Goal: Browse casually

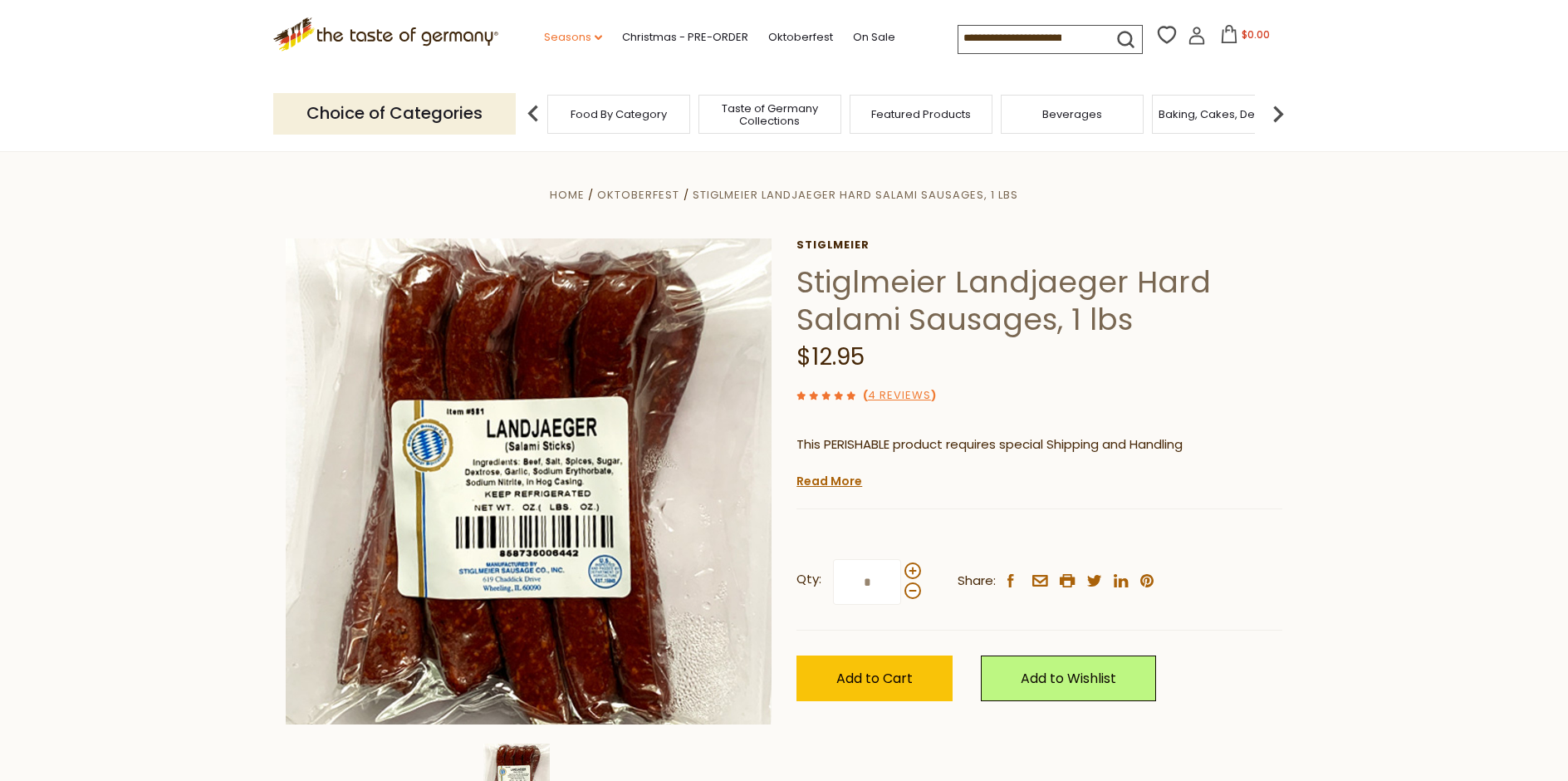
click at [544, 37] on link "Seasons dropdown_arrow" at bounding box center [573, 37] width 58 height 18
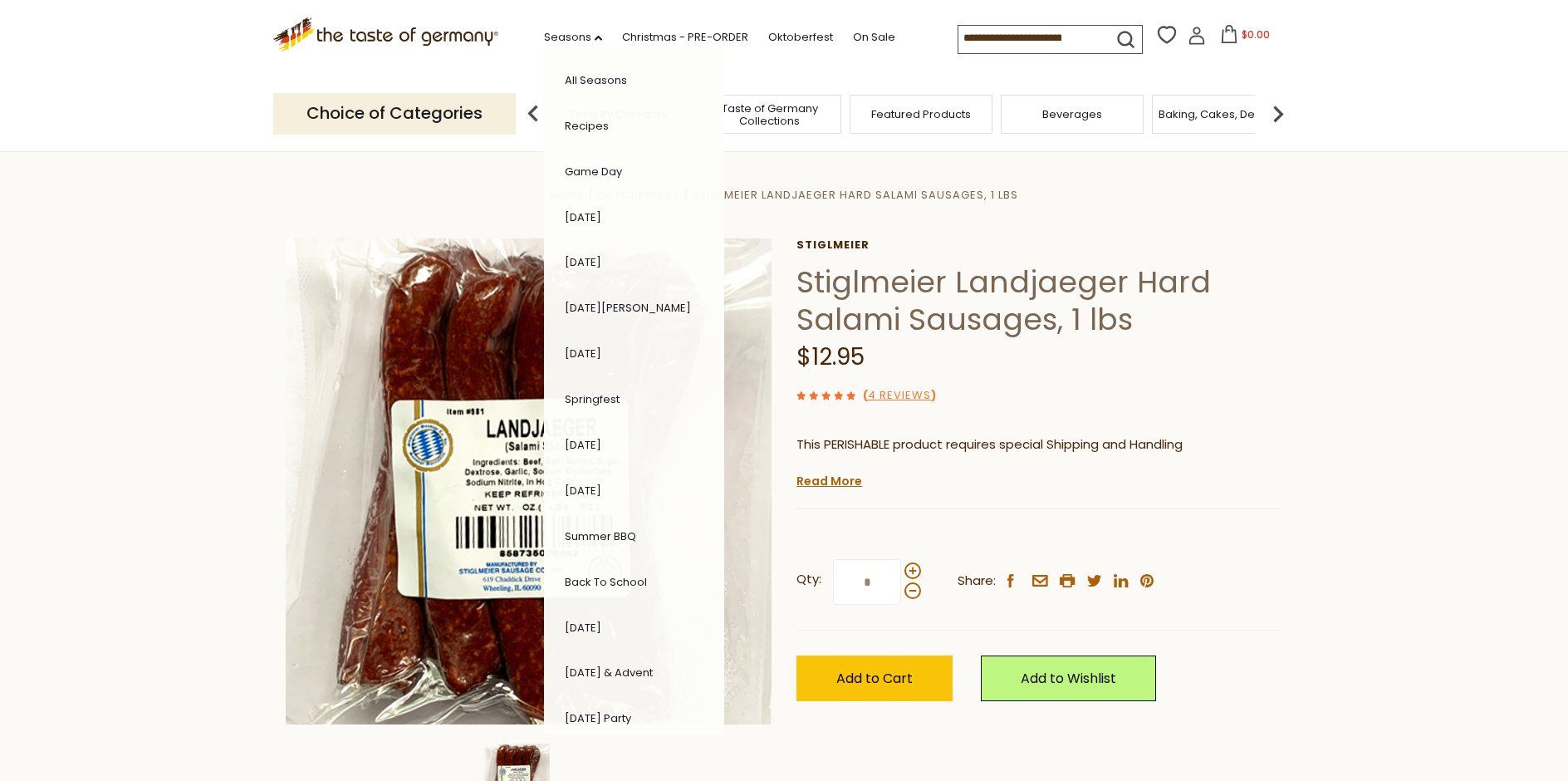
click at [564, 620] on link "[DATE]" at bounding box center [583, 627] width 37 height 15
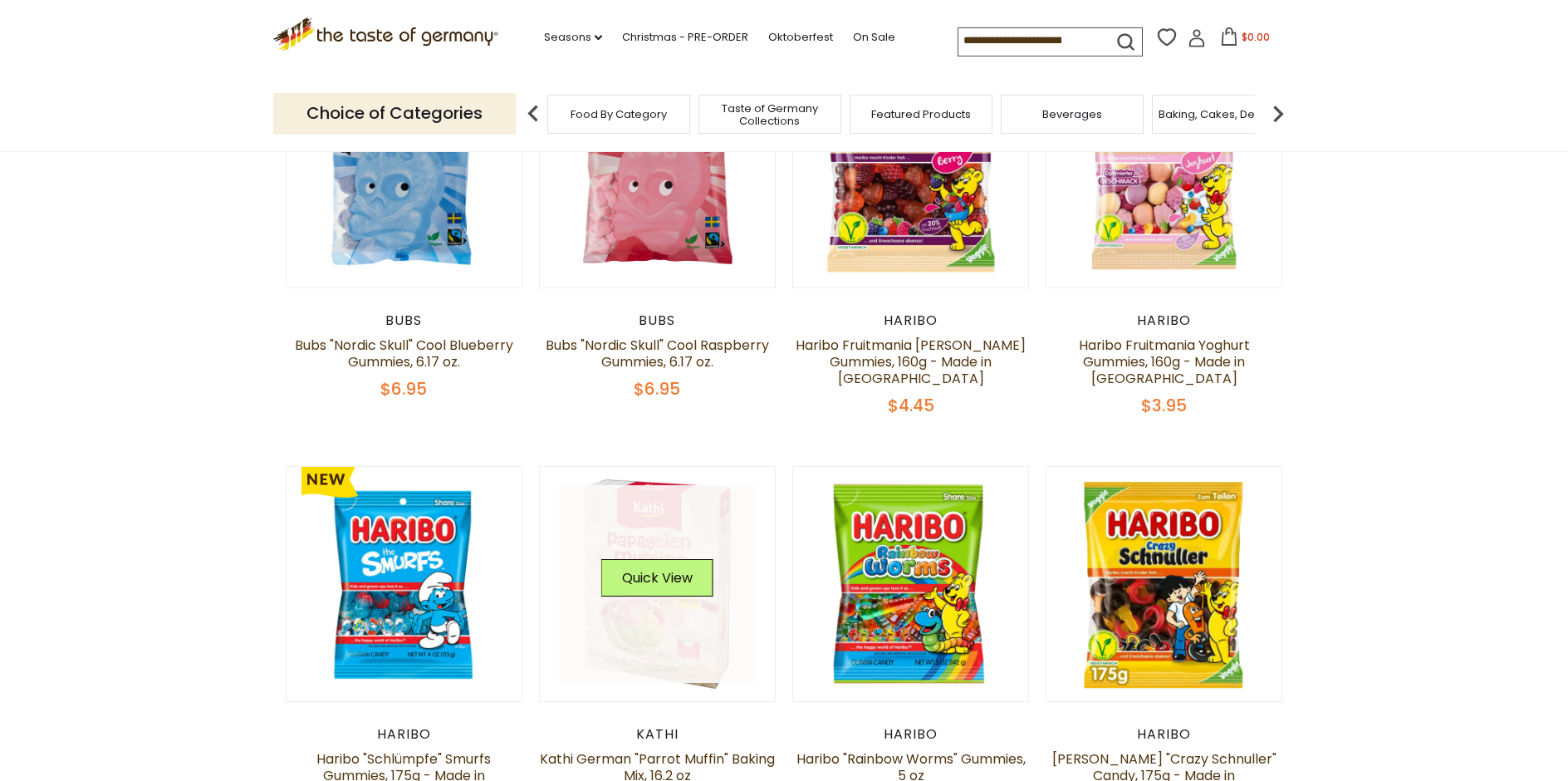
scroll to position [677, 0]
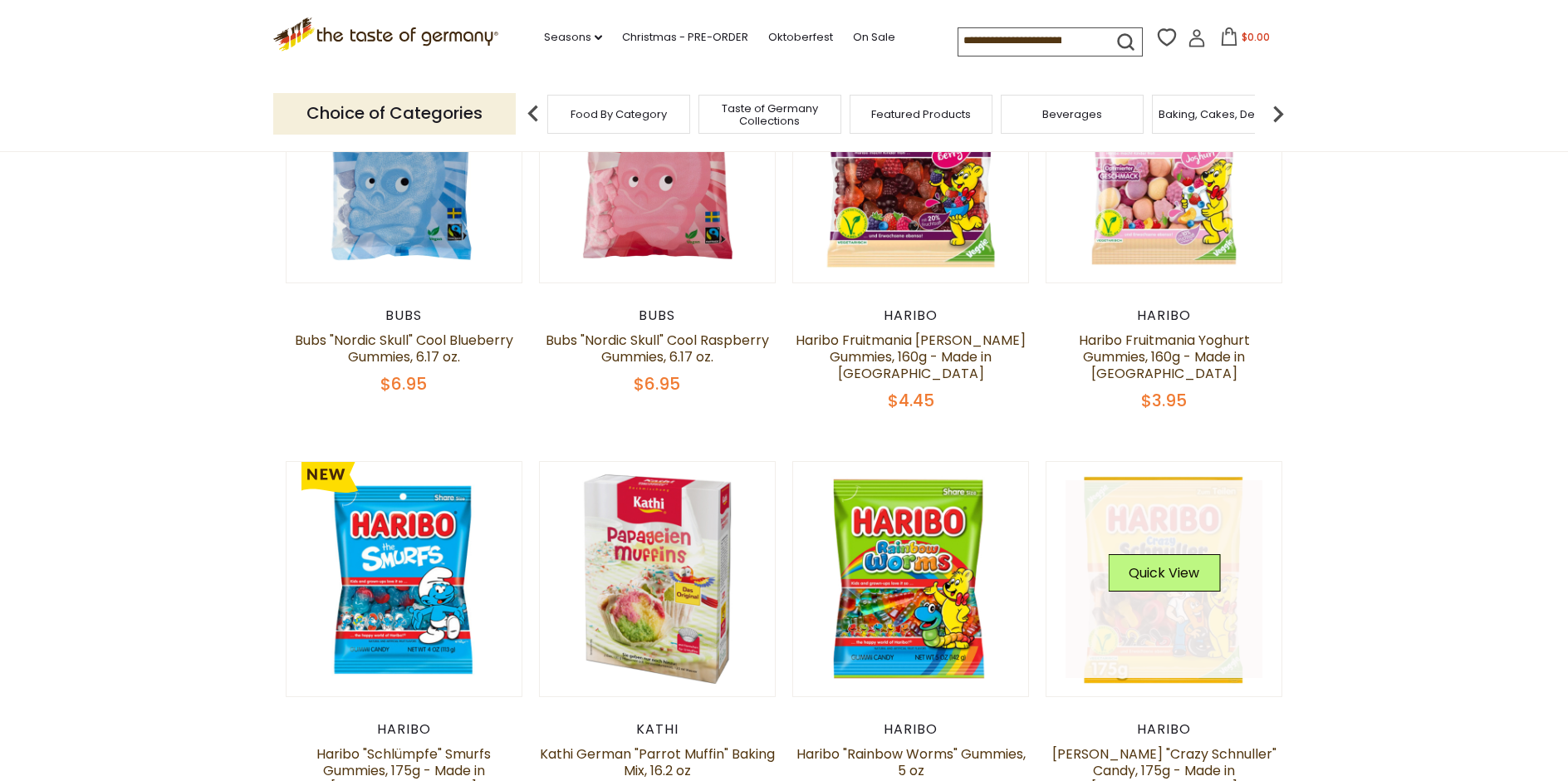
click at [1156, 616] on link at bounding box center [1164, 579] width 197 height 197
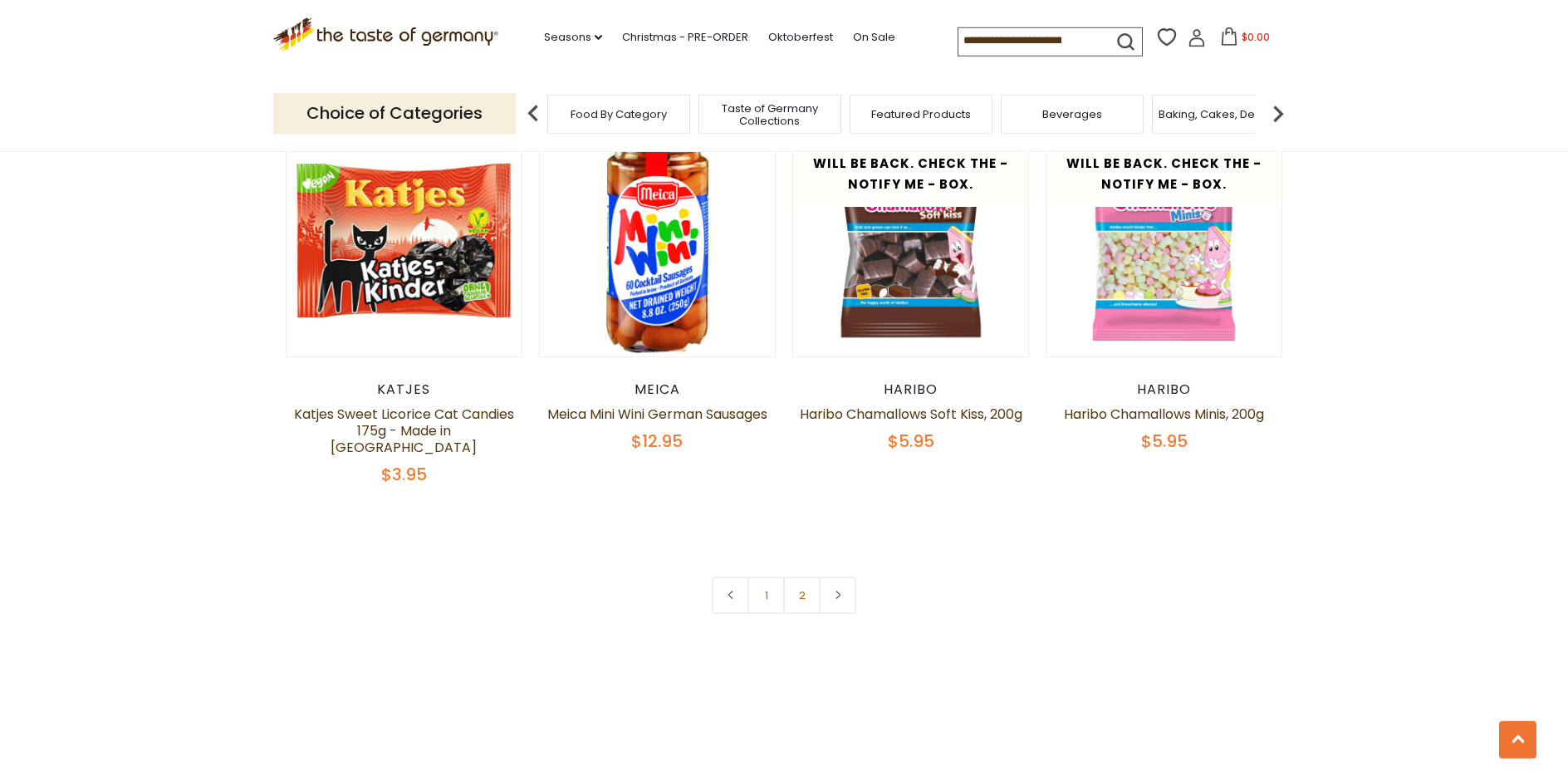
scroll to position [3896, 0]
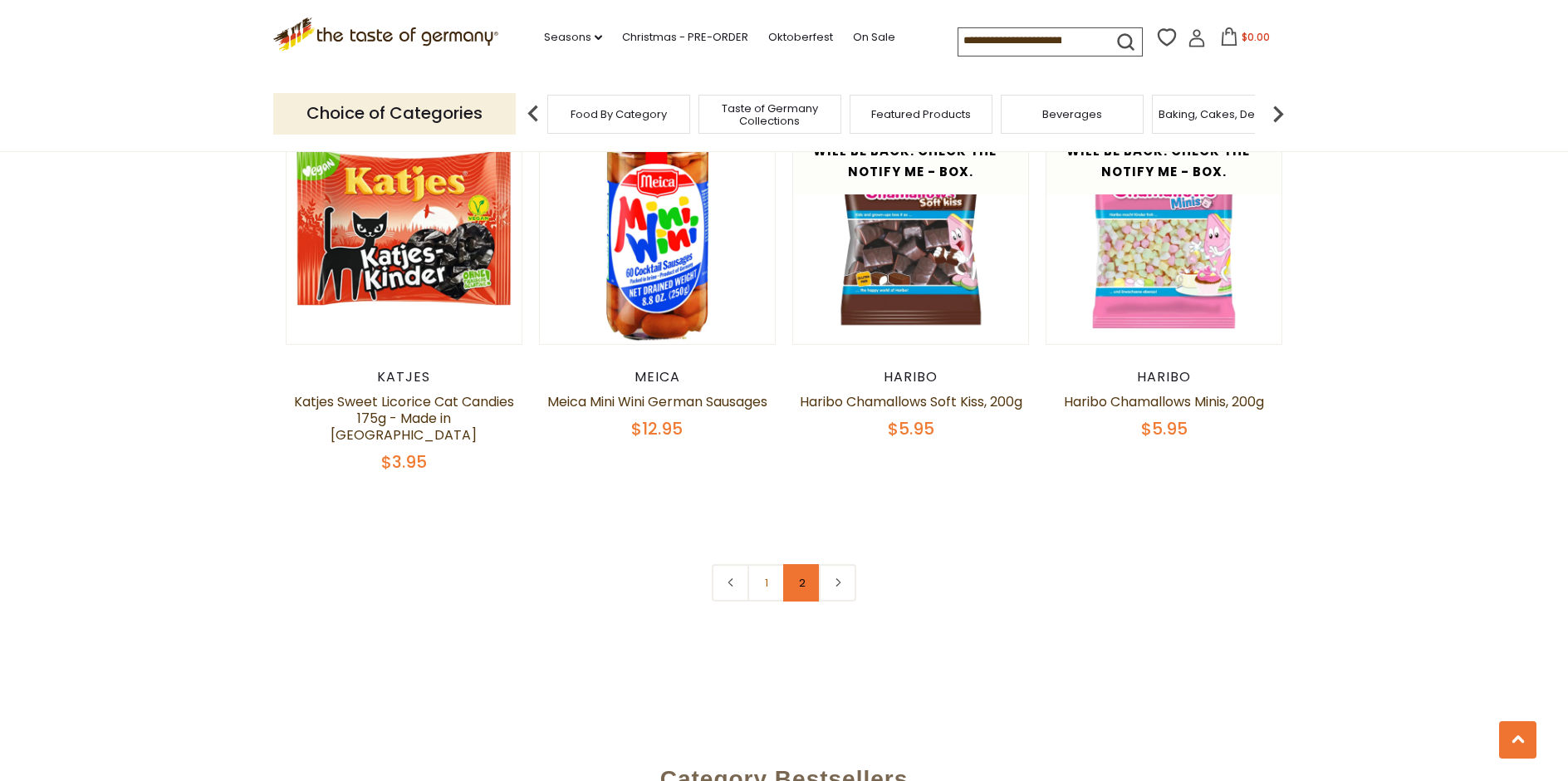
click at [806, 564] on link "2" at bounding box center [801, 583] width 38 height 38
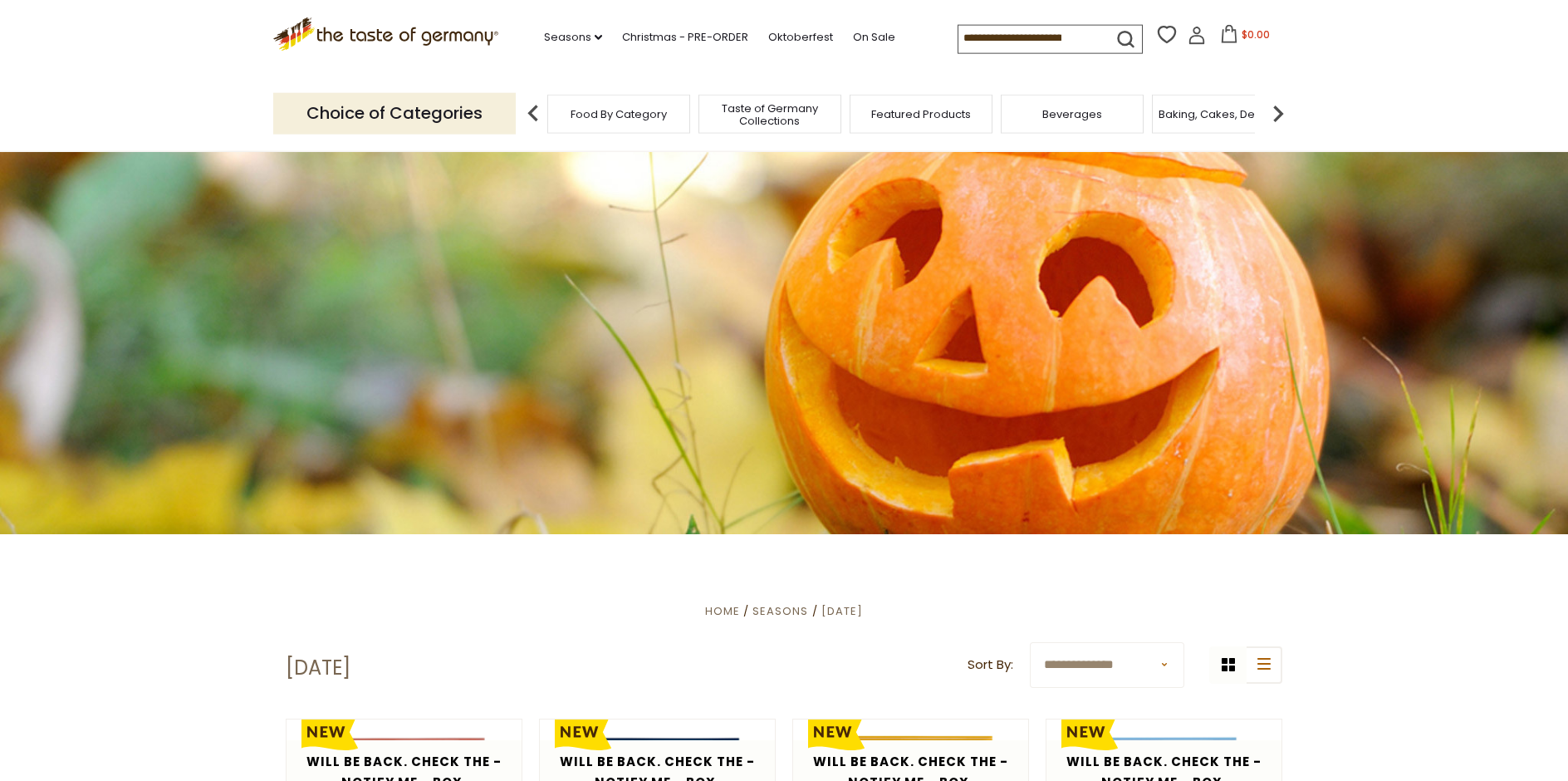
scroll to position [0, 0]
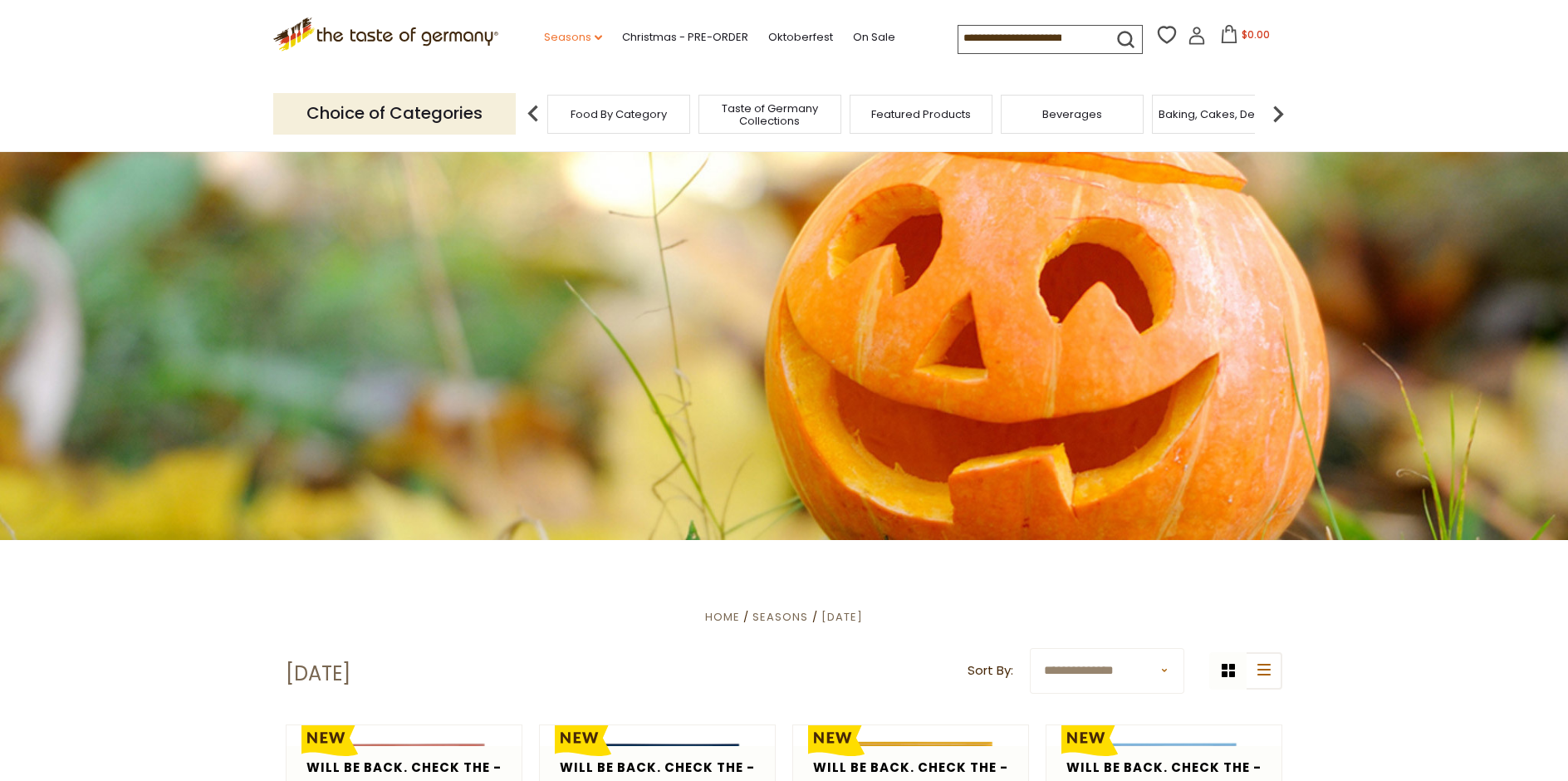
click at [544, 35] on link "Seasons dropdown_arrow" at bounding box center [573, 37] width 58 height 18
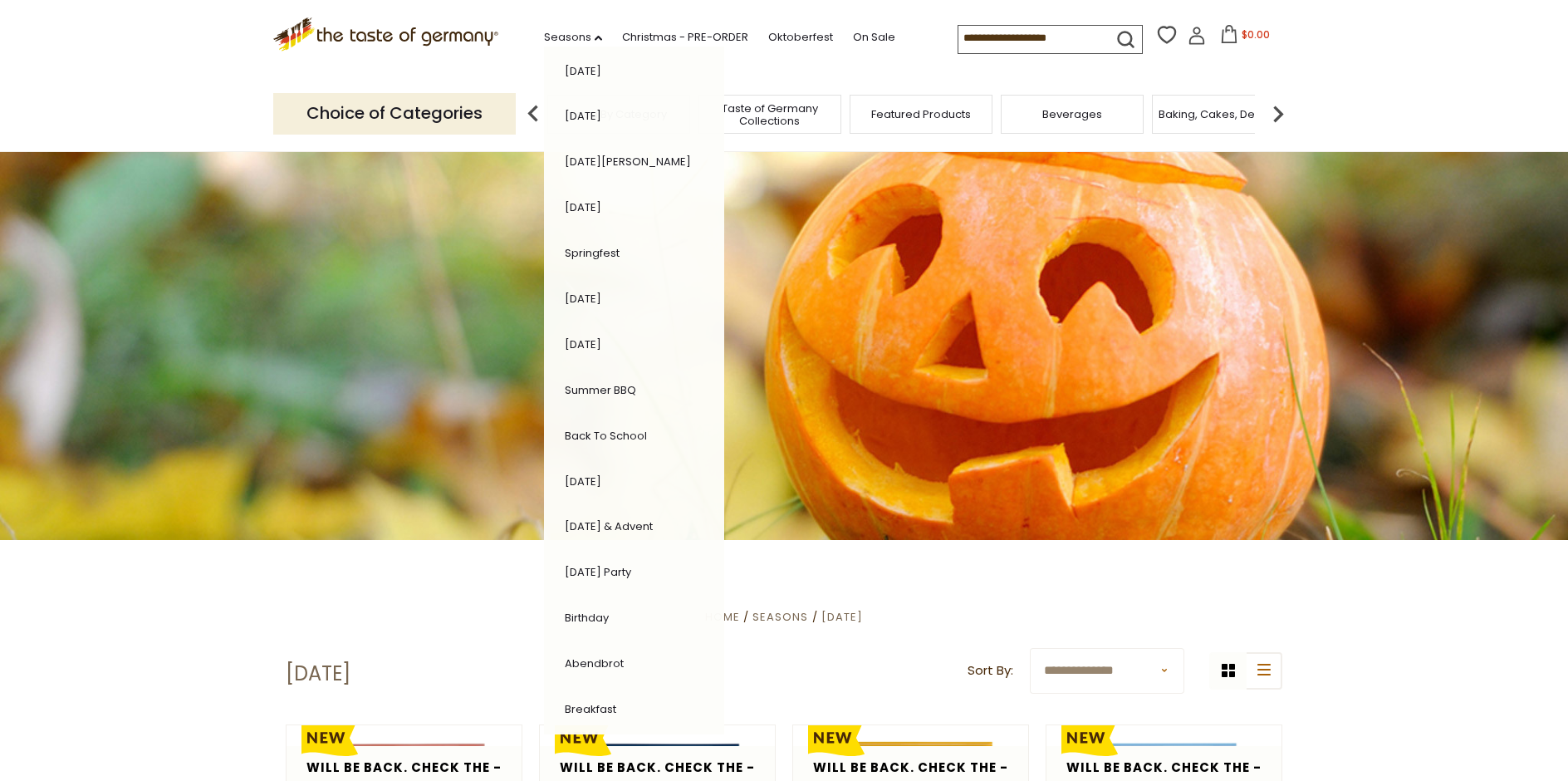
scroll to position [156, 0]
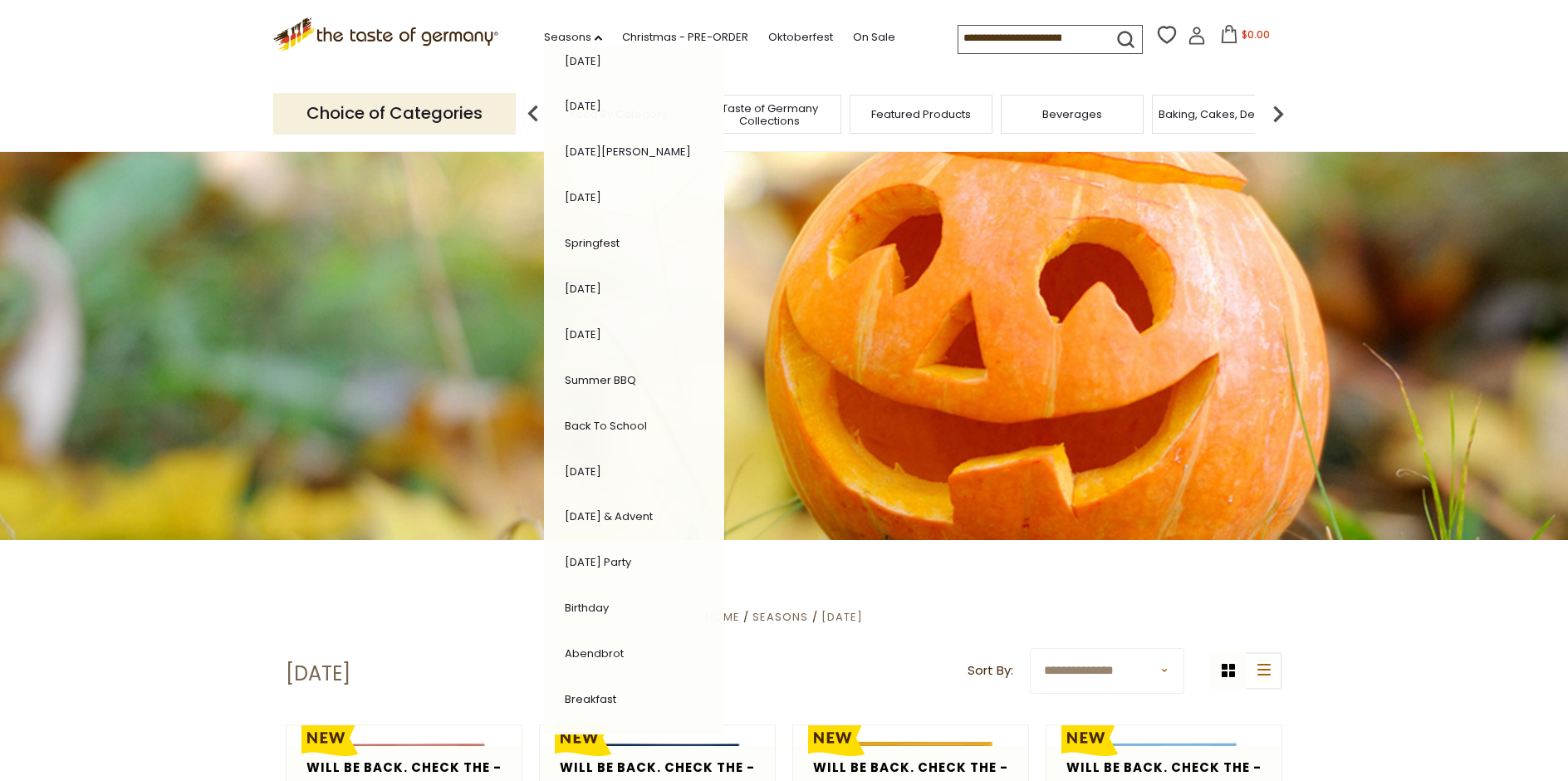
click at [564, 646] on link "Abendbrot" at bounding box center [593, 653] width 59 height 15
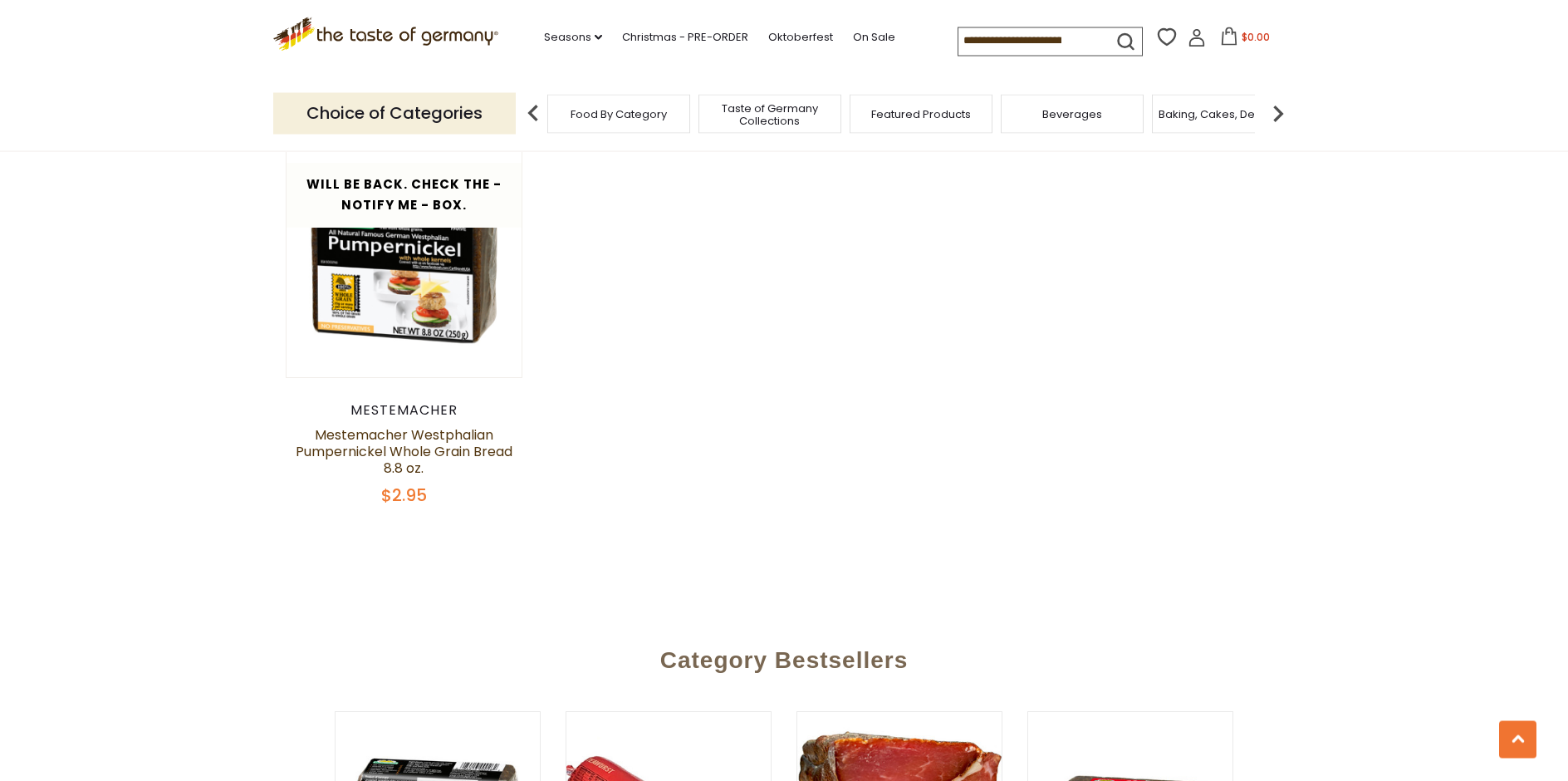
scroll to position [3134, 0]
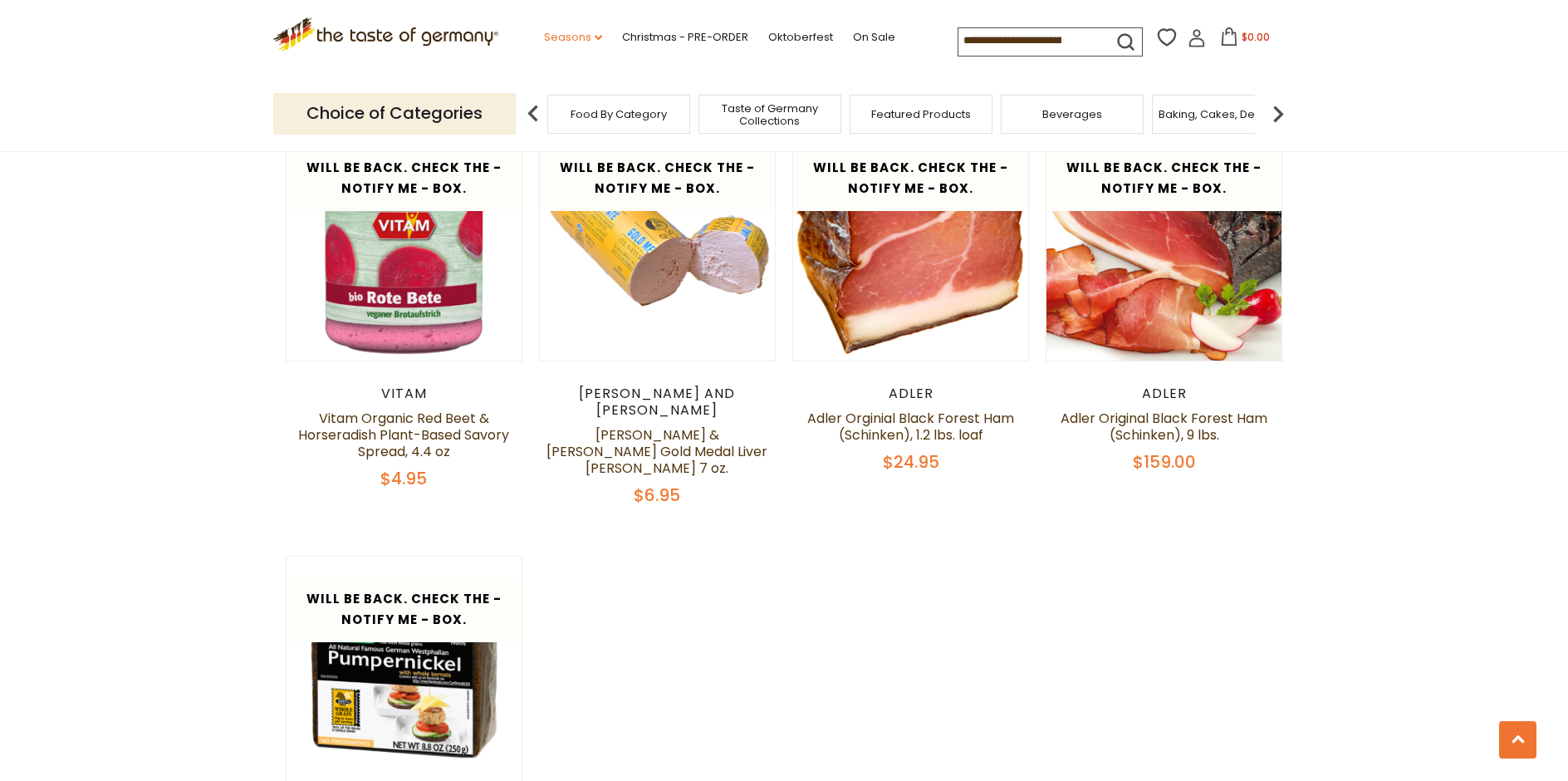
click at [544, 35] on link "Seasons dropdown_arrow" at bounding box center [573, 37] width 58 height 18
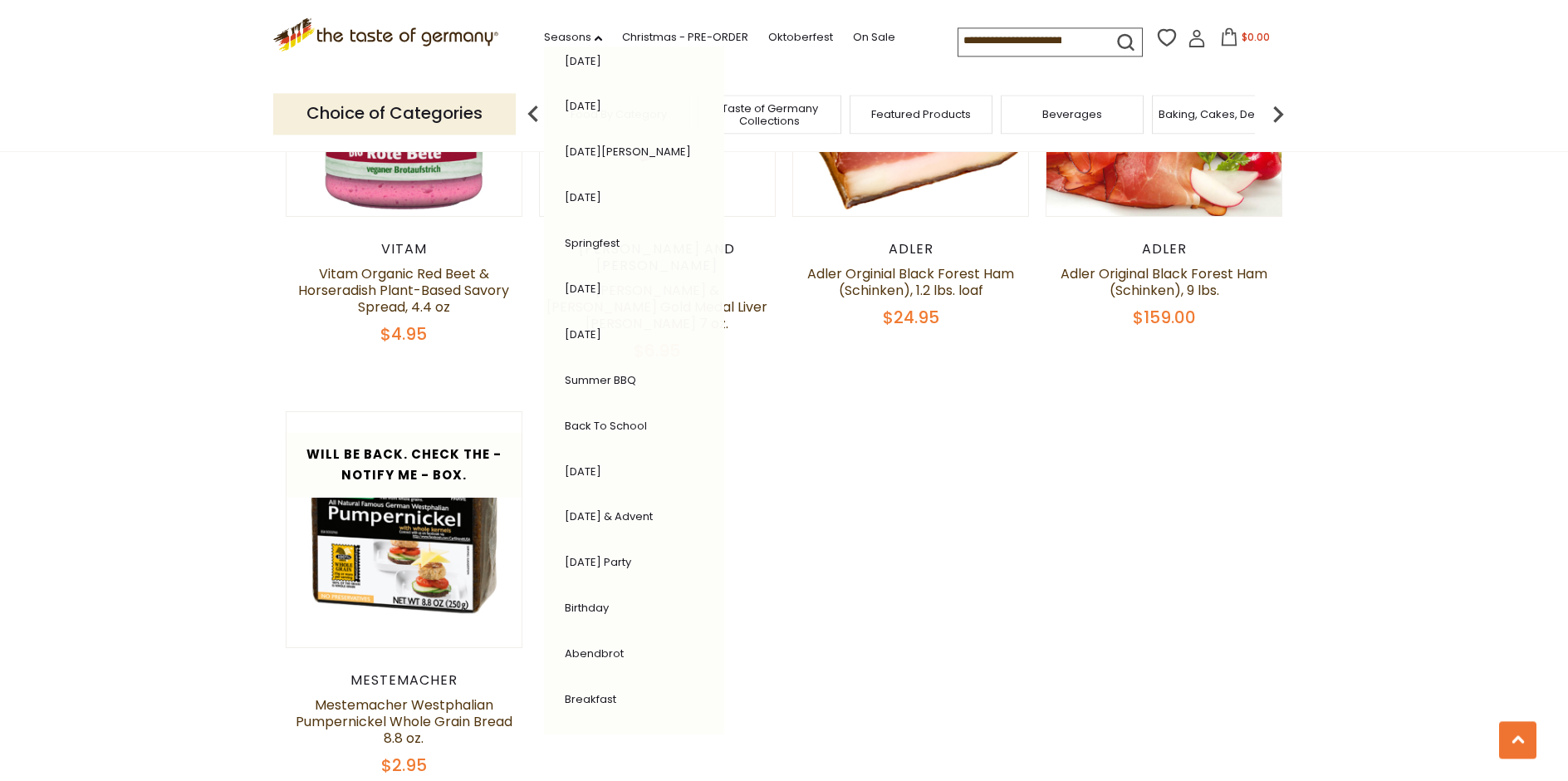
scroll to position [3388, 0]
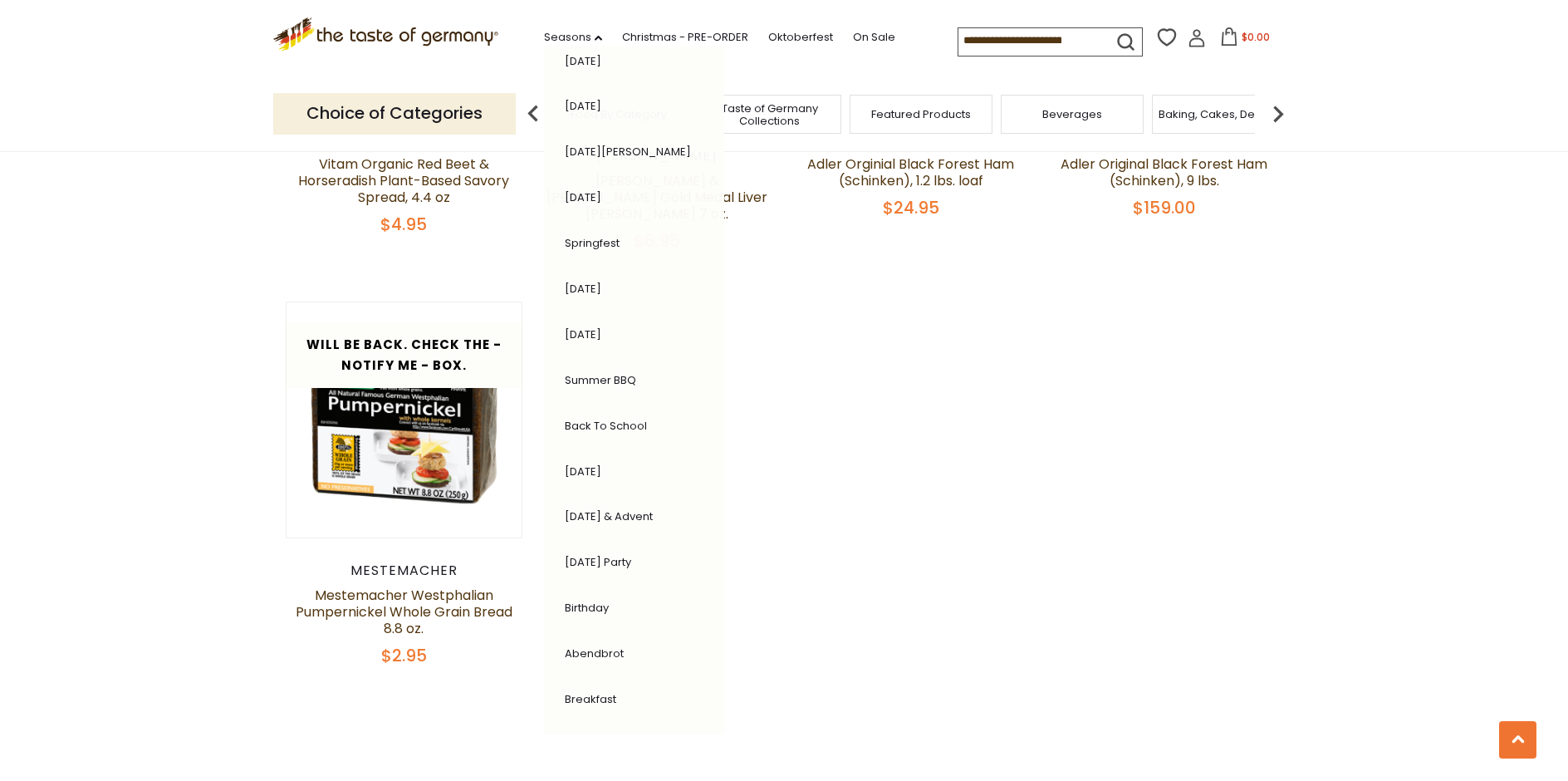
click at [564, 697] on link "Breakfast" at bounding box center [589, 699] width 51 height 15
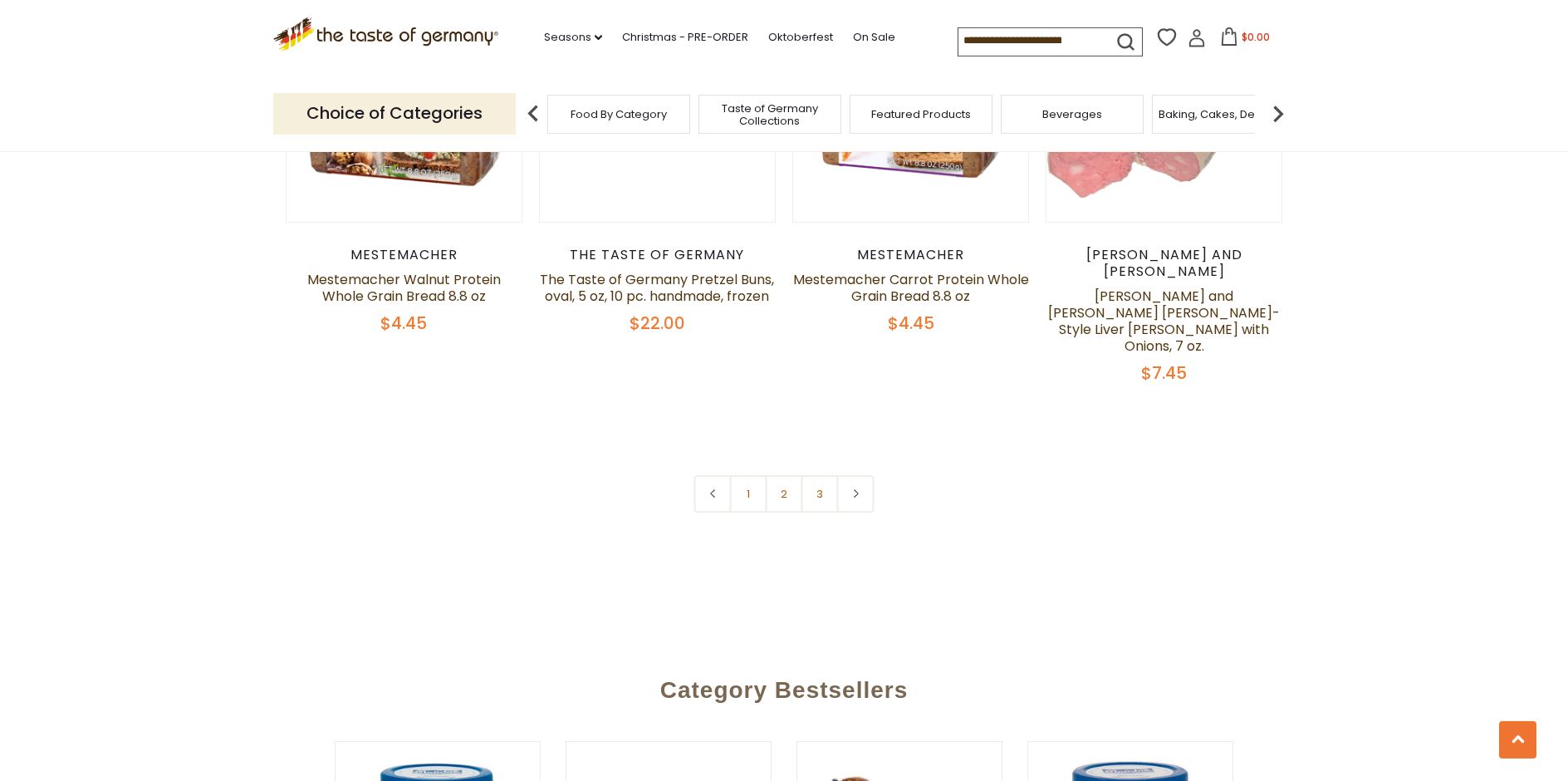
scroll to position [4150, 0]
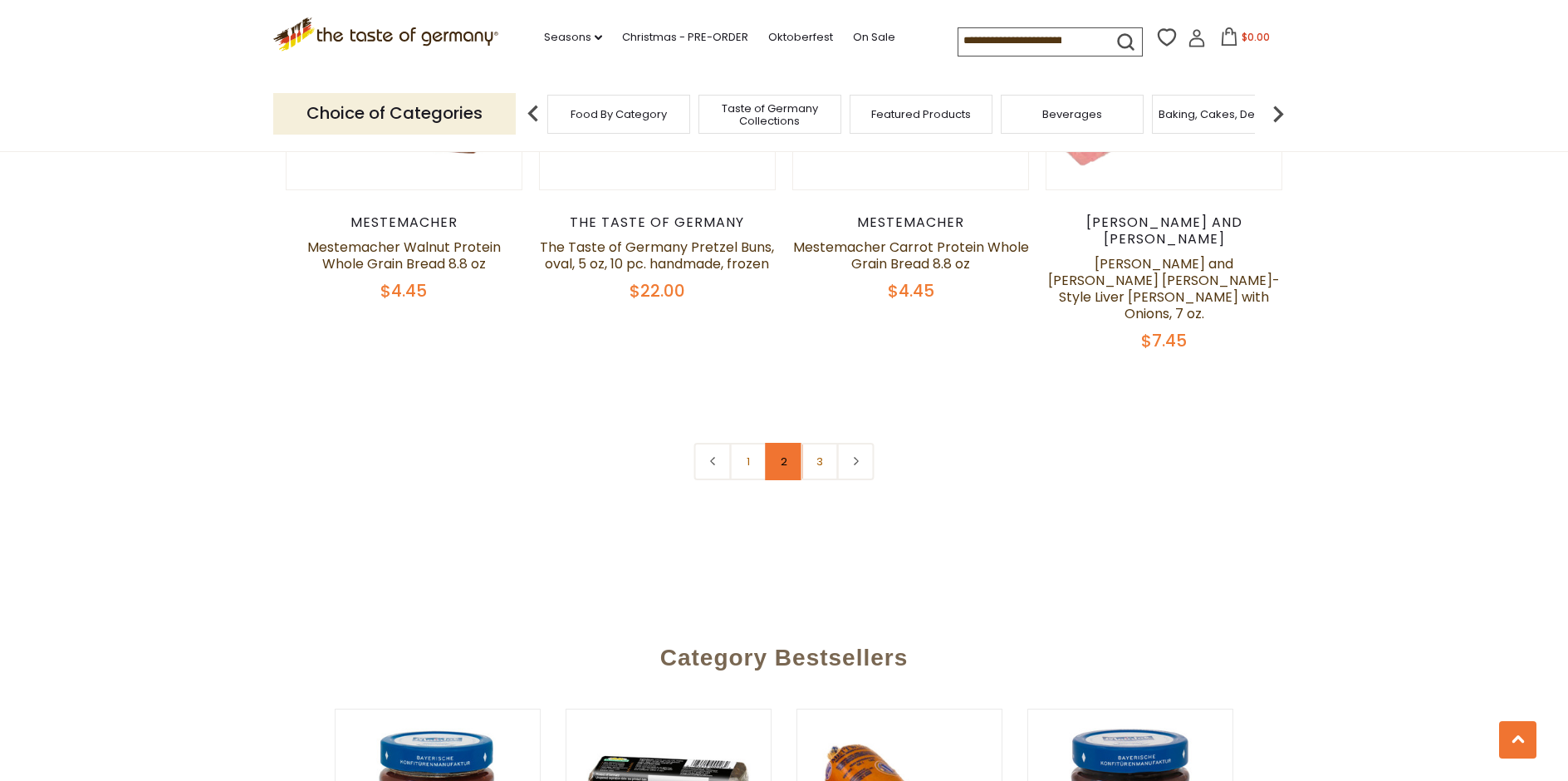
click at [786, 442] on link "2" at bounding box center [784, 461] width 38 height 38
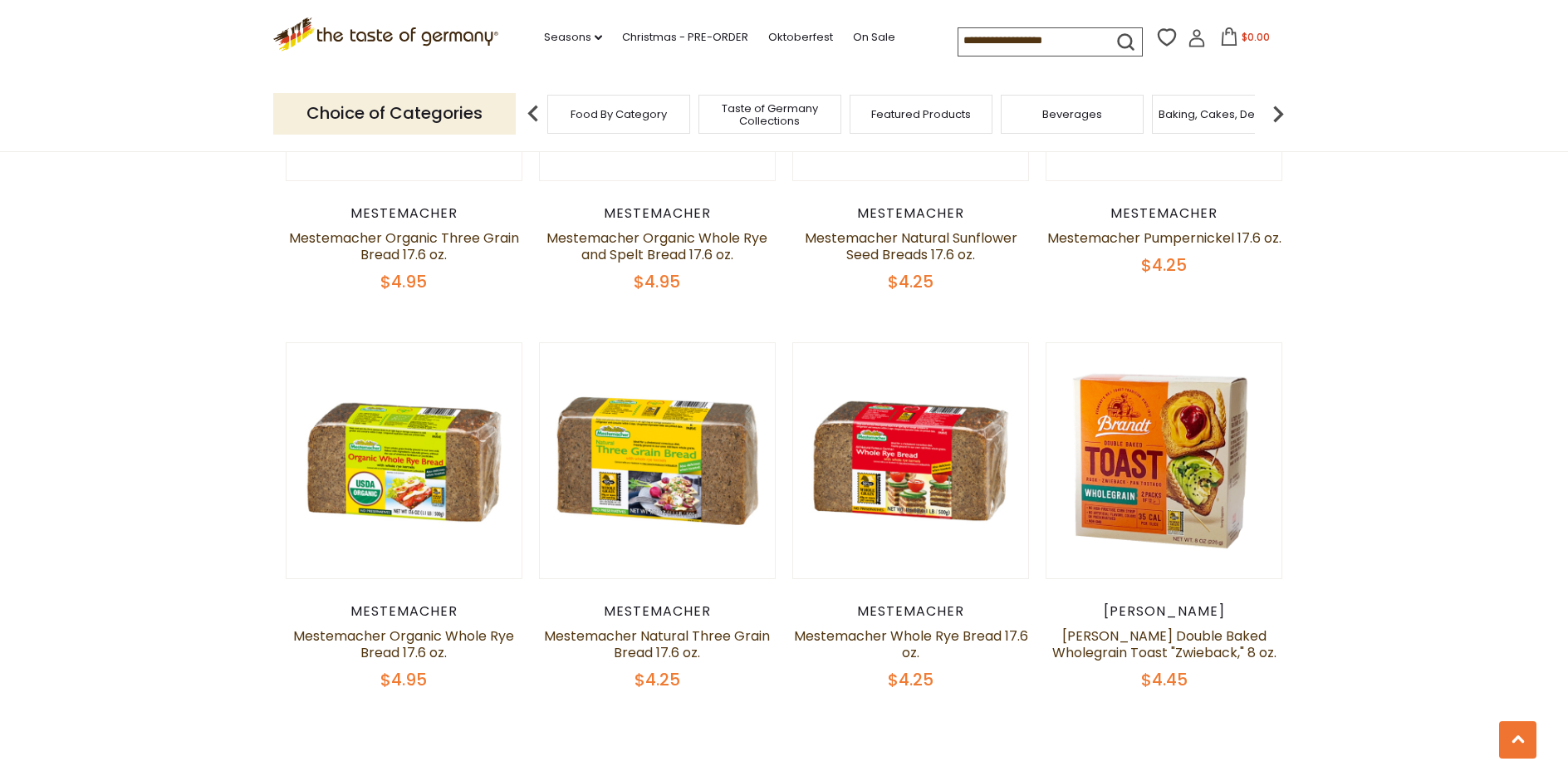
scroll to position [3950, 0]
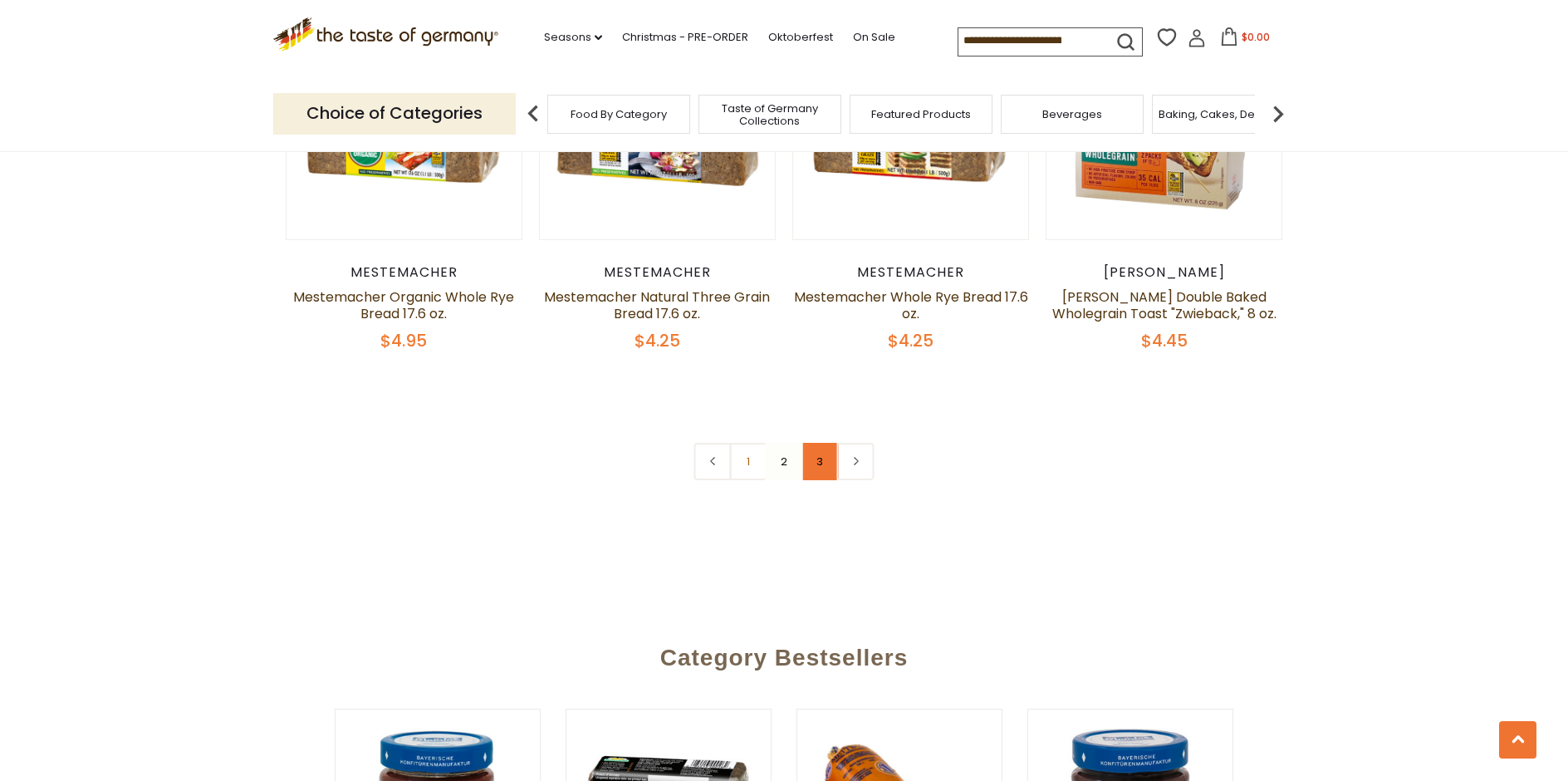
click at [821, 462] on link "3" at bounding box center [820, 461] width 38 height 38
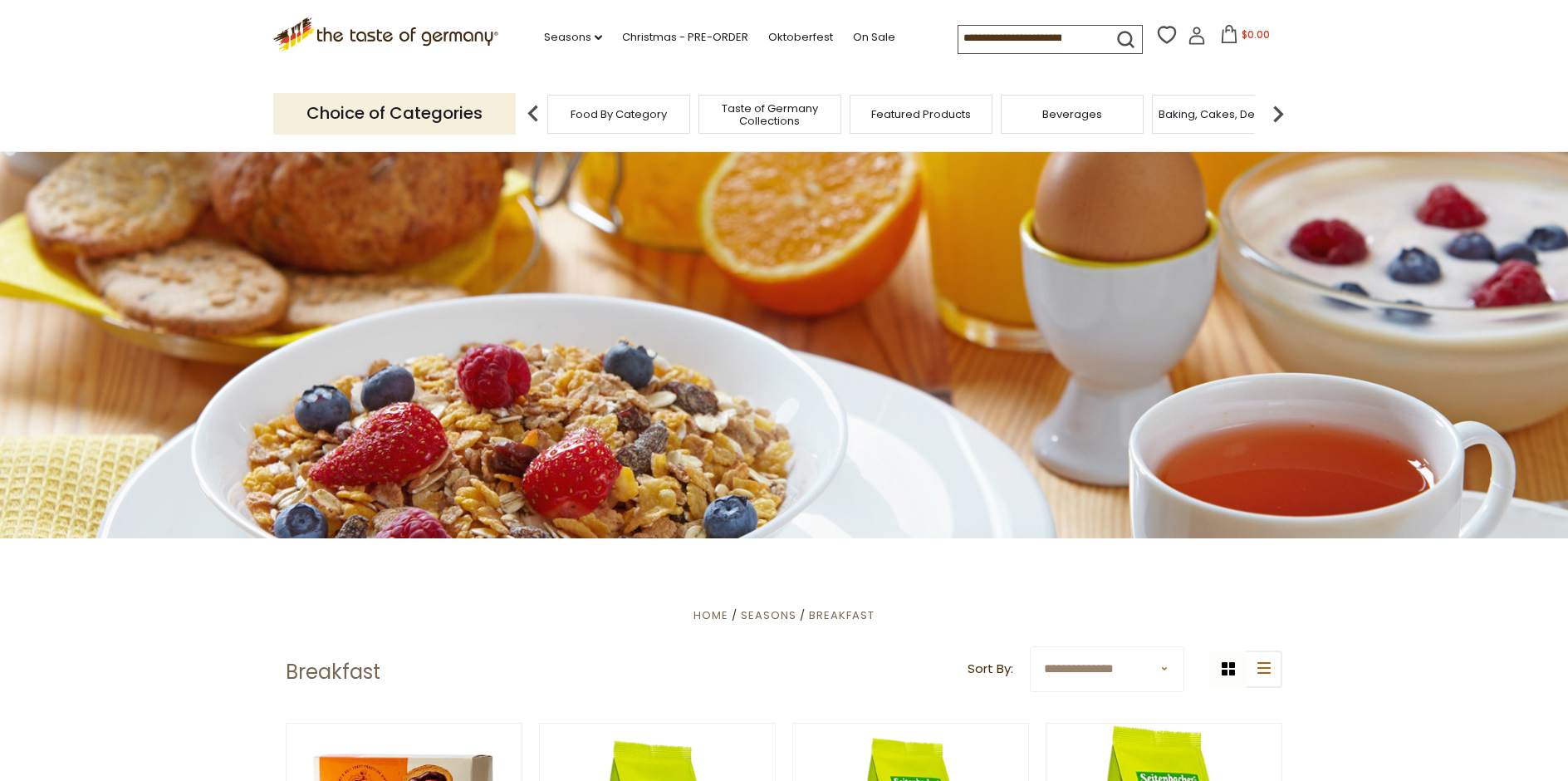
scroll to position [0, 0]
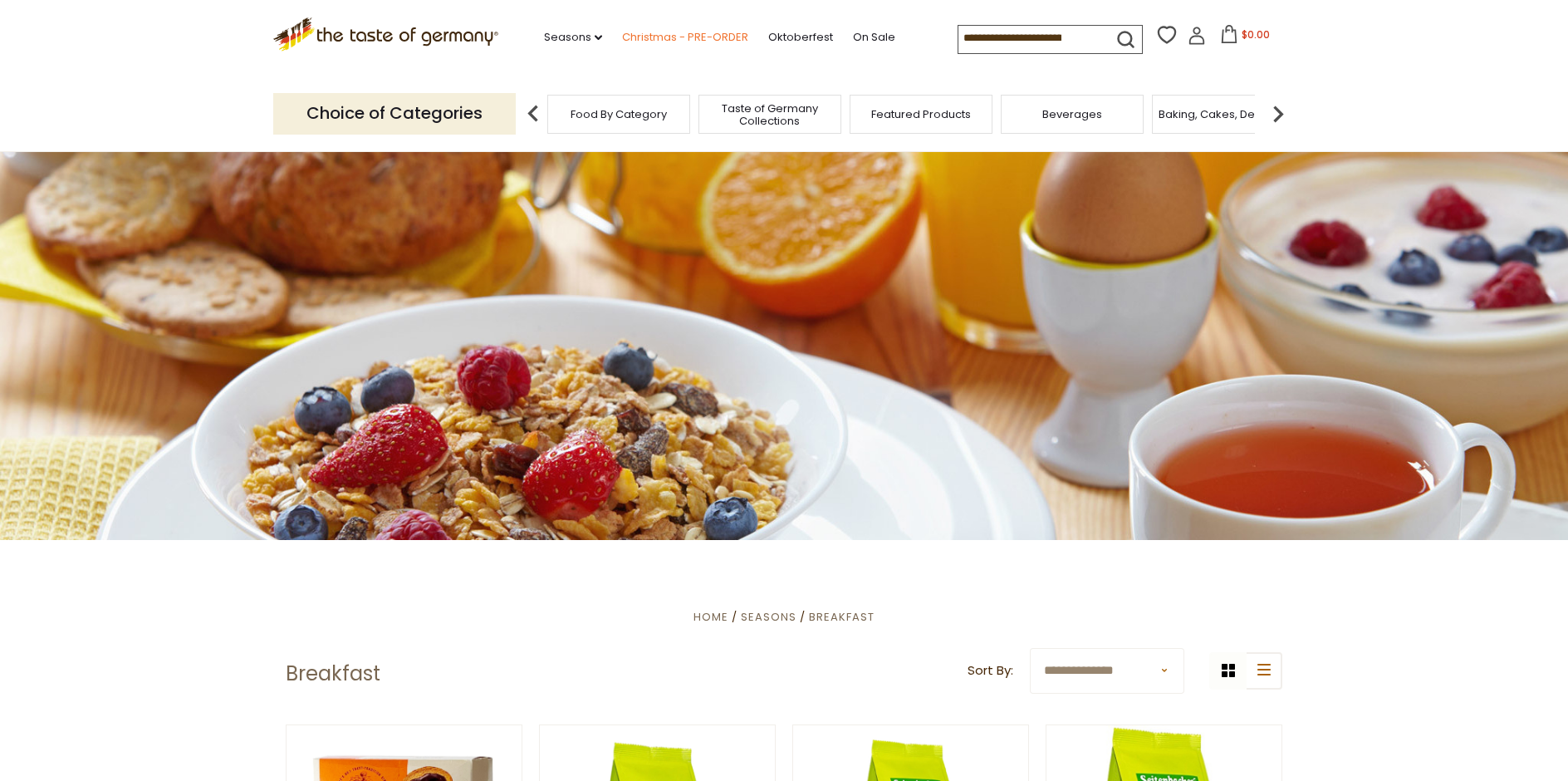
click at [654, 30] on link "Christmas - PRE-ORDER" at bounding box center [685, 37] width 126 height 18
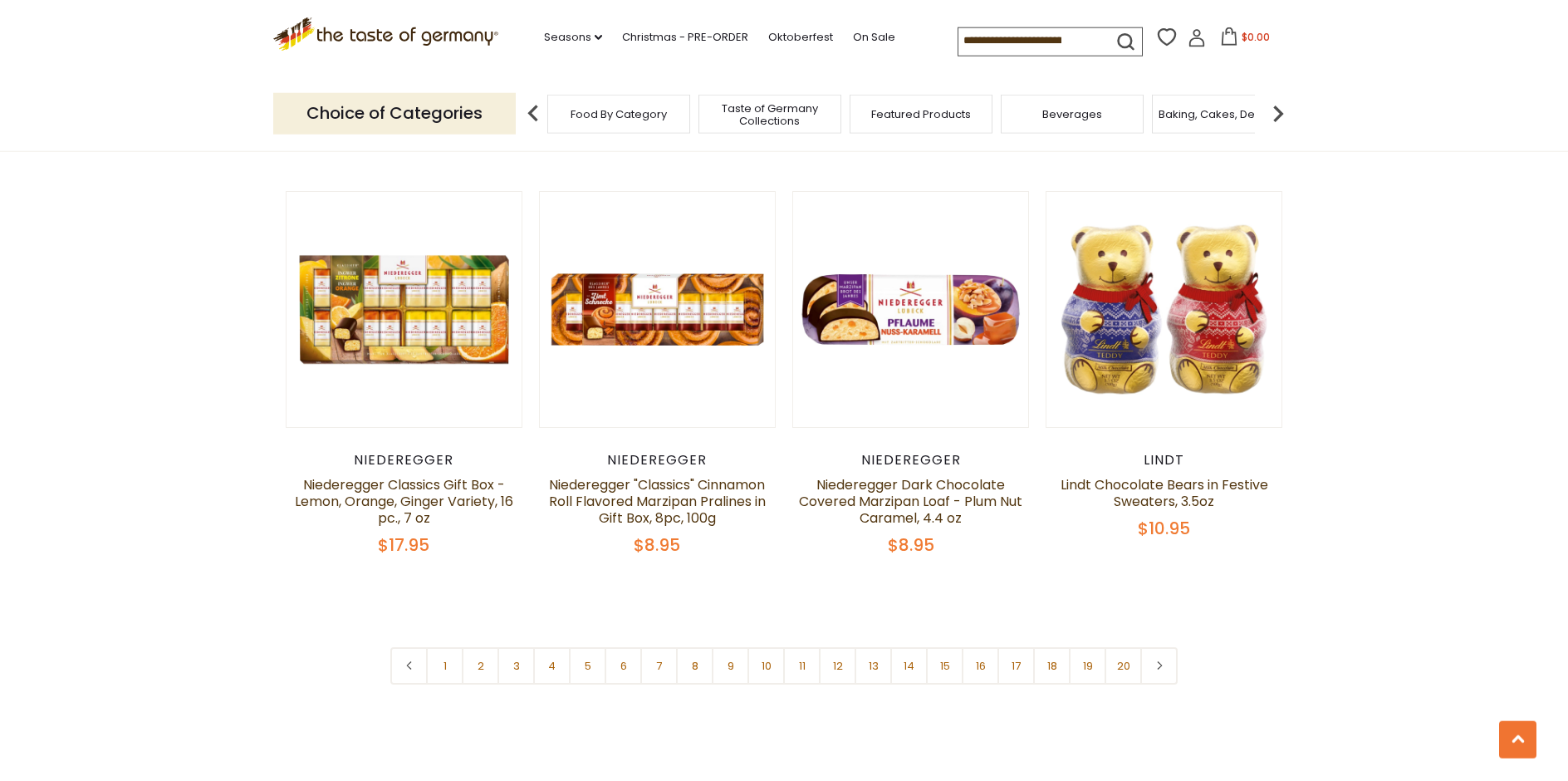
scroll to position [3980, 0]
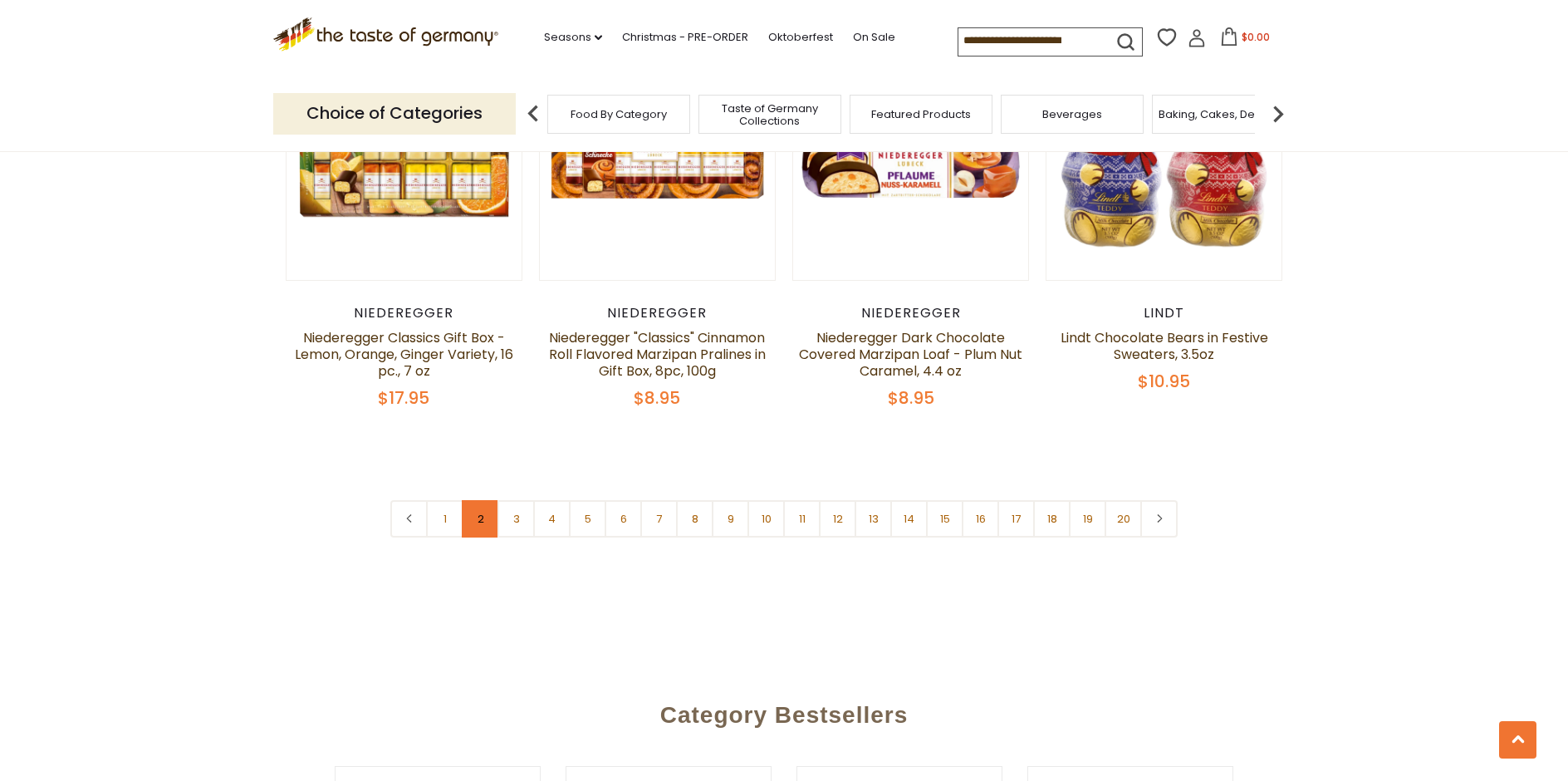
click at [478, 500] on link "2" at bounding box center [480, 519] width 38 height 38
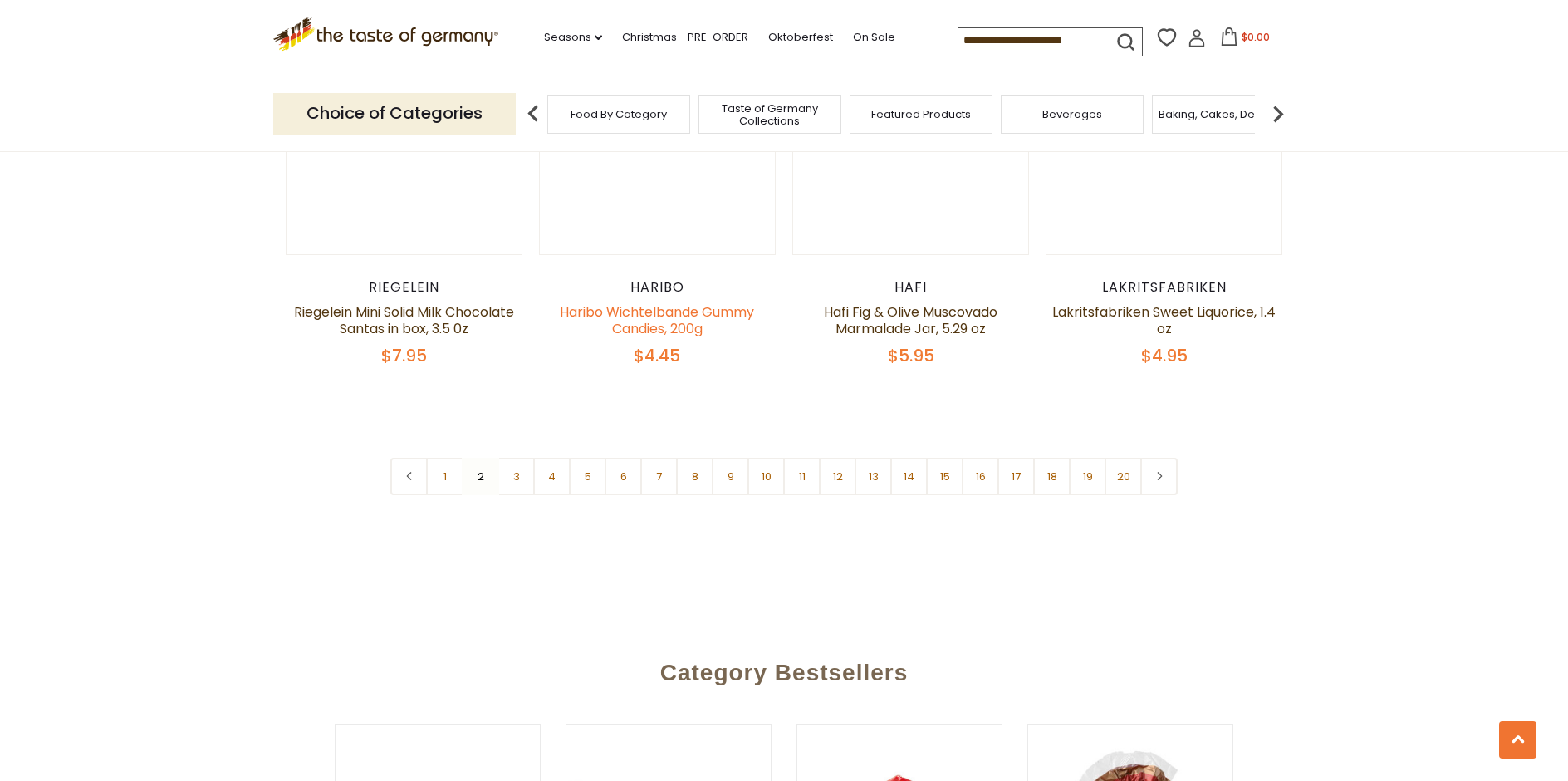
scroll to position [3866, 0]
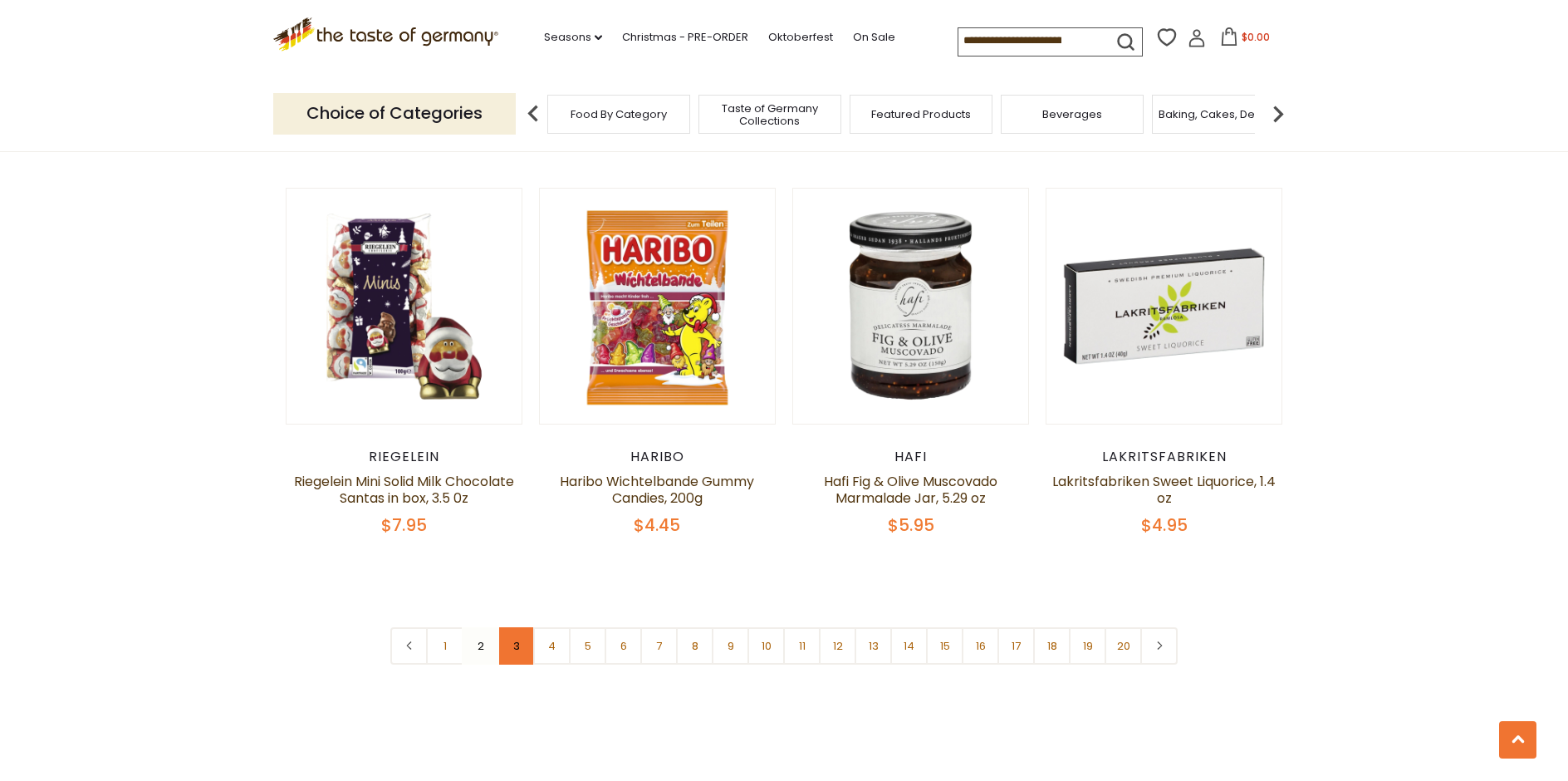
click at [513, 627] on link "3" at bounding box center [516, 646] width 38 height 38
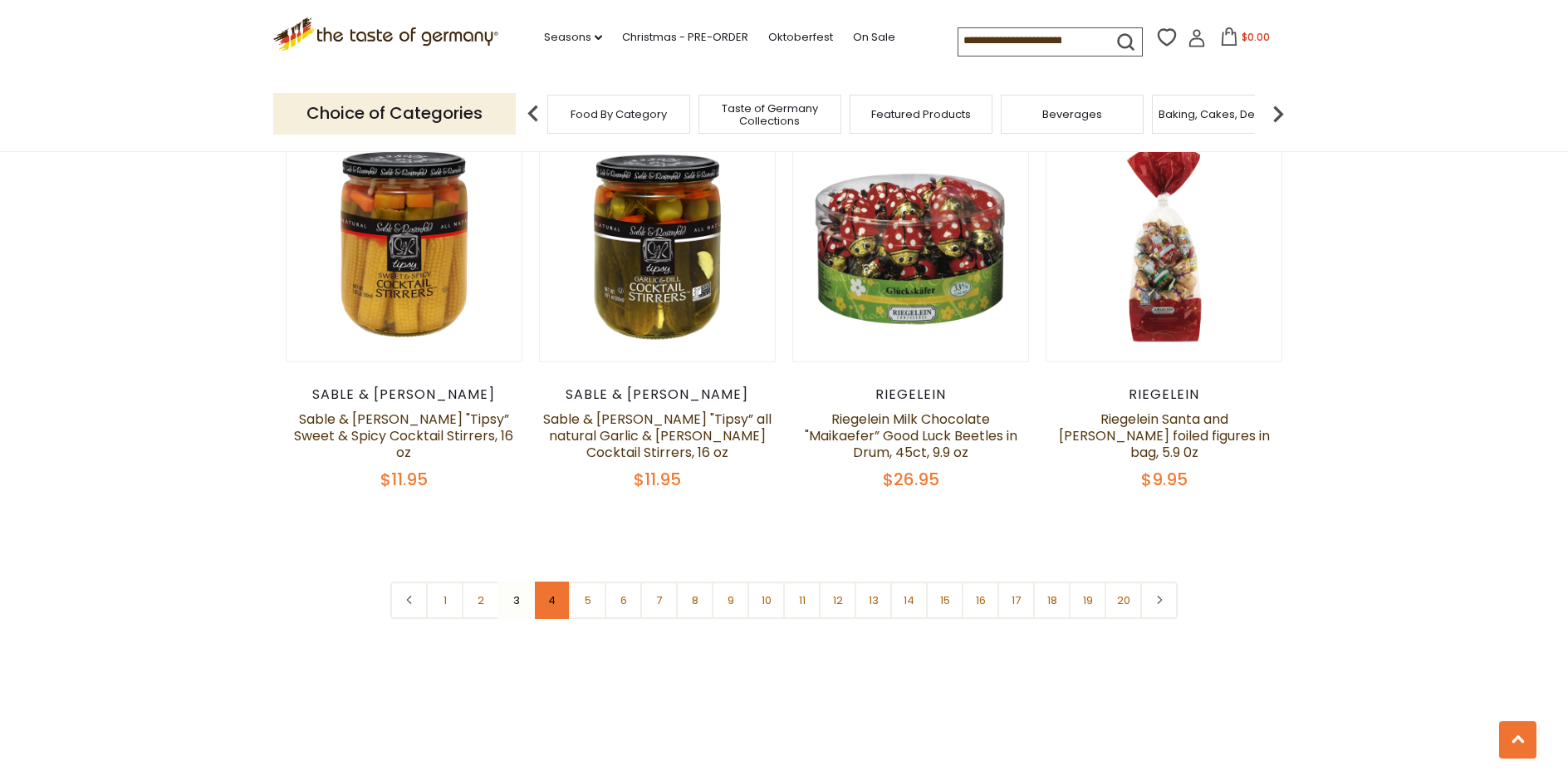
click at [555, 593] on link "4" at bounding box center [552, 600] width 38 height 38
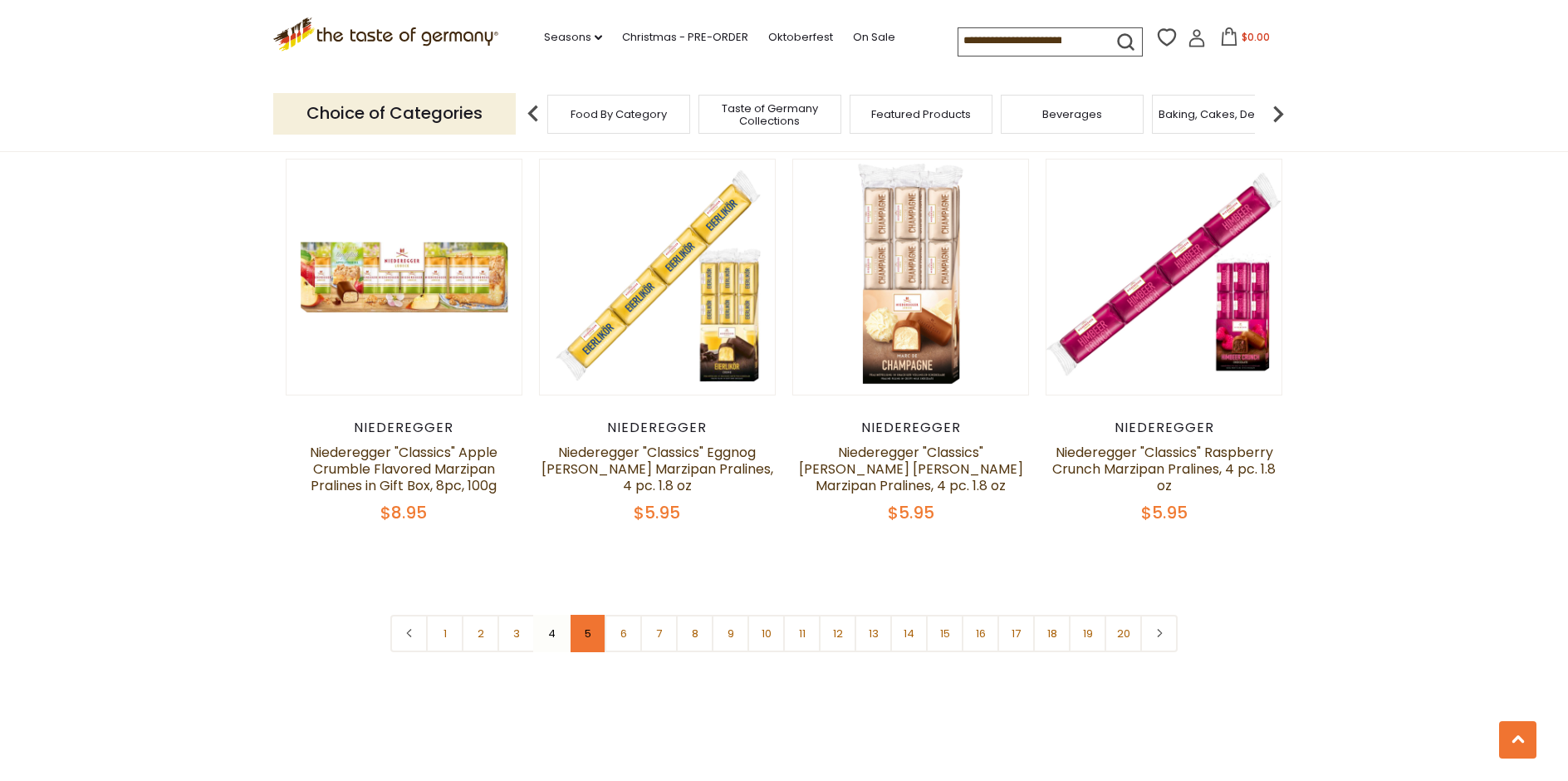
click at [591, 615] on link "5" at bounding box center [588, 633] width 38 height 38
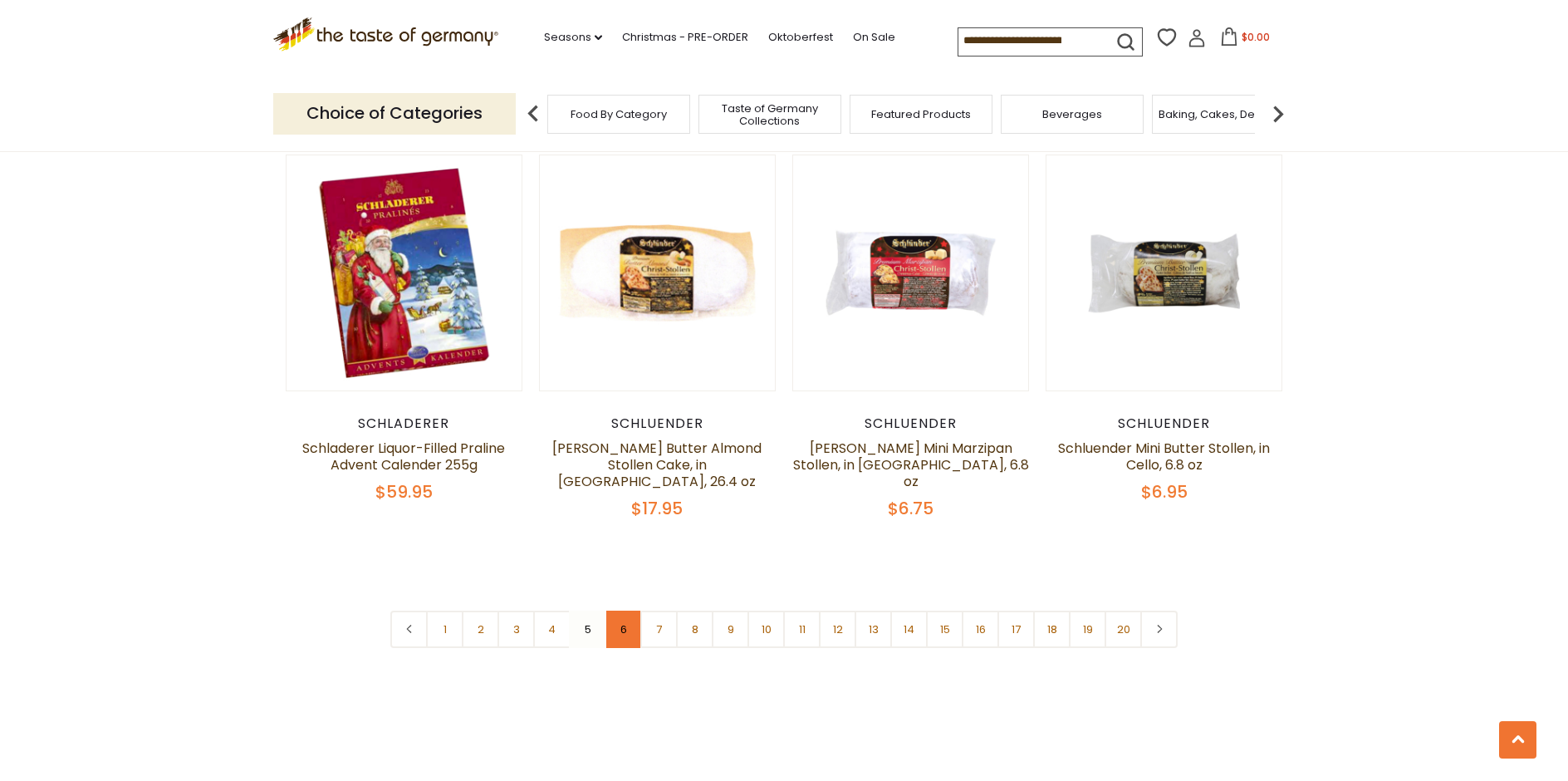
click at [623, 619] on link "6" at bounding box center [623, 629] width 38 height 38
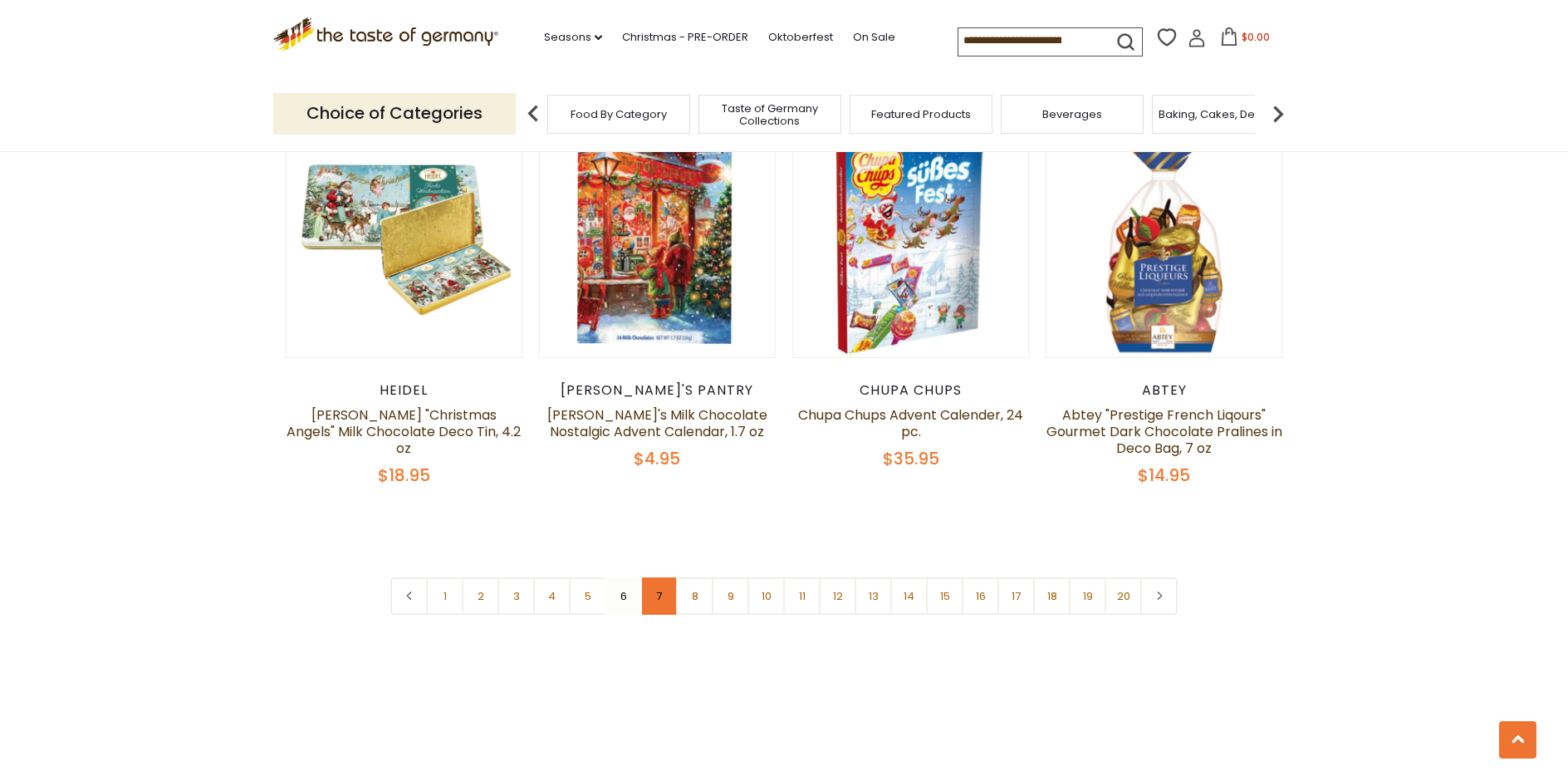
click at [662, 577] on link "7" at bounding box center [659, 595] width 38 height 38
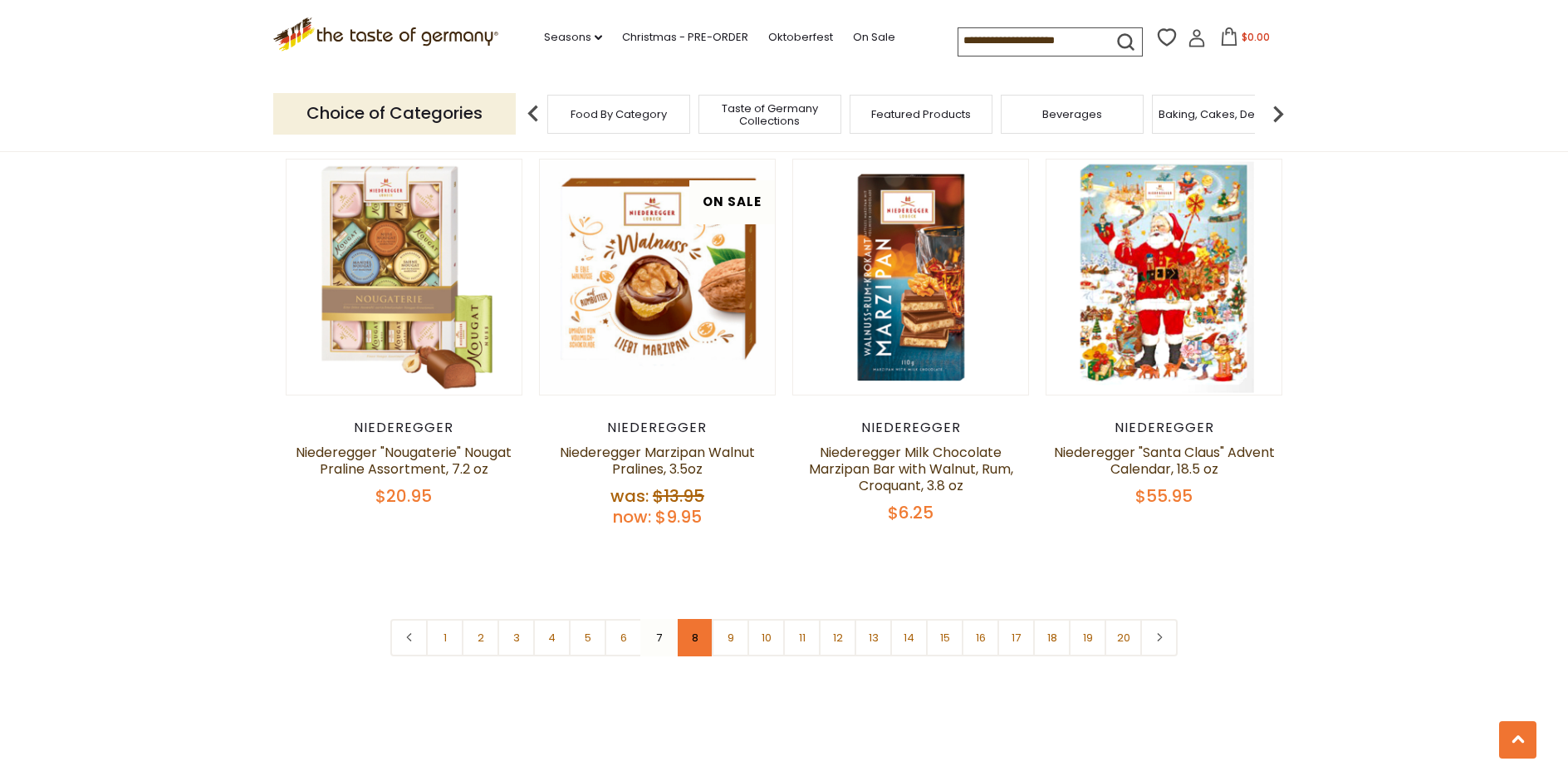
click at [695, 624] on link "8" at bounding box center [694, 637] width 38 height 38
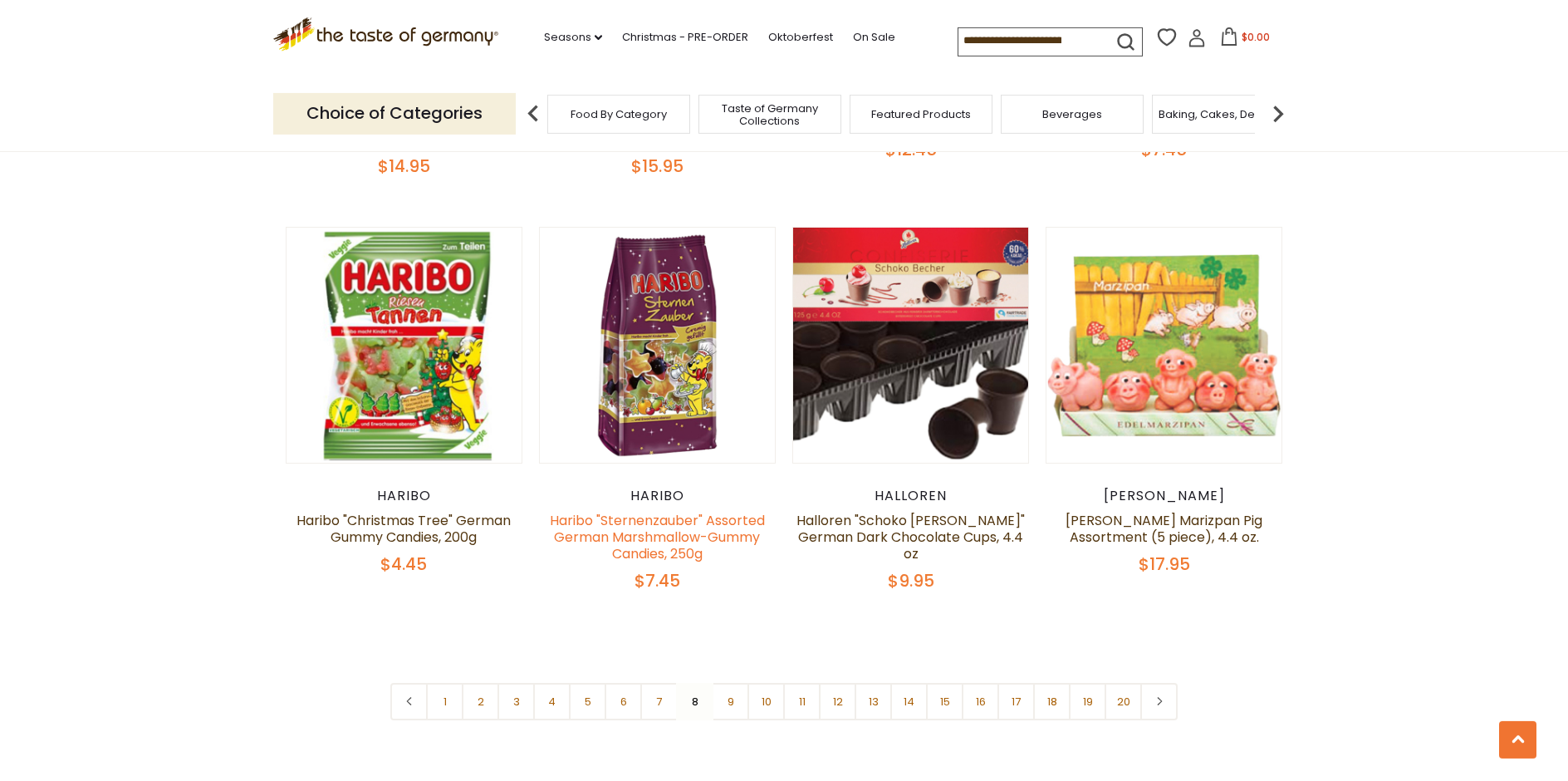
scroll to position [3781, 0]
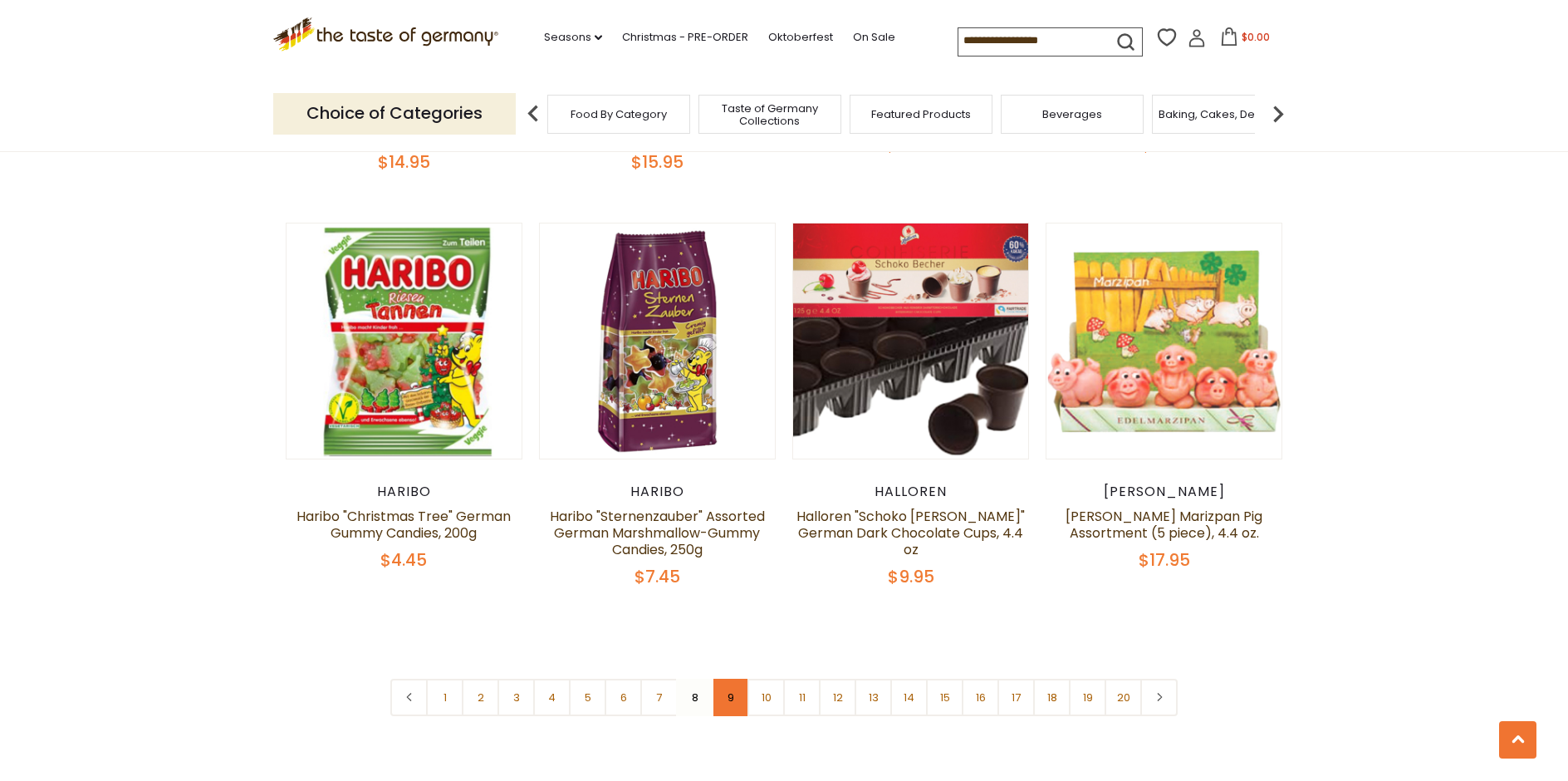
click at [734, 678] on link "9" at bounding box center [730, 697] width 38 height 38
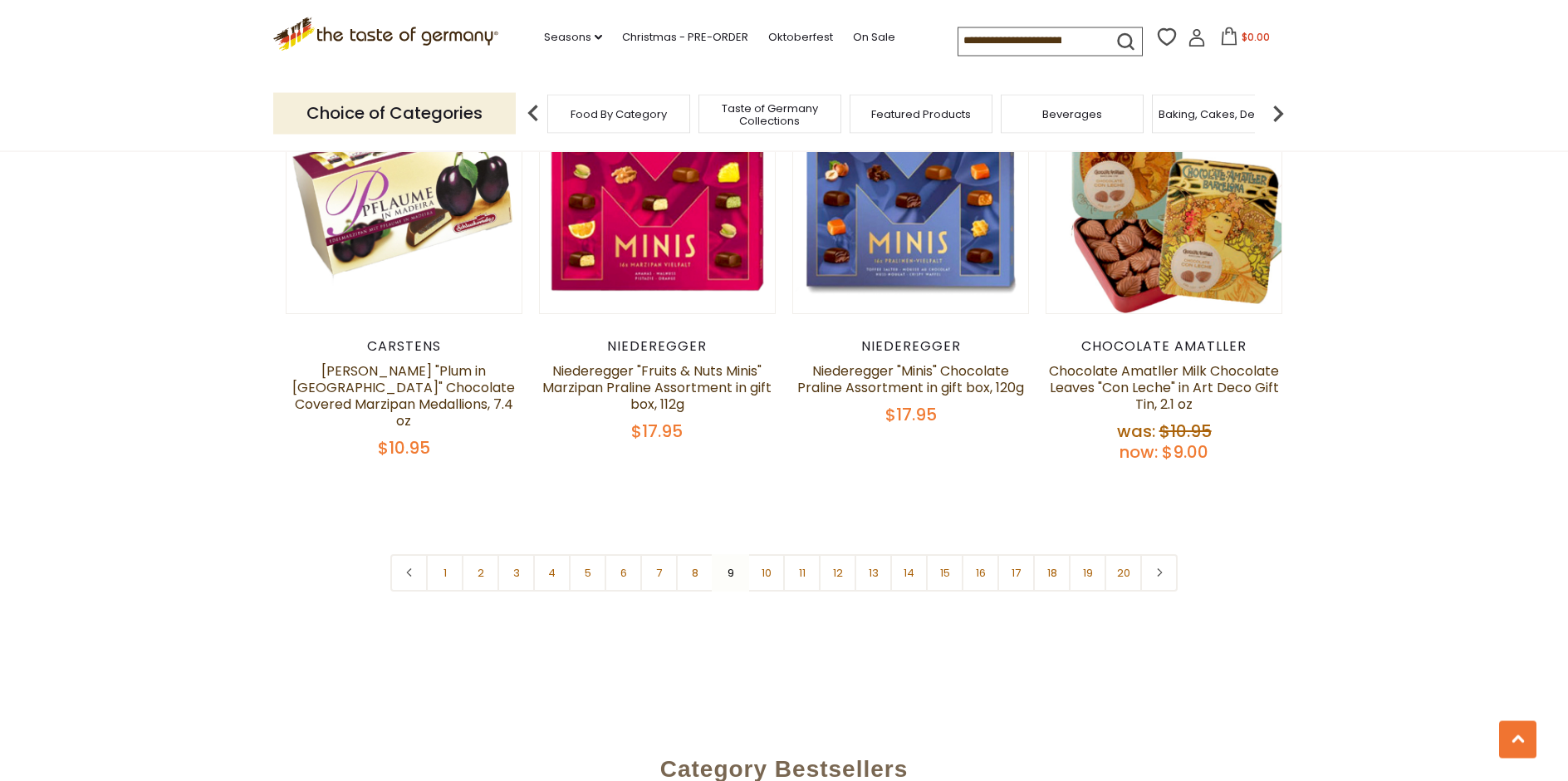
scroll to position [4036, 0]
click at [764, 553] on link "10" at bounding box center [766, 571] width 38 height 38
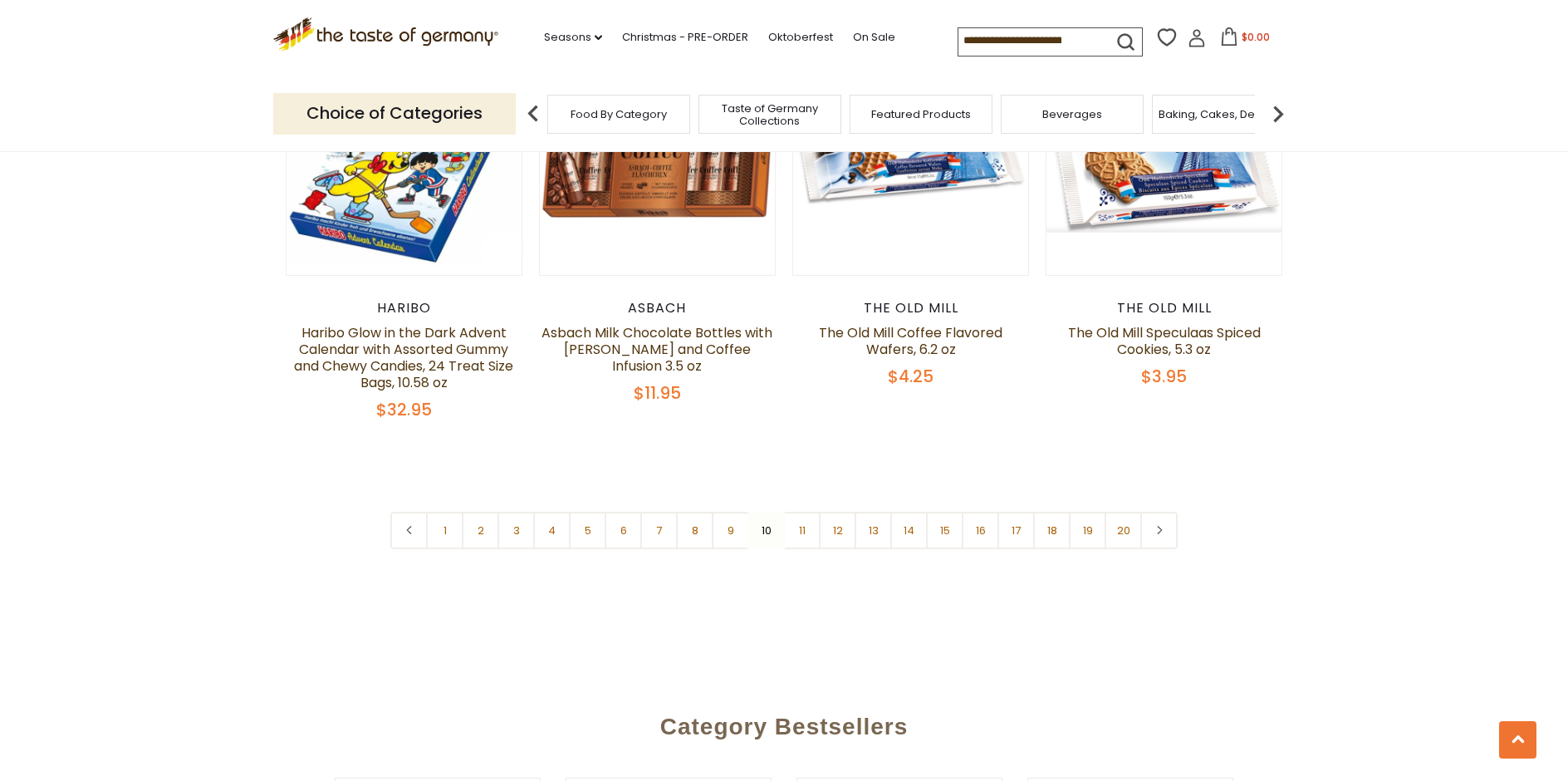
scroll to position [4205, 0]
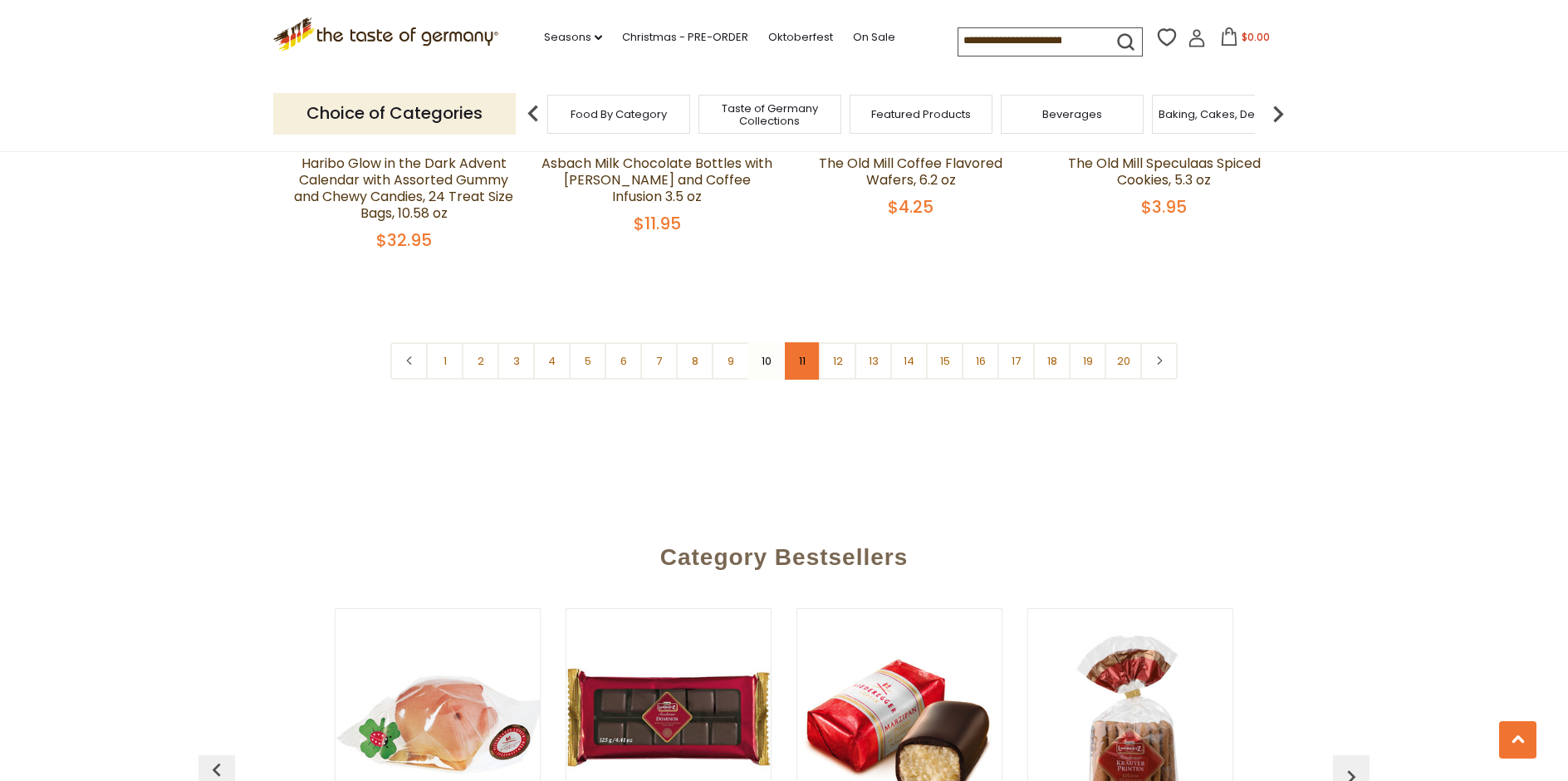
click at [804, 342] on link "11" at bounding box center [801, 360] width 38 height 38
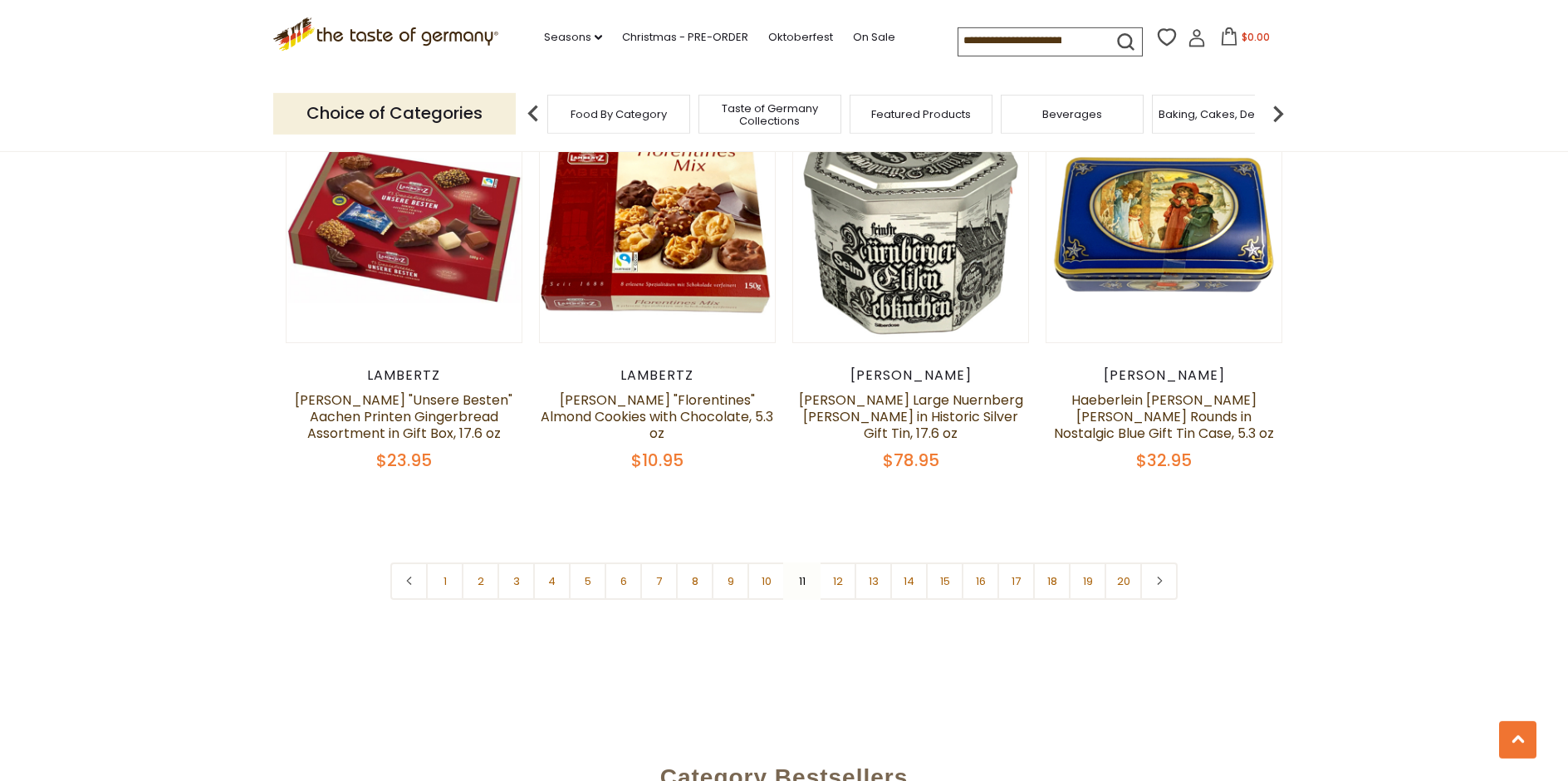
scroll to position [4036, 0]
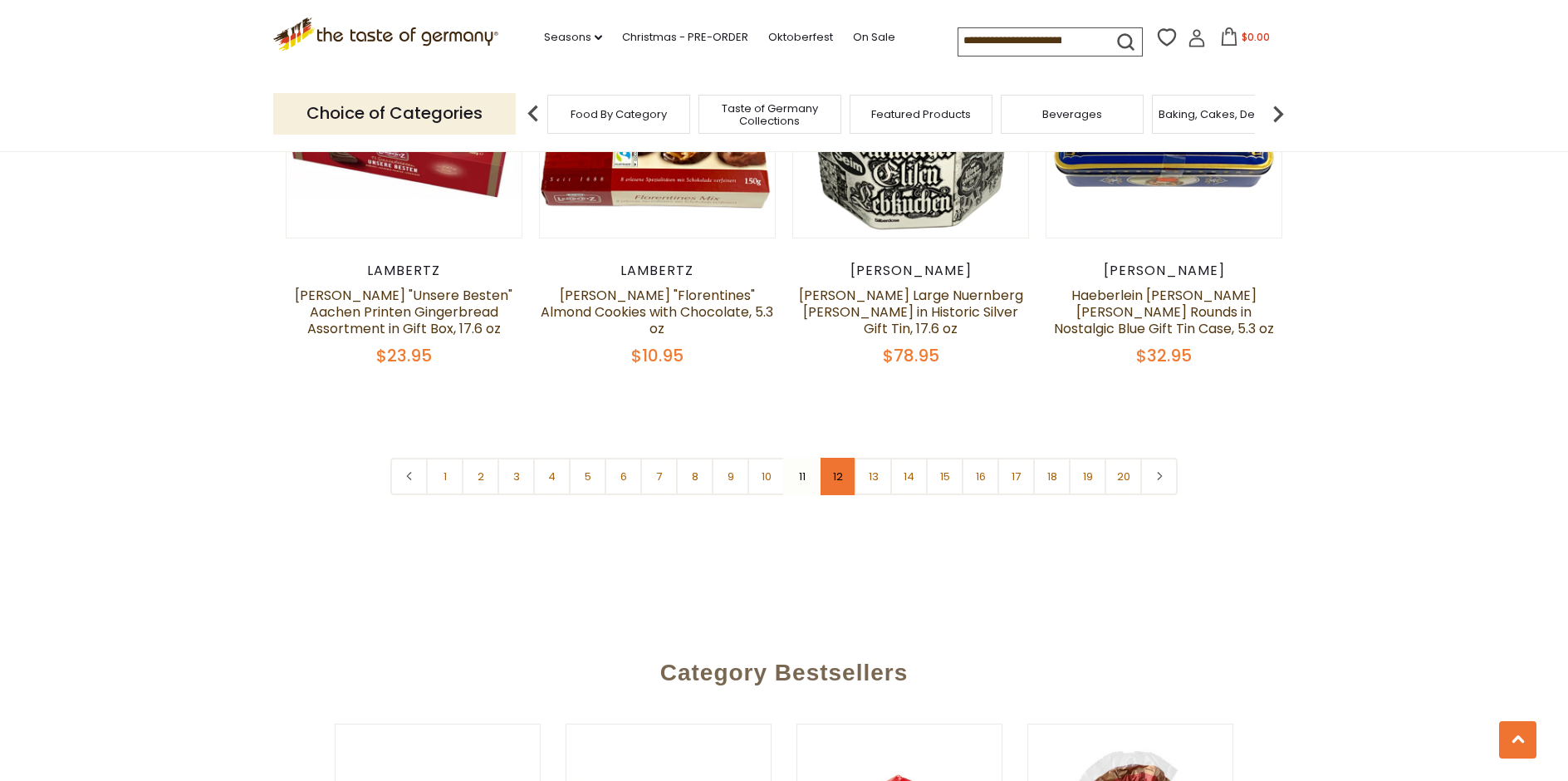
click at [837, 465] on link "12" at bounding box center [837, 476] width 38 height 38
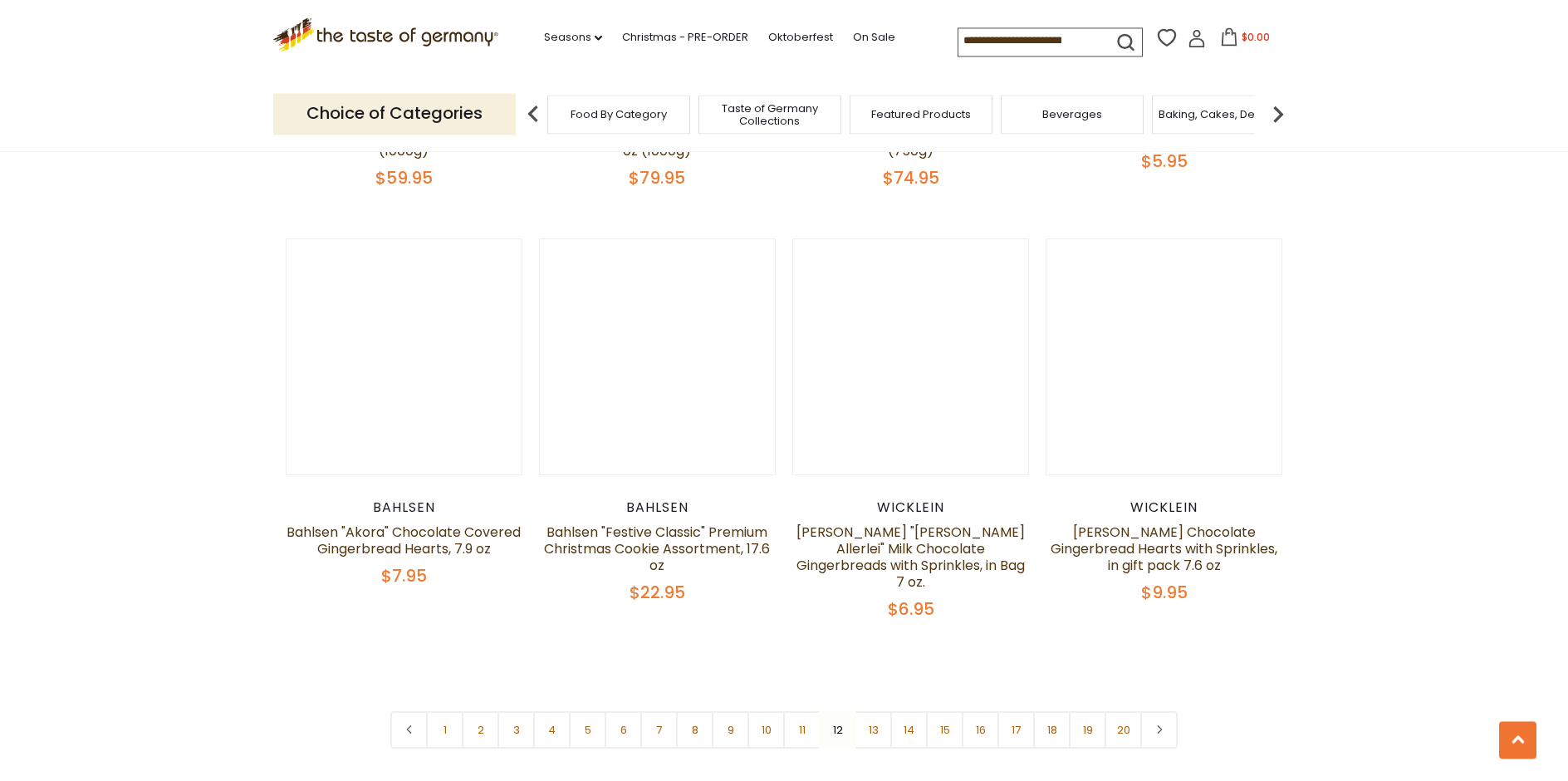
scroll to position [4205, 0]
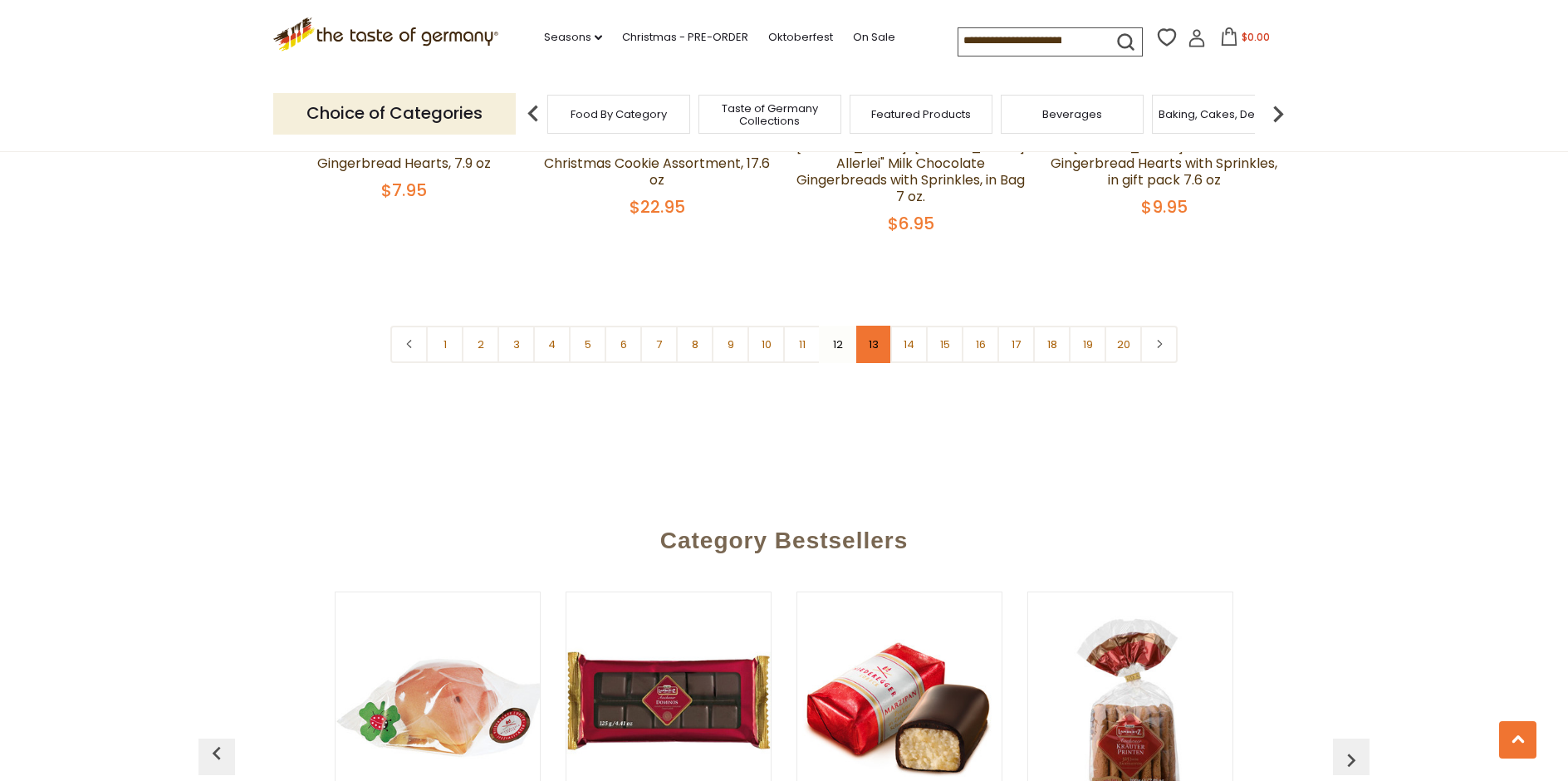
click at [869, 325] on link "13" at bounding box center [873, 344] width 38 height 38
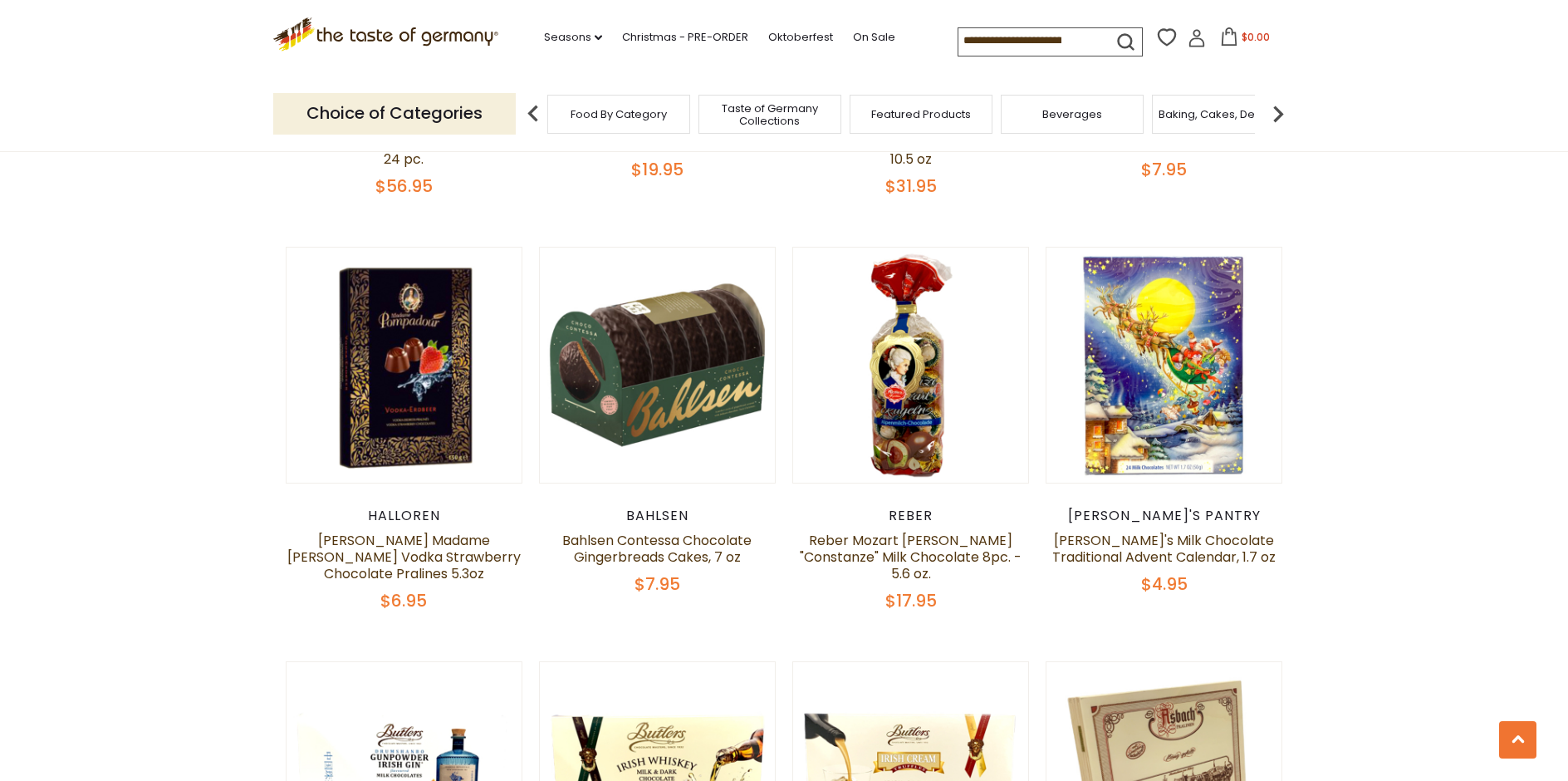
scroll to position [0, 0]
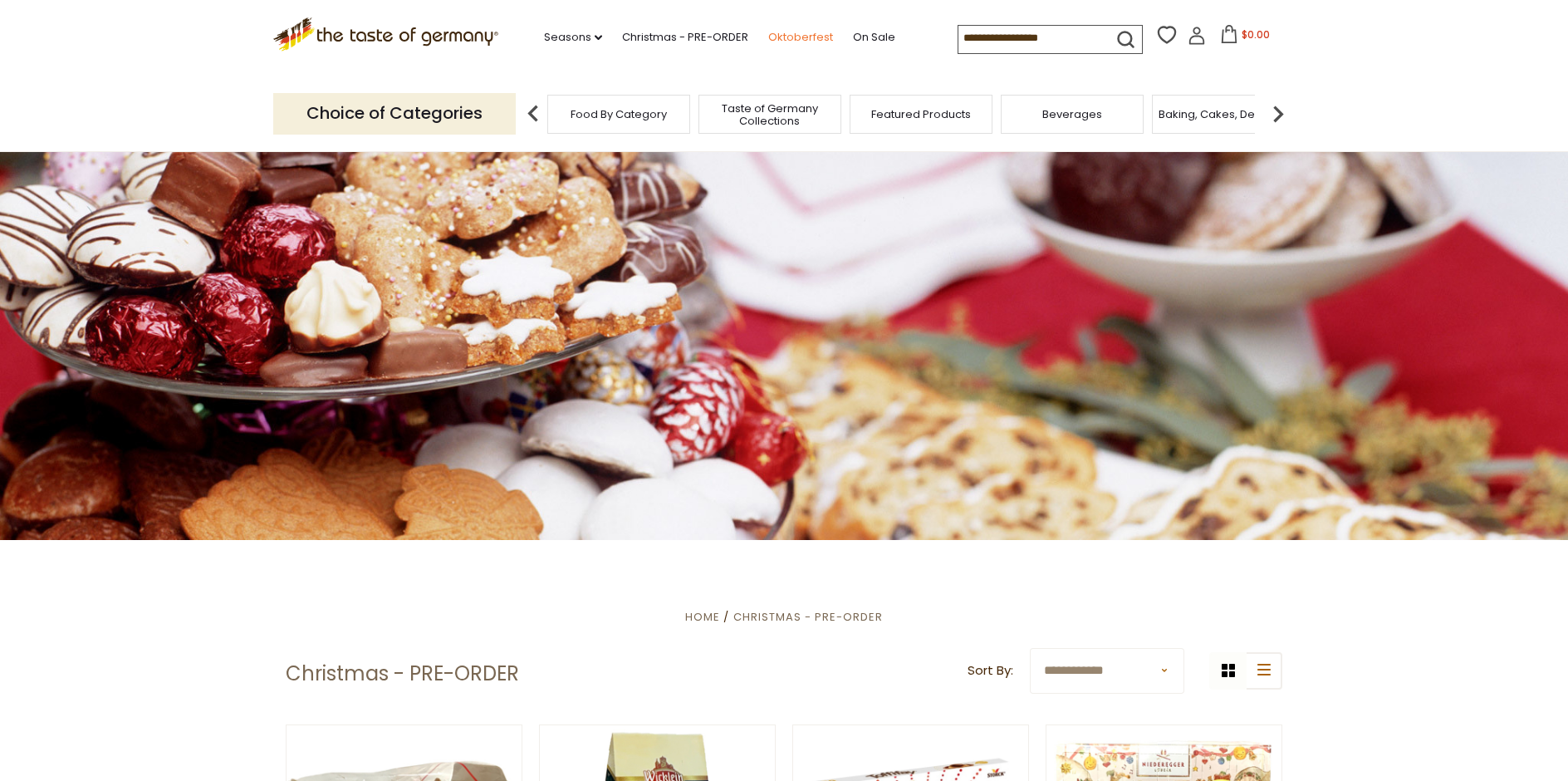
click at [769, 31] on link "Oktoberfest" at bounding box center [800, 37] width 65 height 18
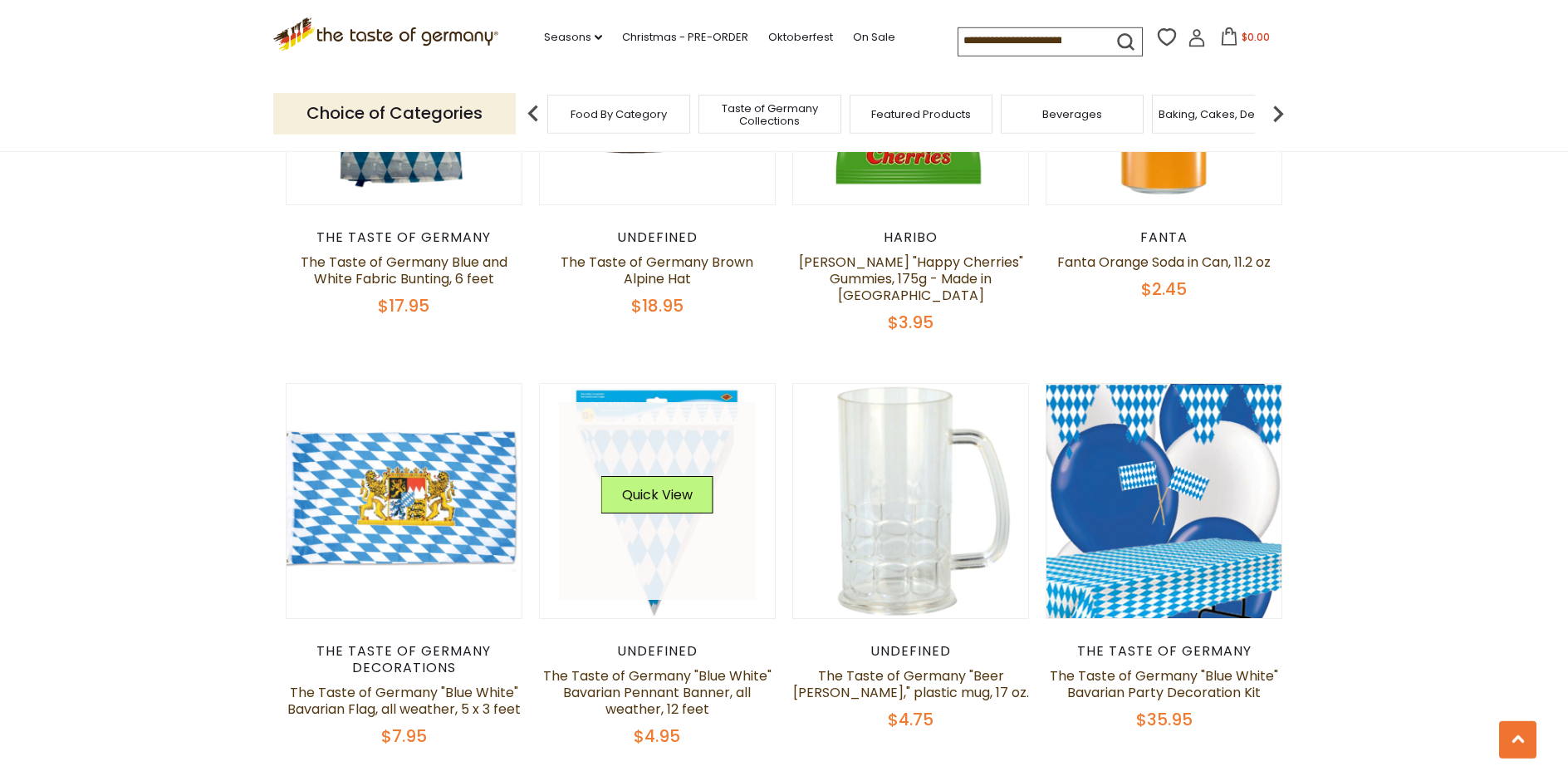
scroll to position [2371, 0]
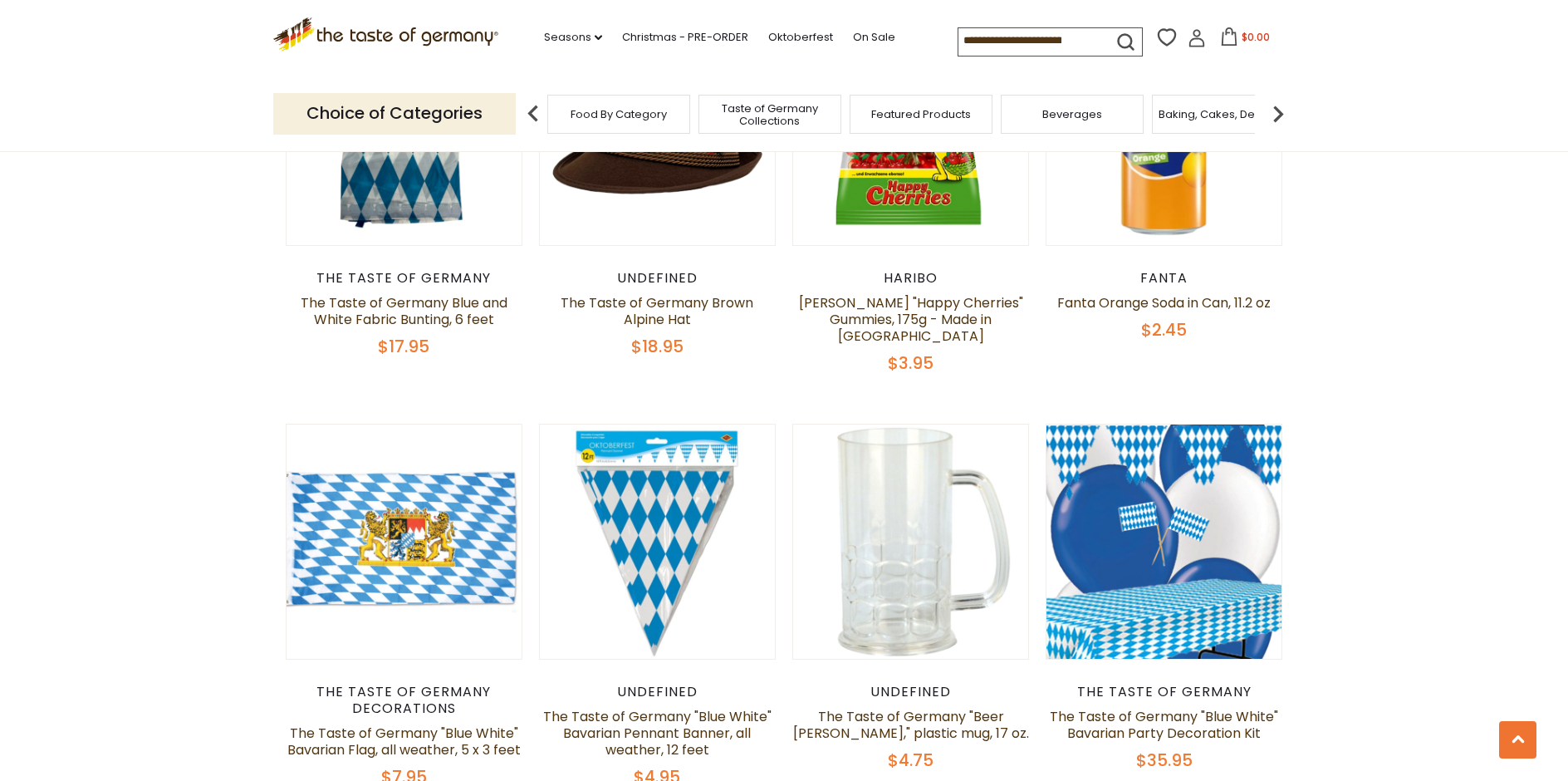
click at [572, 112] on span "Food By Category" at bounding box center [618, 114] width 97 height 13
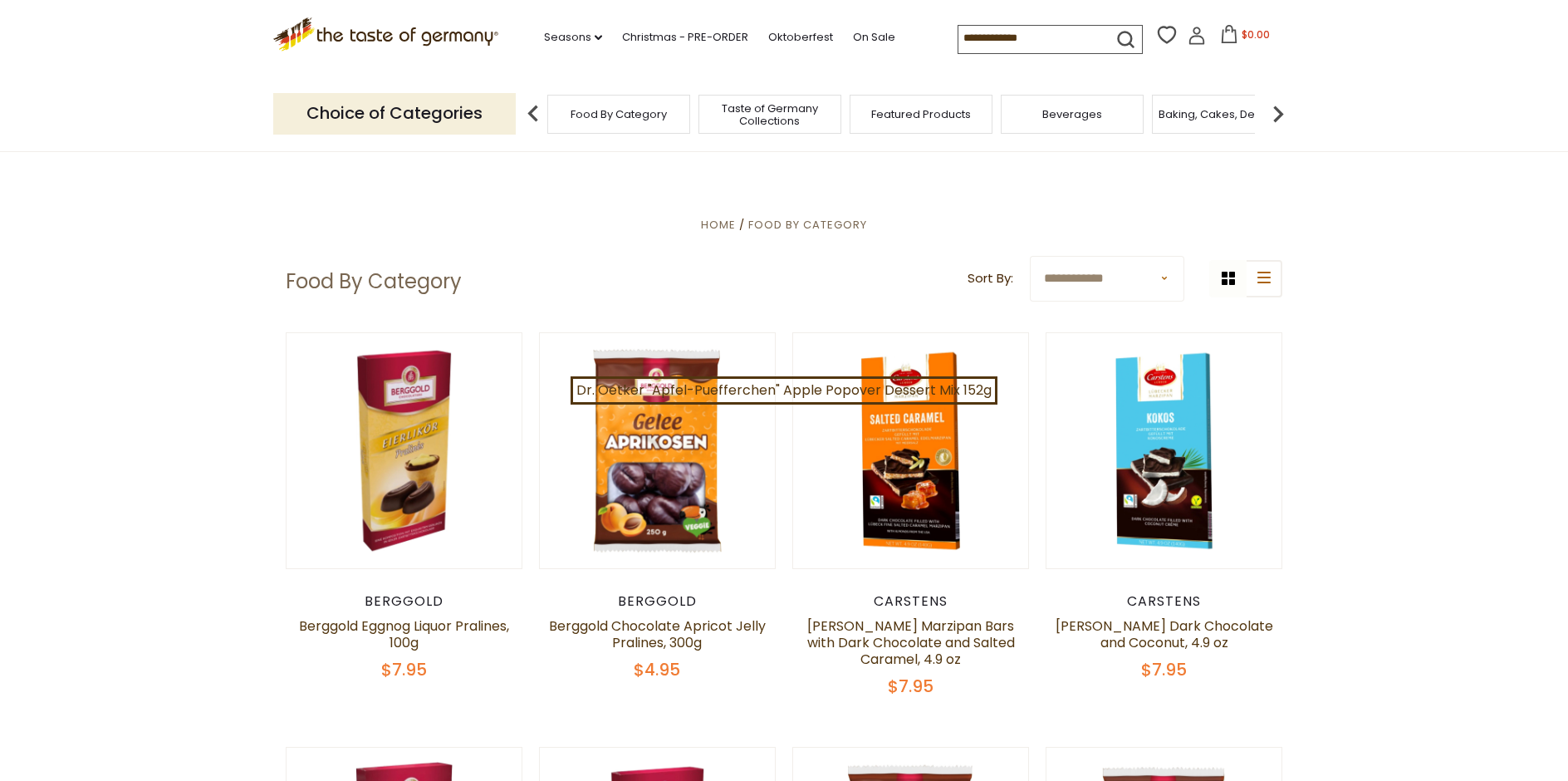
click at [1278, 108] on img at bounding box center [1278, 113] width 33 height 33
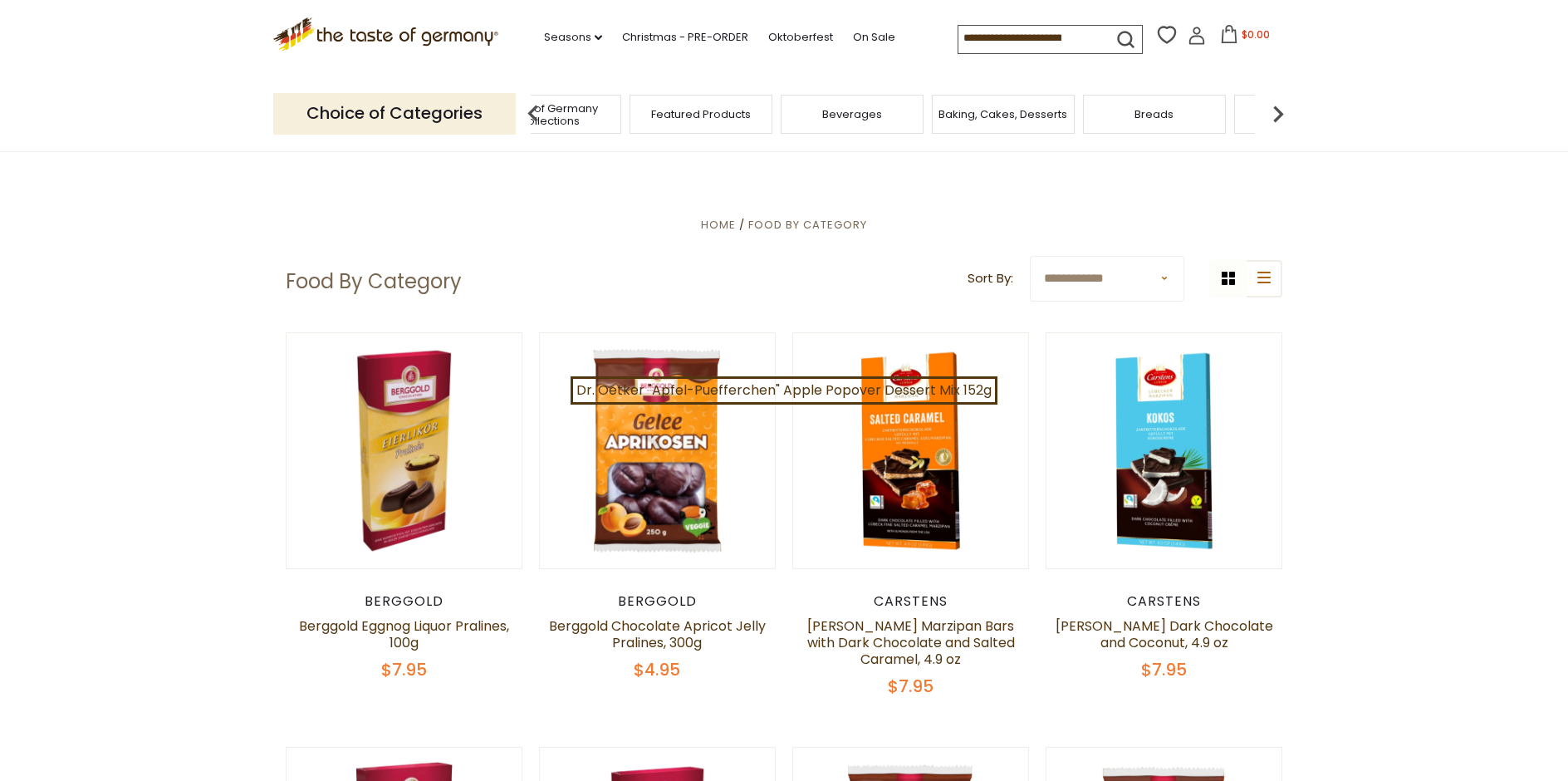
click at [1278, 108] on img at bounding box center [1278, 113] width 33 height 33
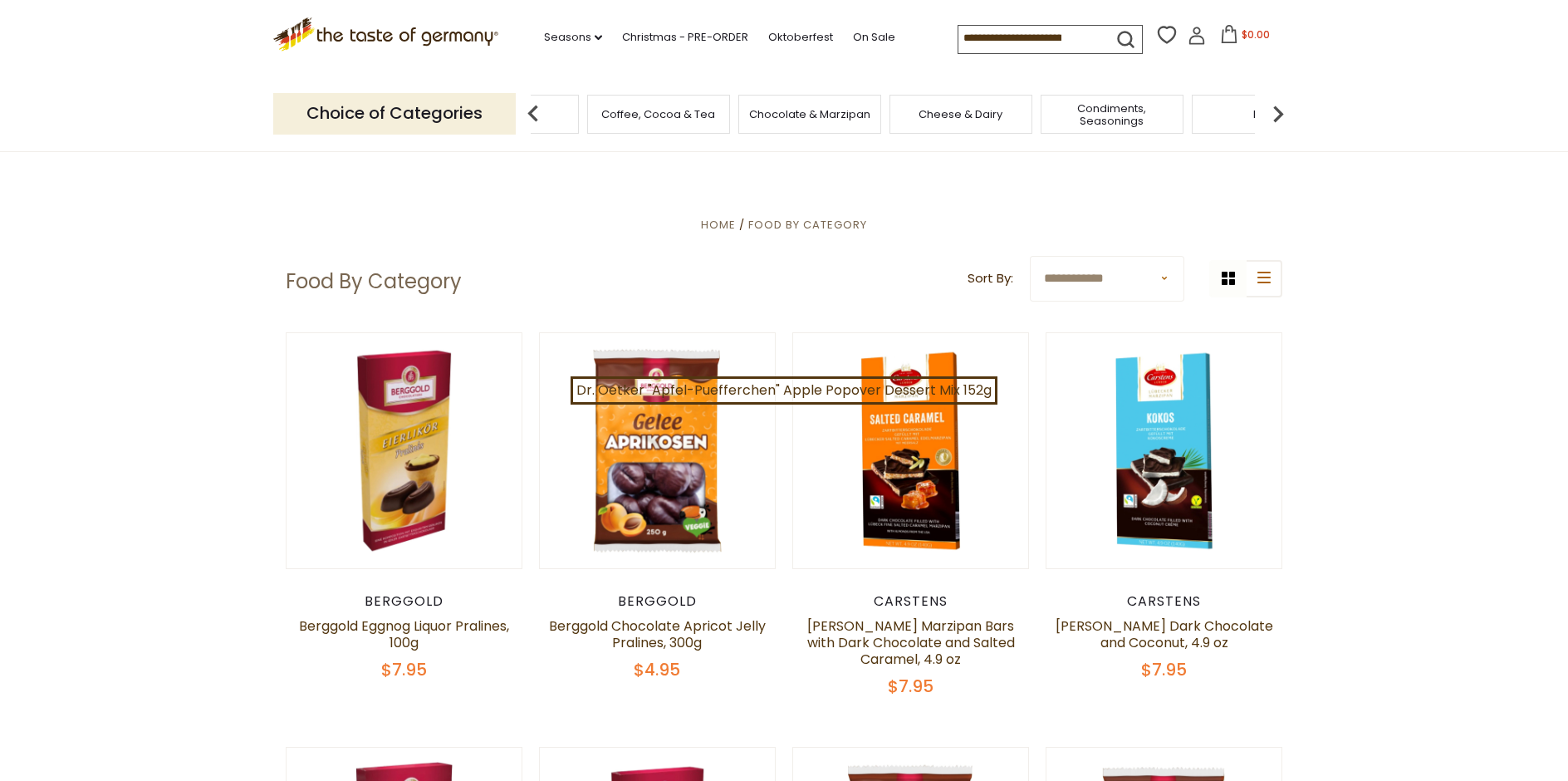
click at [980, 118] on span "Cheese & Dairy" at bounding box center [960, 114] width 84 height 13
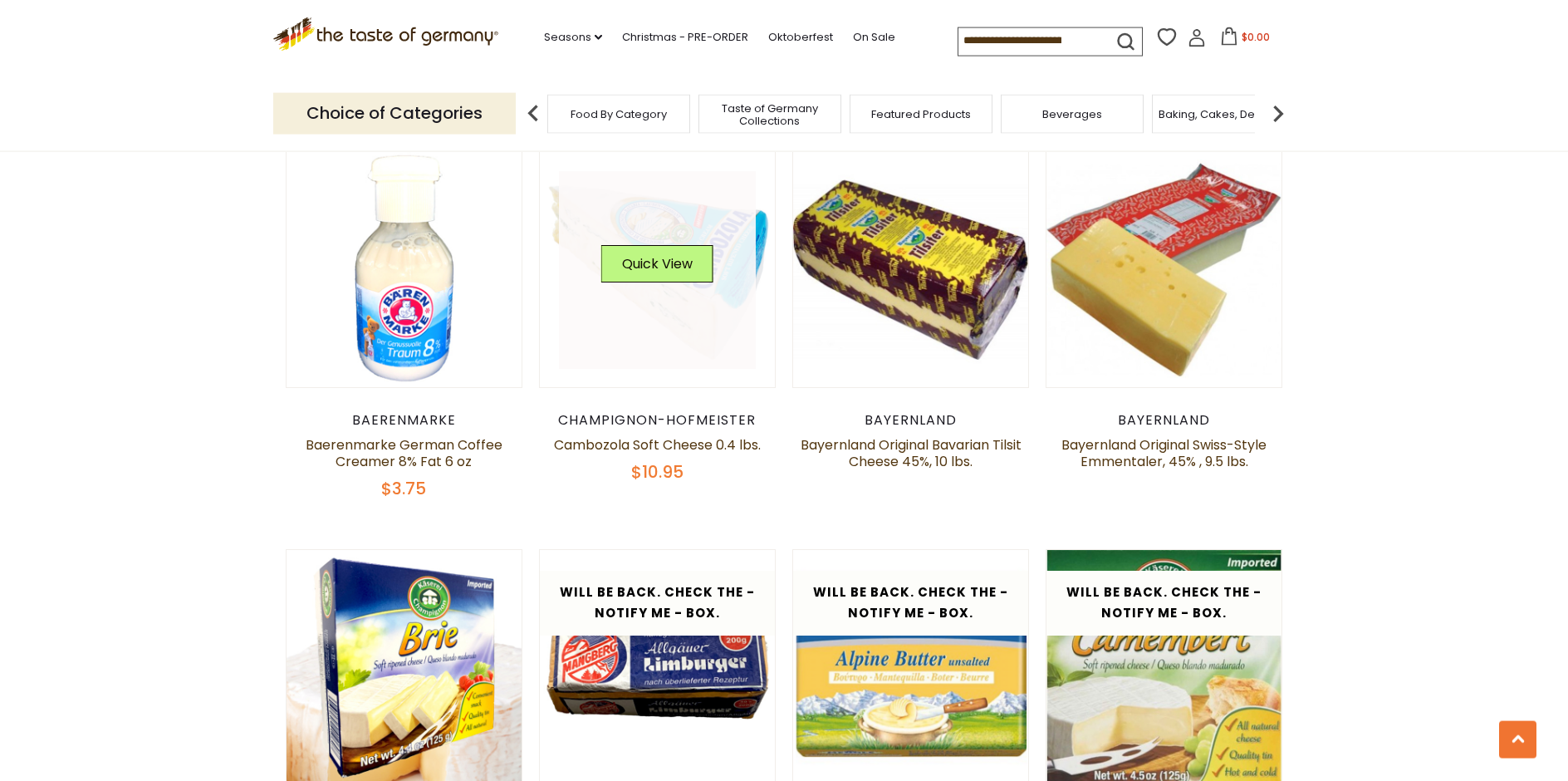
scroll to position [1355, 0]
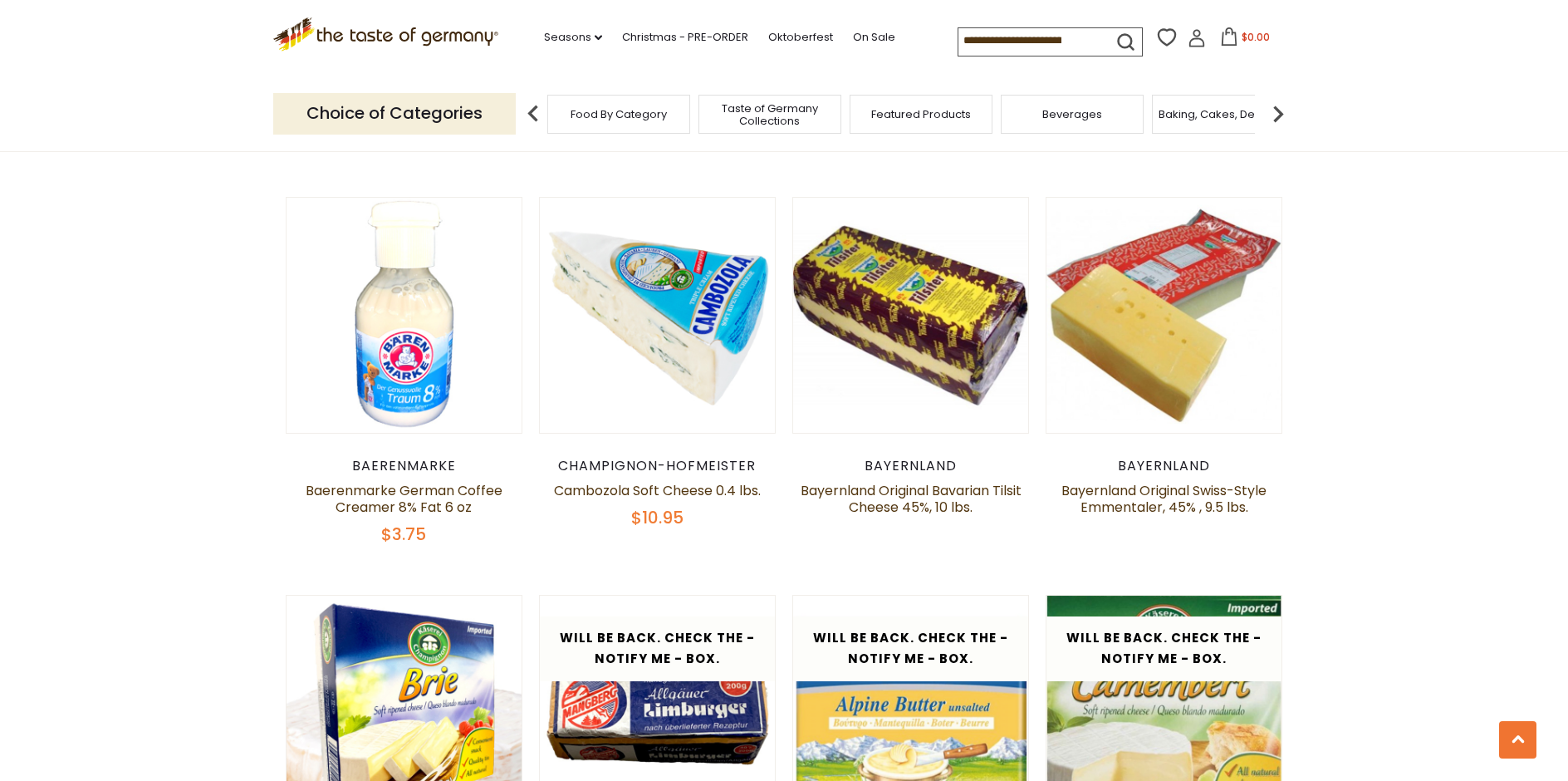
click at [1276, 106] on img at bounding box center [1278, 113] width 33 height 33
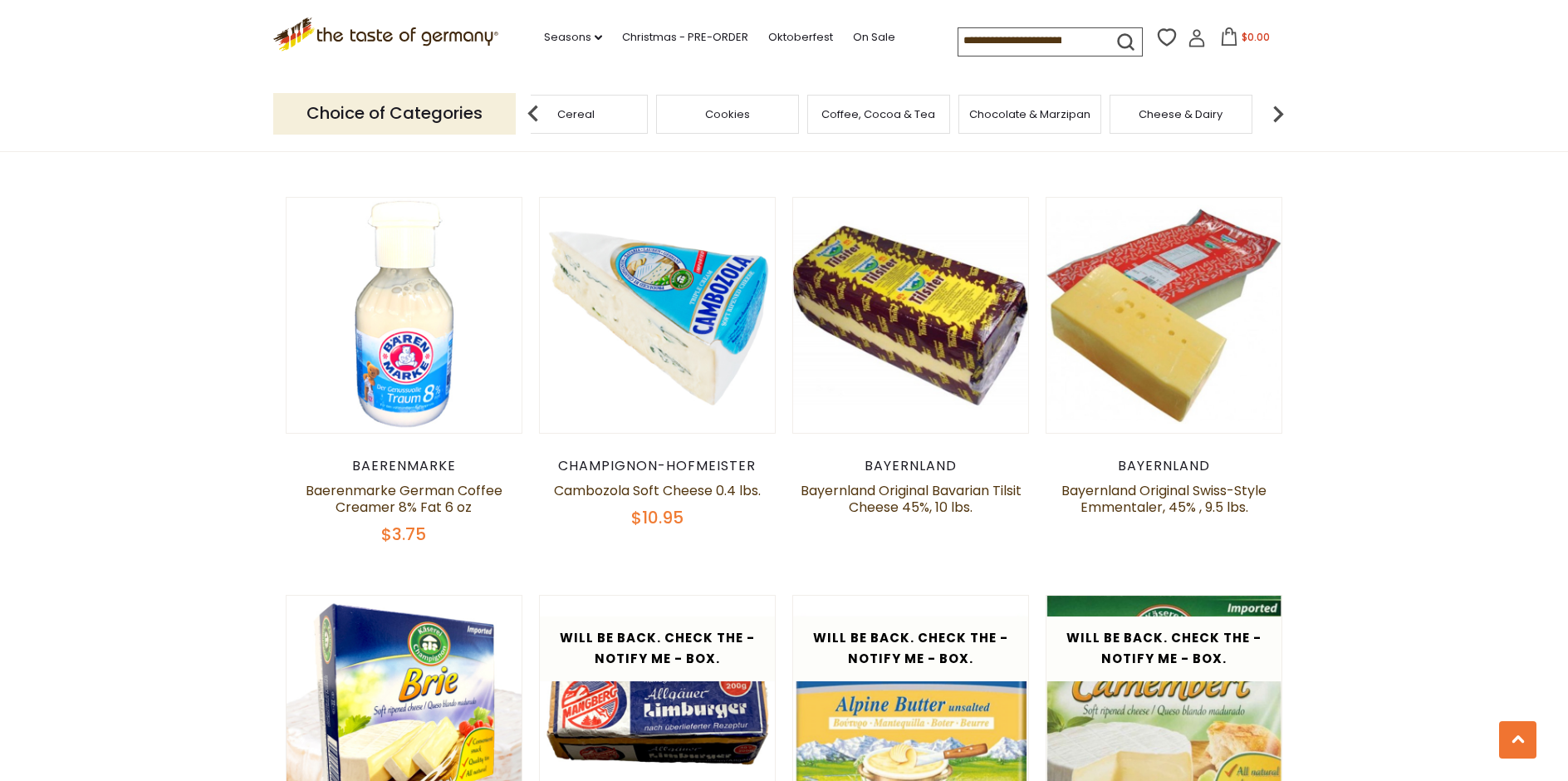
click at [1276, 106] on img at bounding box center [1278, 113] width 33 height 33
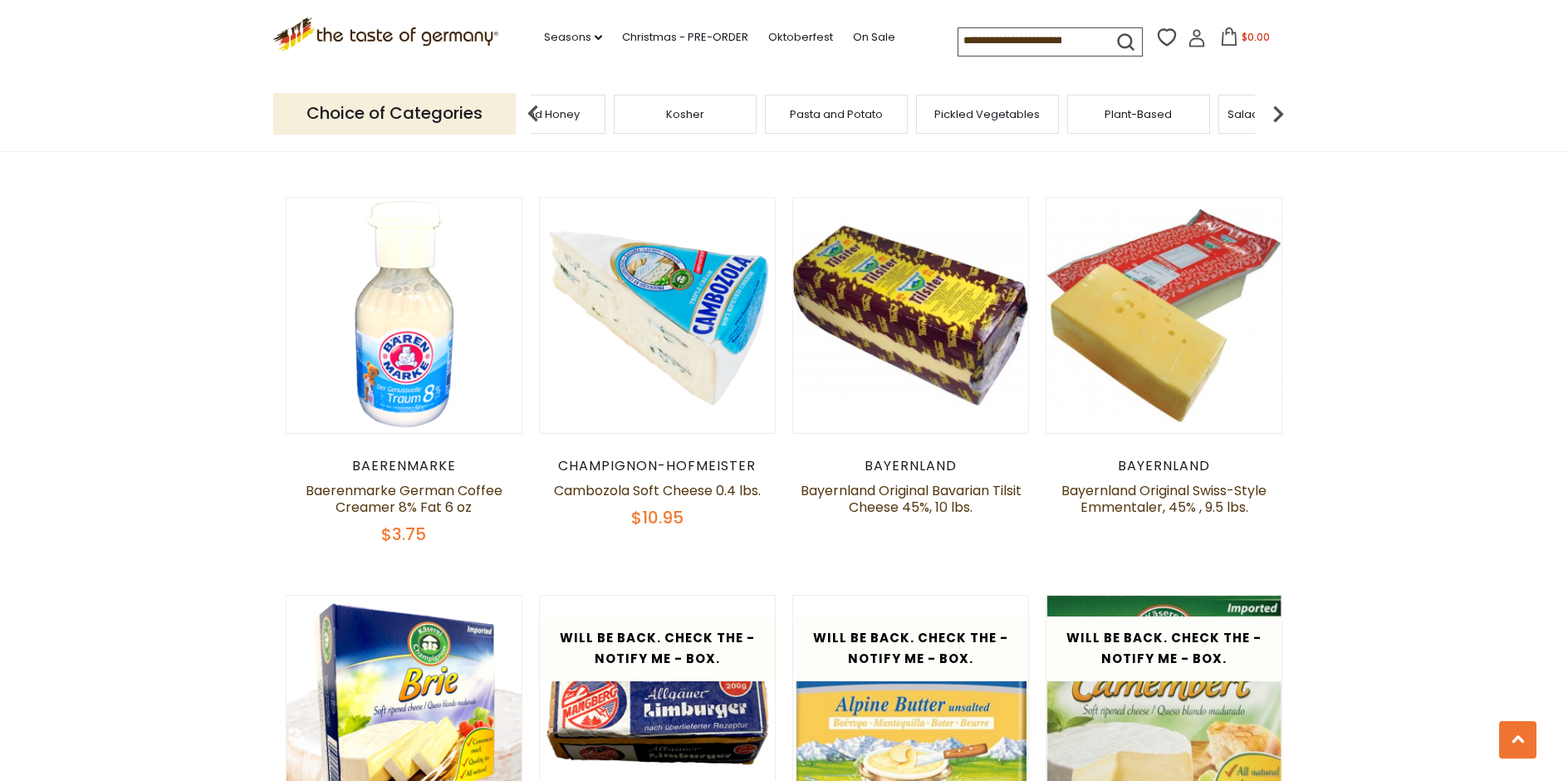
click at [1276, 106] on img at bounding box center [1278, 113] width 33 height 33
click at [1161, 115] on span "Sausages" at bounding box center [1152, 114] width 55 height 13
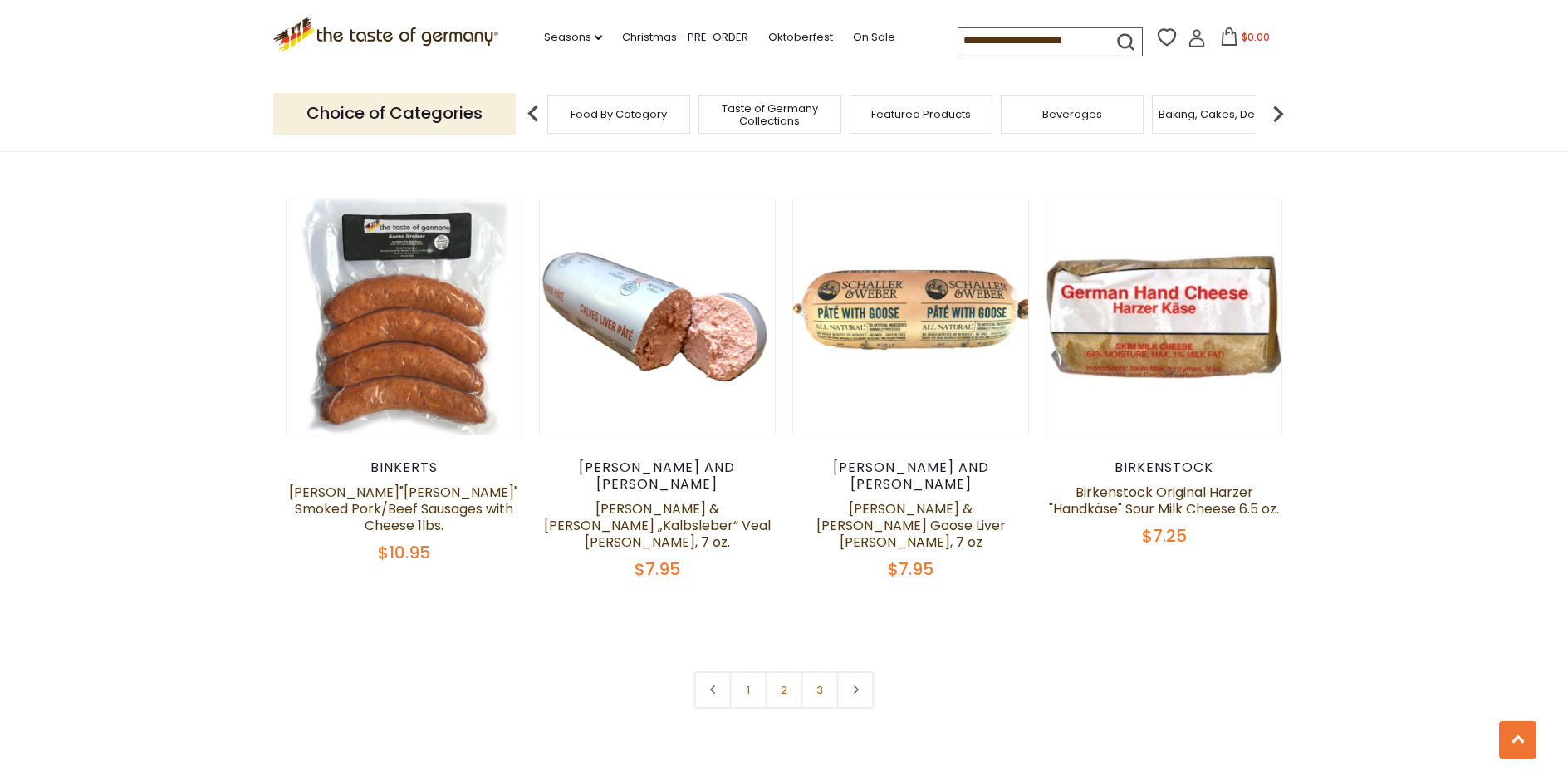
scroll to position [3980, 0]
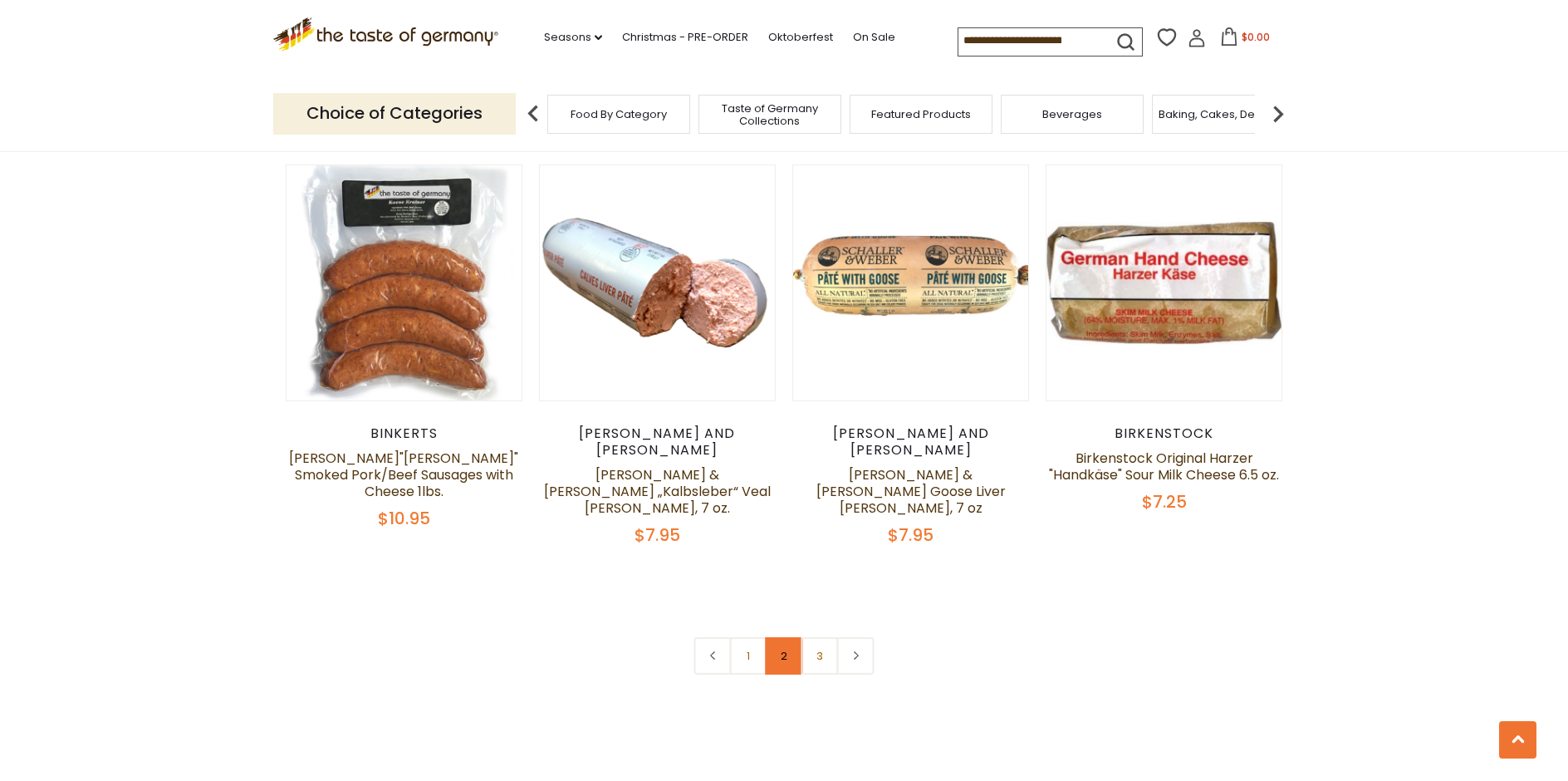
click at [782, 637] on link "2" at bounding box center [784, 655] width 38 height 38
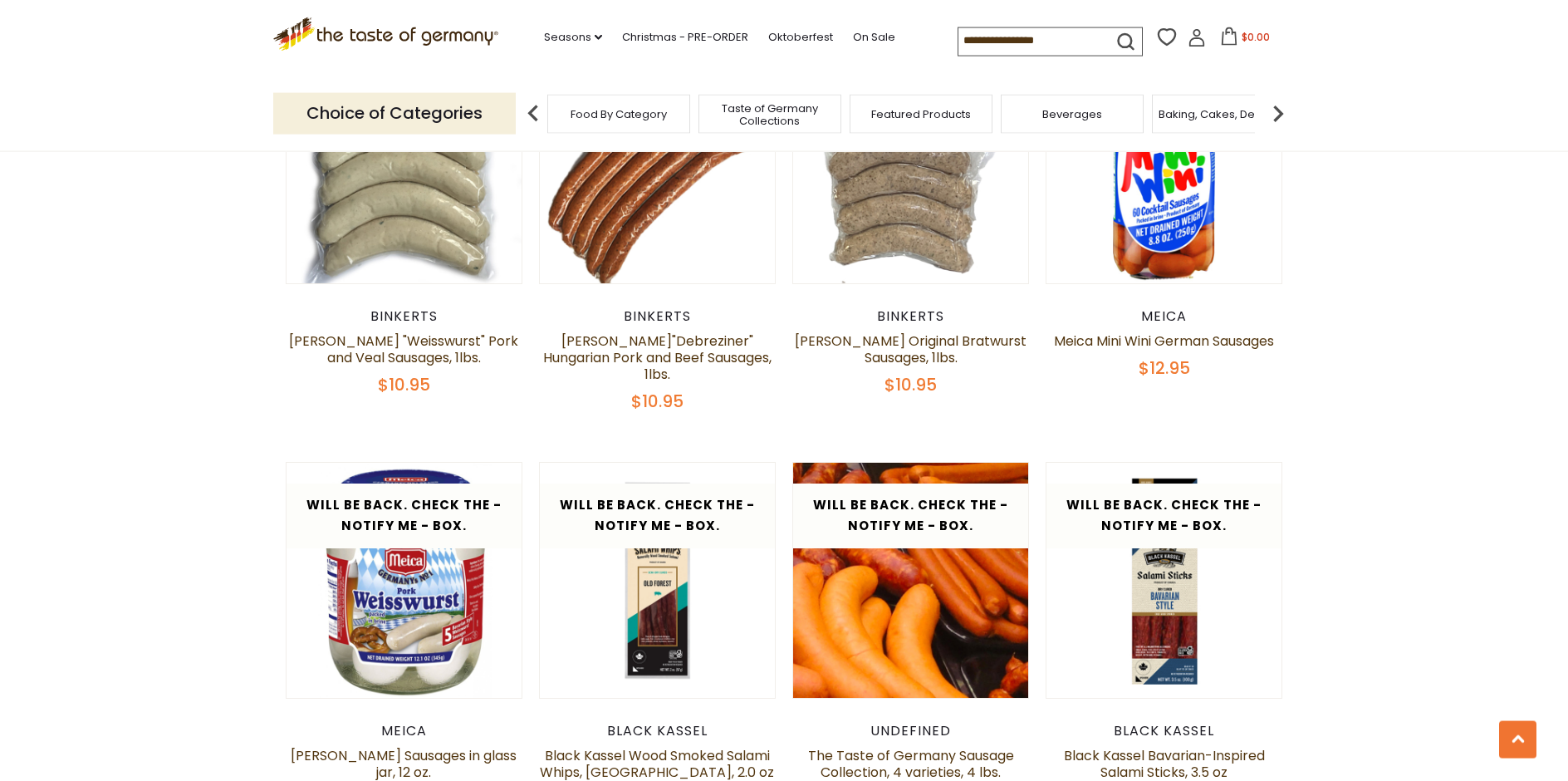
scroll to position [2765, 0]
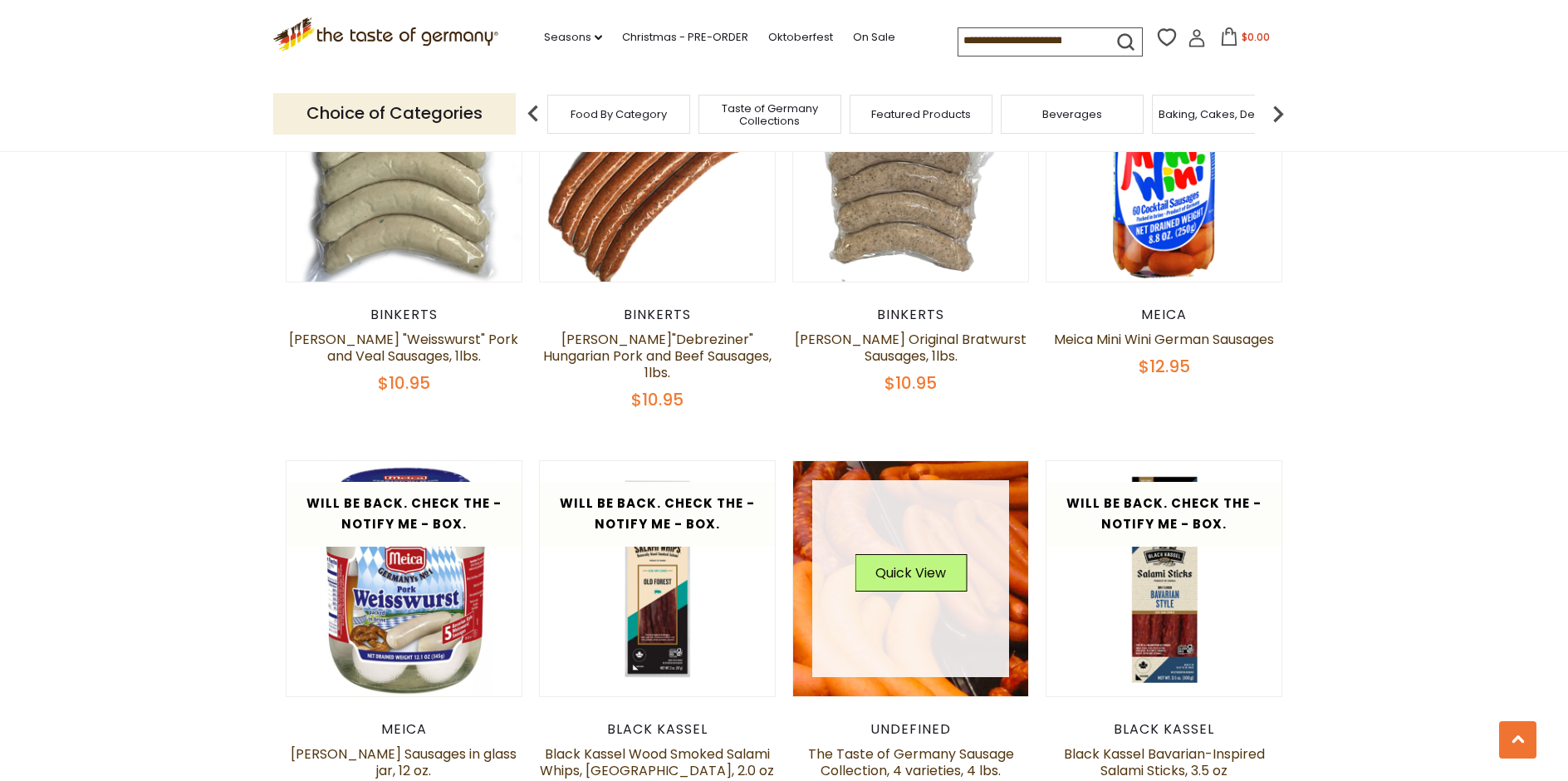
click at [905, 577] on link at bounding box center [911, 579] width 197 height 197
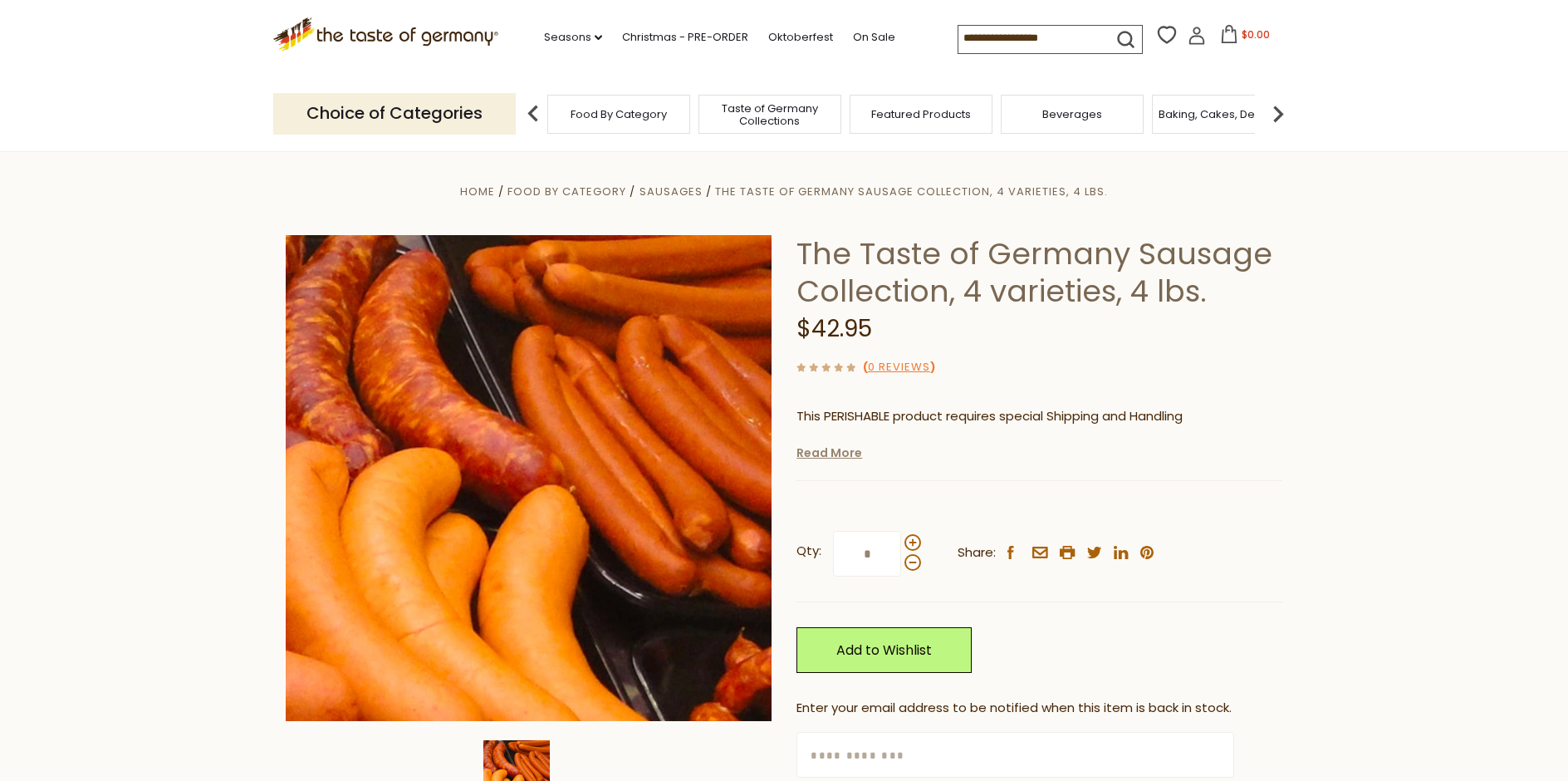
click at [823, 457] on link "Read More" at bounding box center [829, 452] width 66 height 16
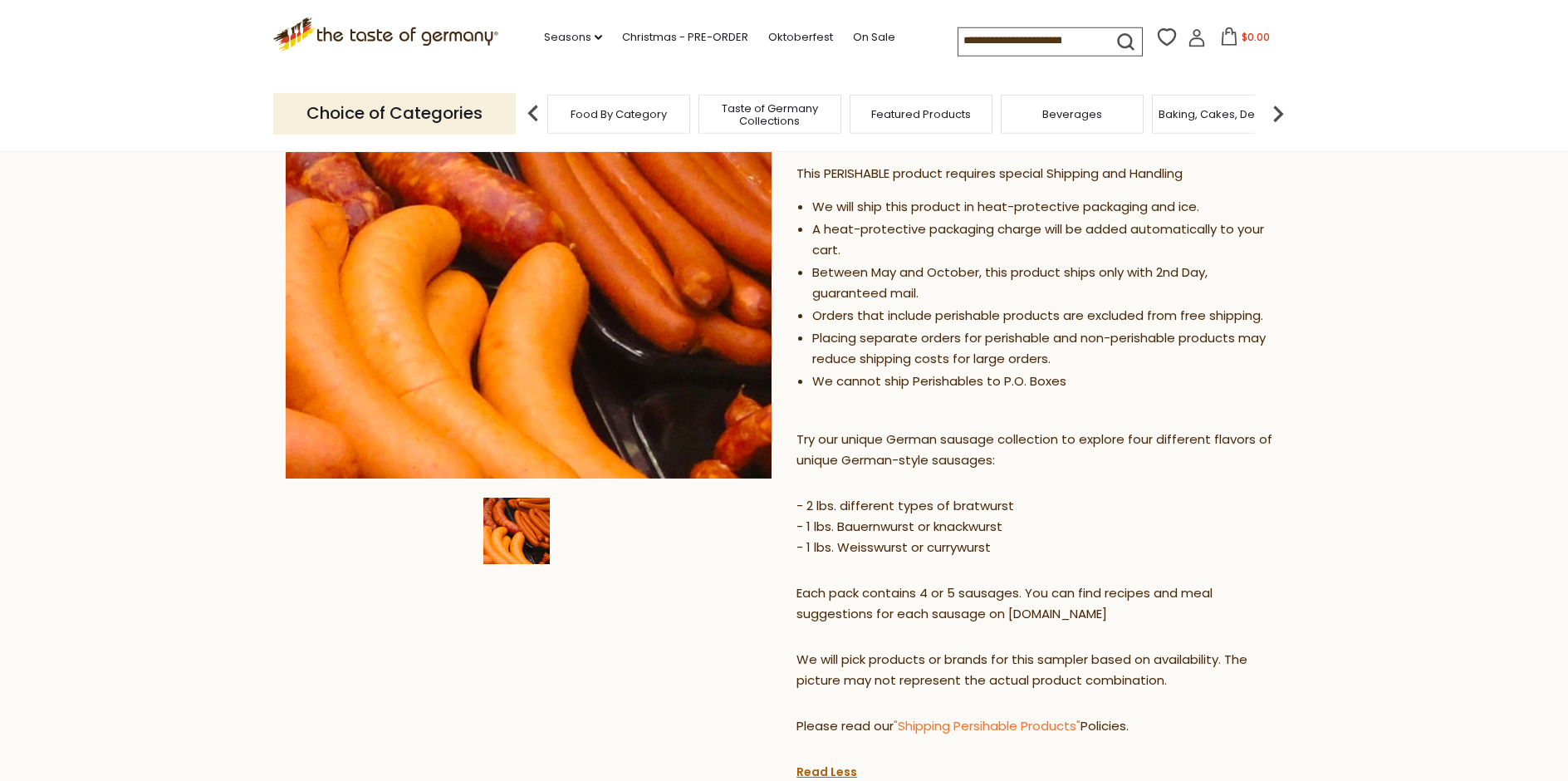
scroll to position [255, 0]
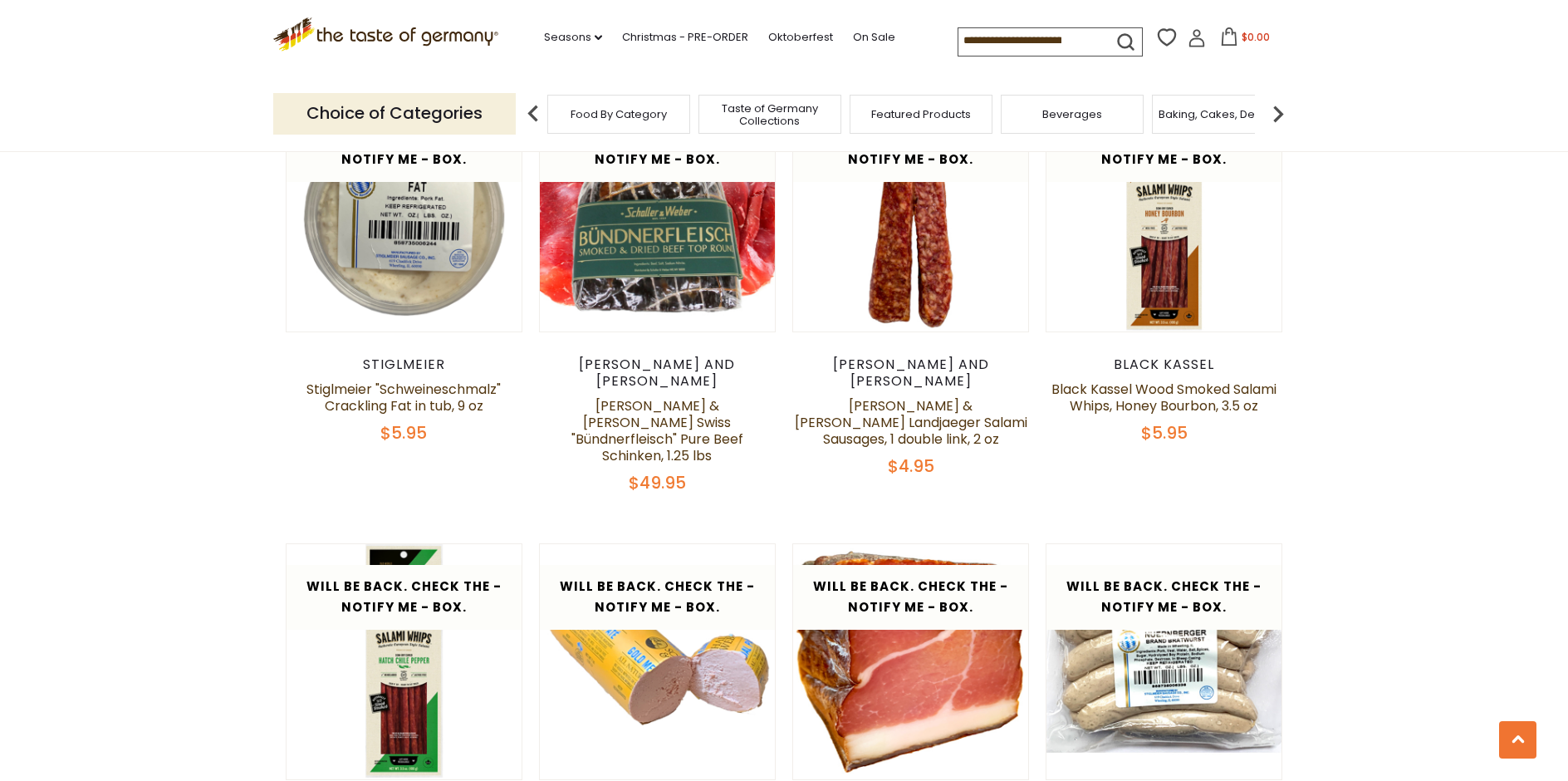
scroll to position [3866, 0]
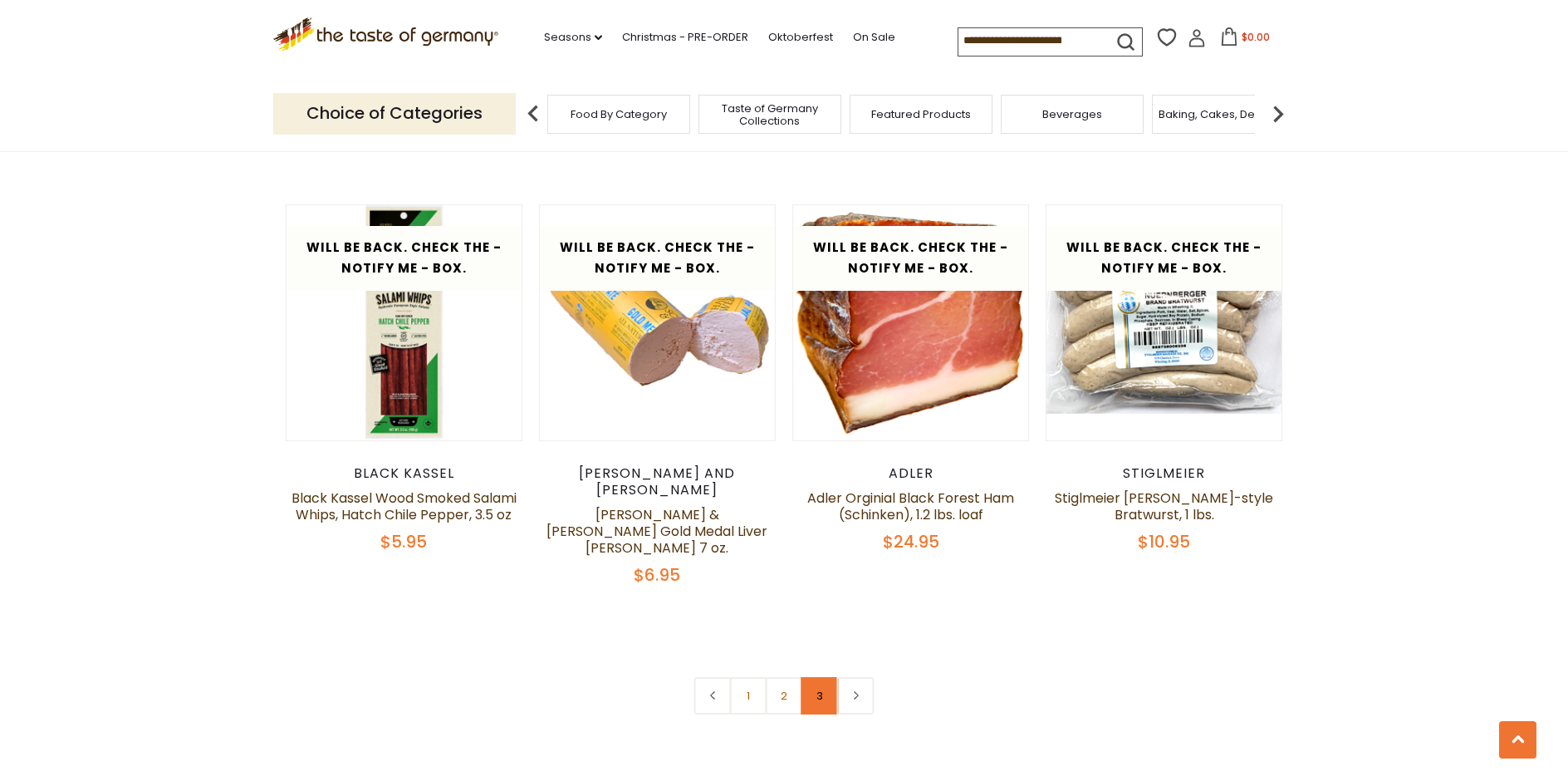
click at [822, 676] on link "3" at bounding box center [820, 695] width 38 height 38
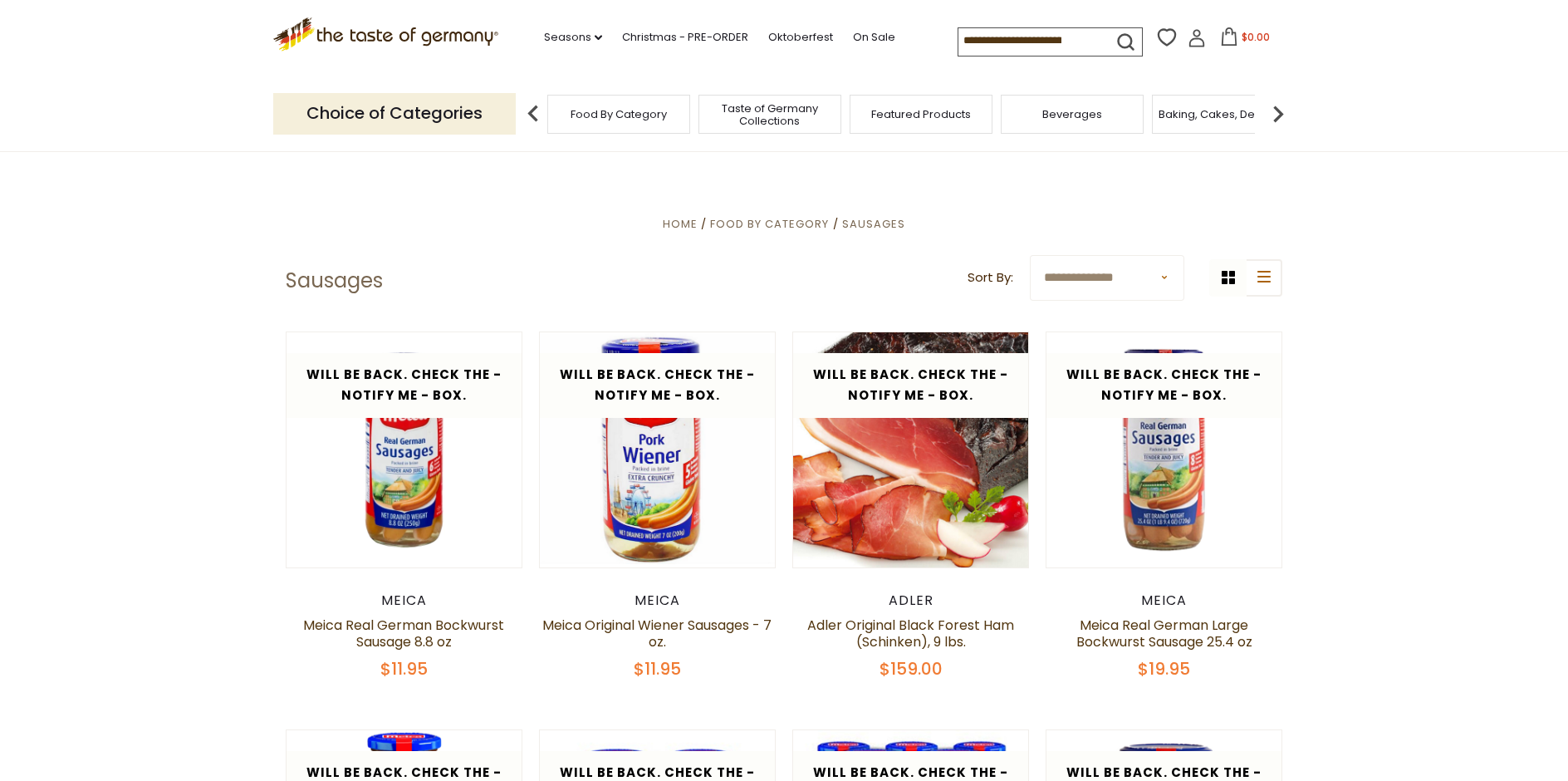
scroll to position [54, 0]
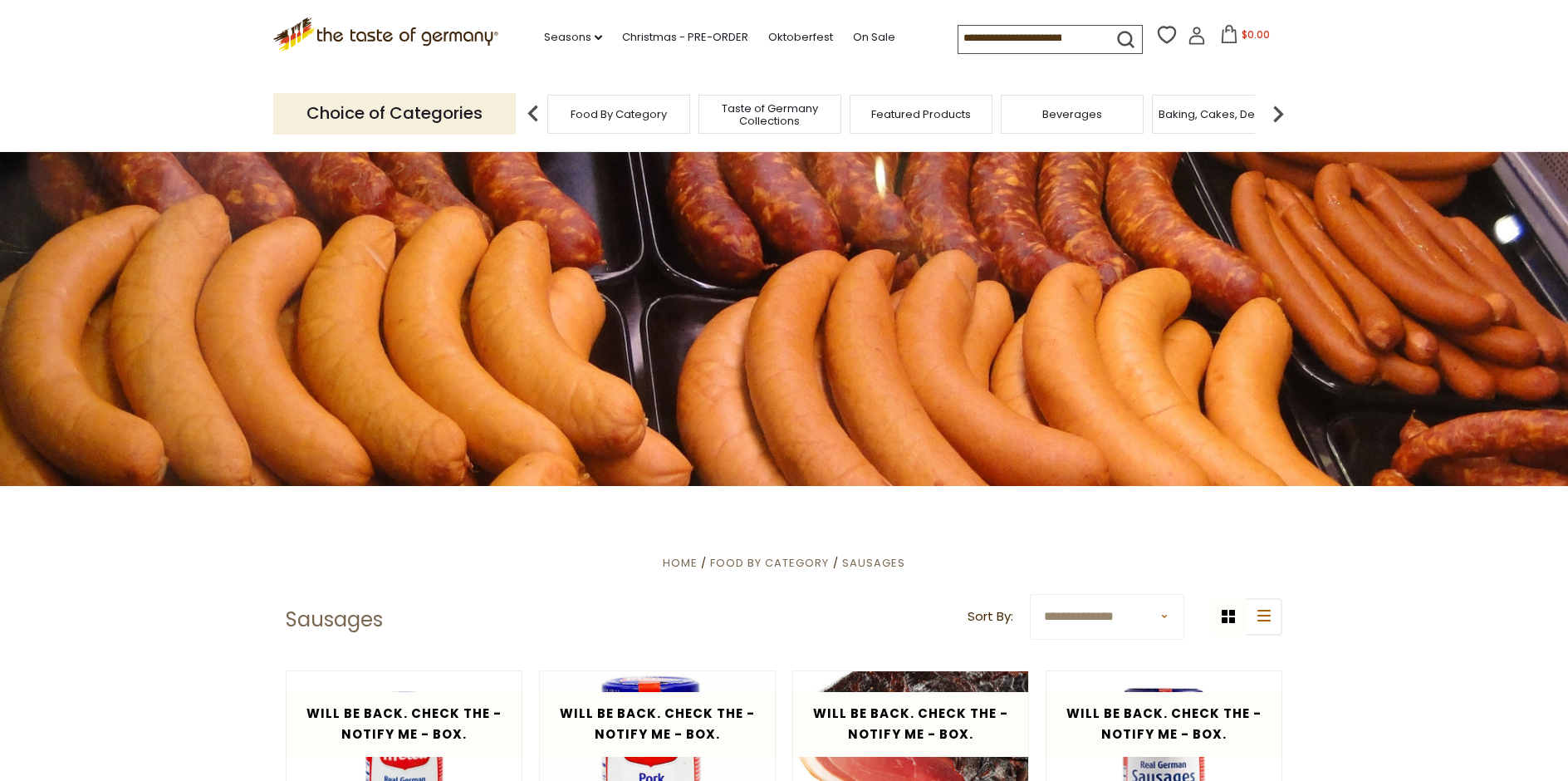
click at [531, 111] on img at bounding box center [533, 113] width 33 height 33
click at [1278, 108] on img at bounding box center [1278, 113] width 33 height 33
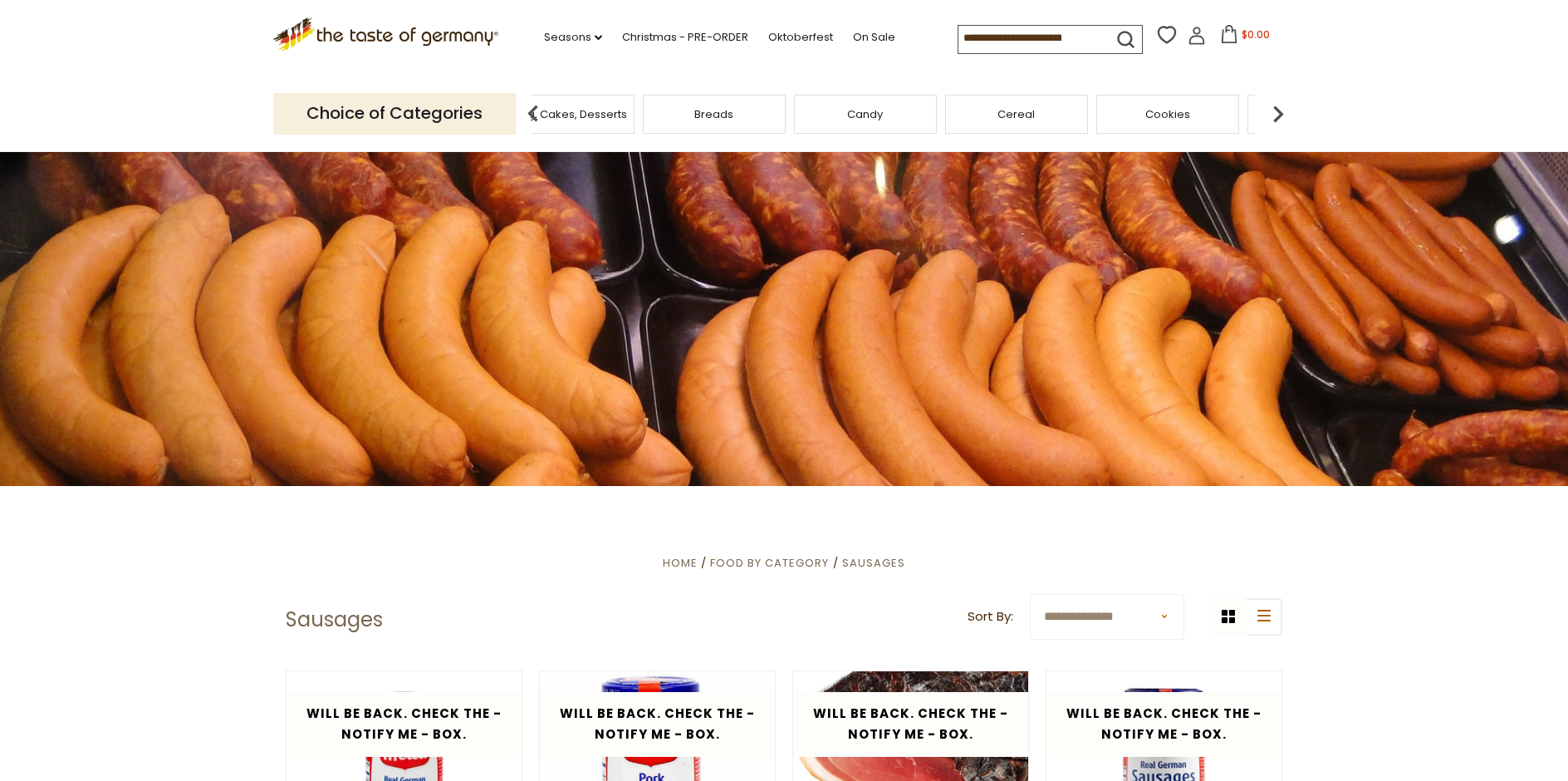
click at [1278, 108] on img at bounding box center [1278, 113] width 33 height 33
click at [1213, 118] on span "Jams and Honey" at bounding box center [1194, 114] width 91 height 13
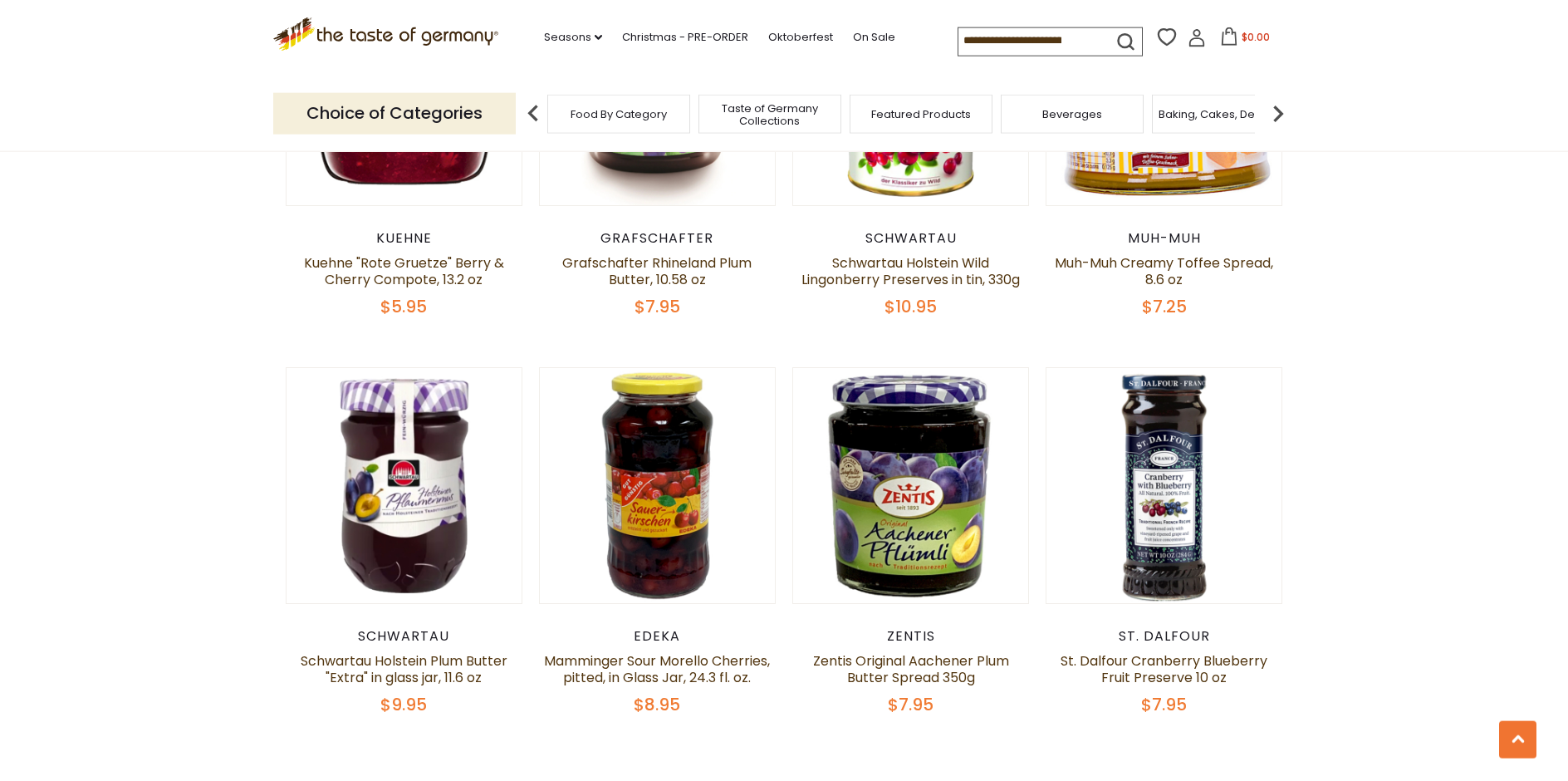
scroll to position [3811, 0]
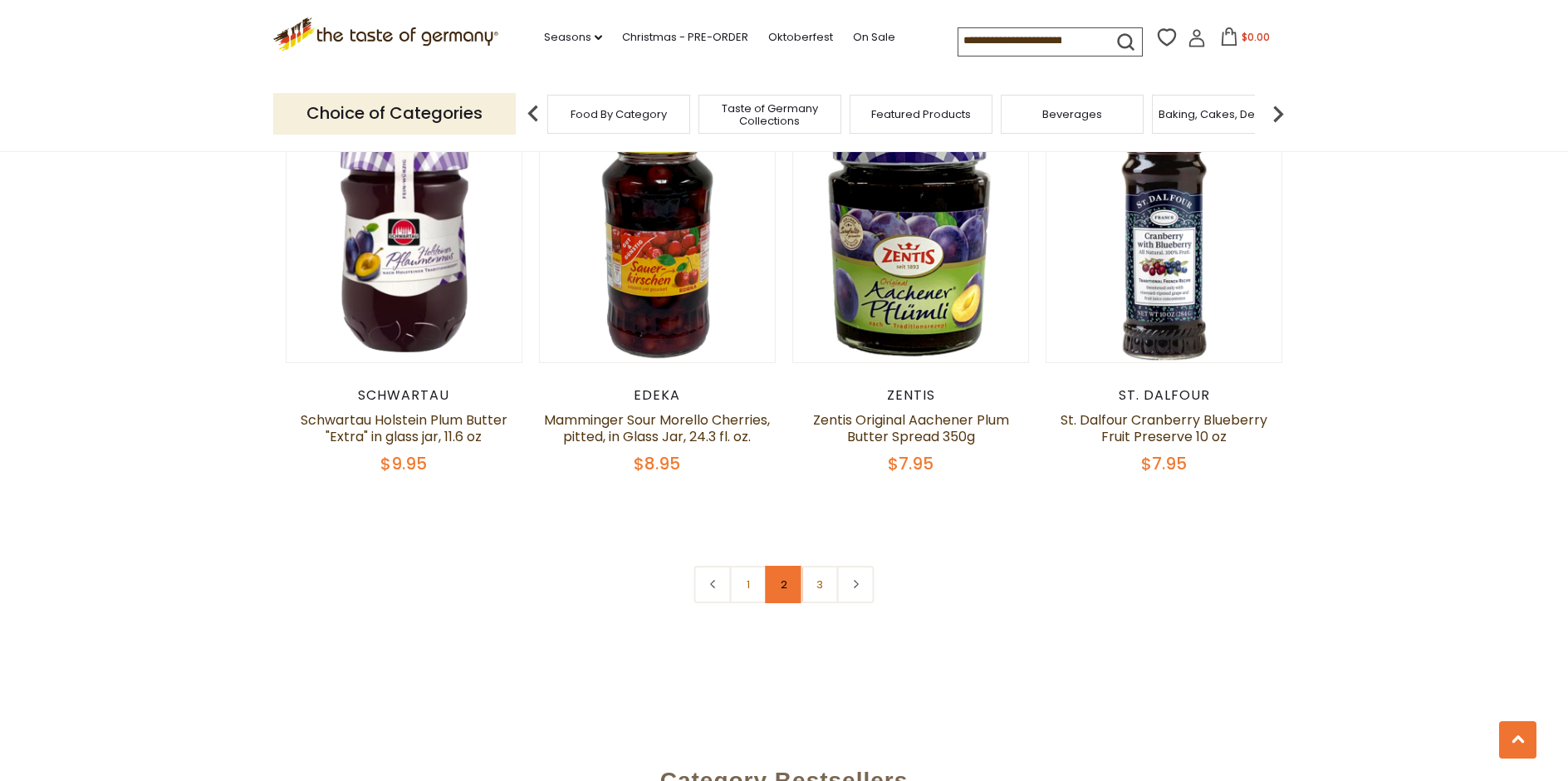
click at [789, 587] on link "2" at bounding box center [784, 584] width 38 height 38
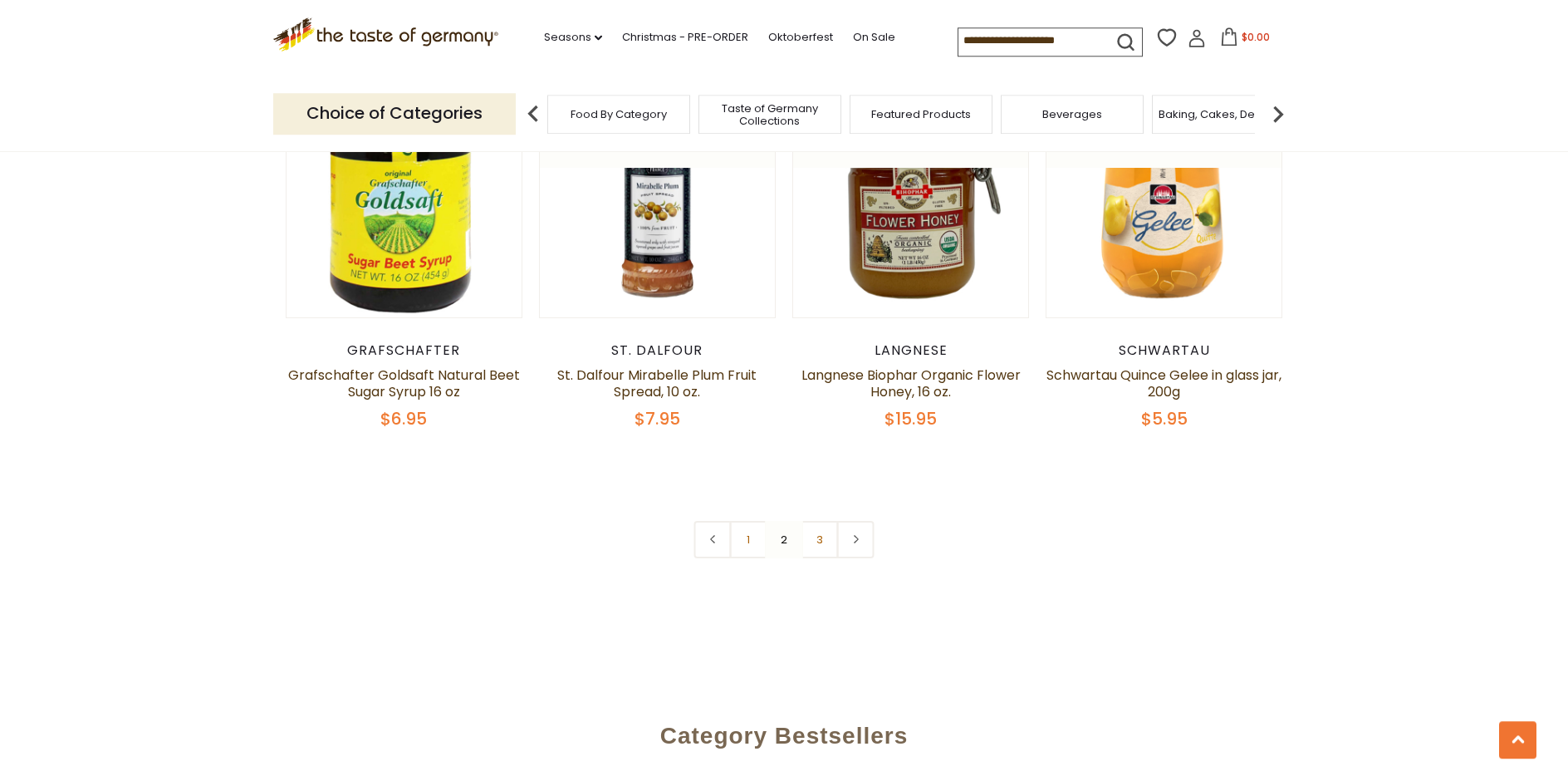
scroll to position [3950, 0]
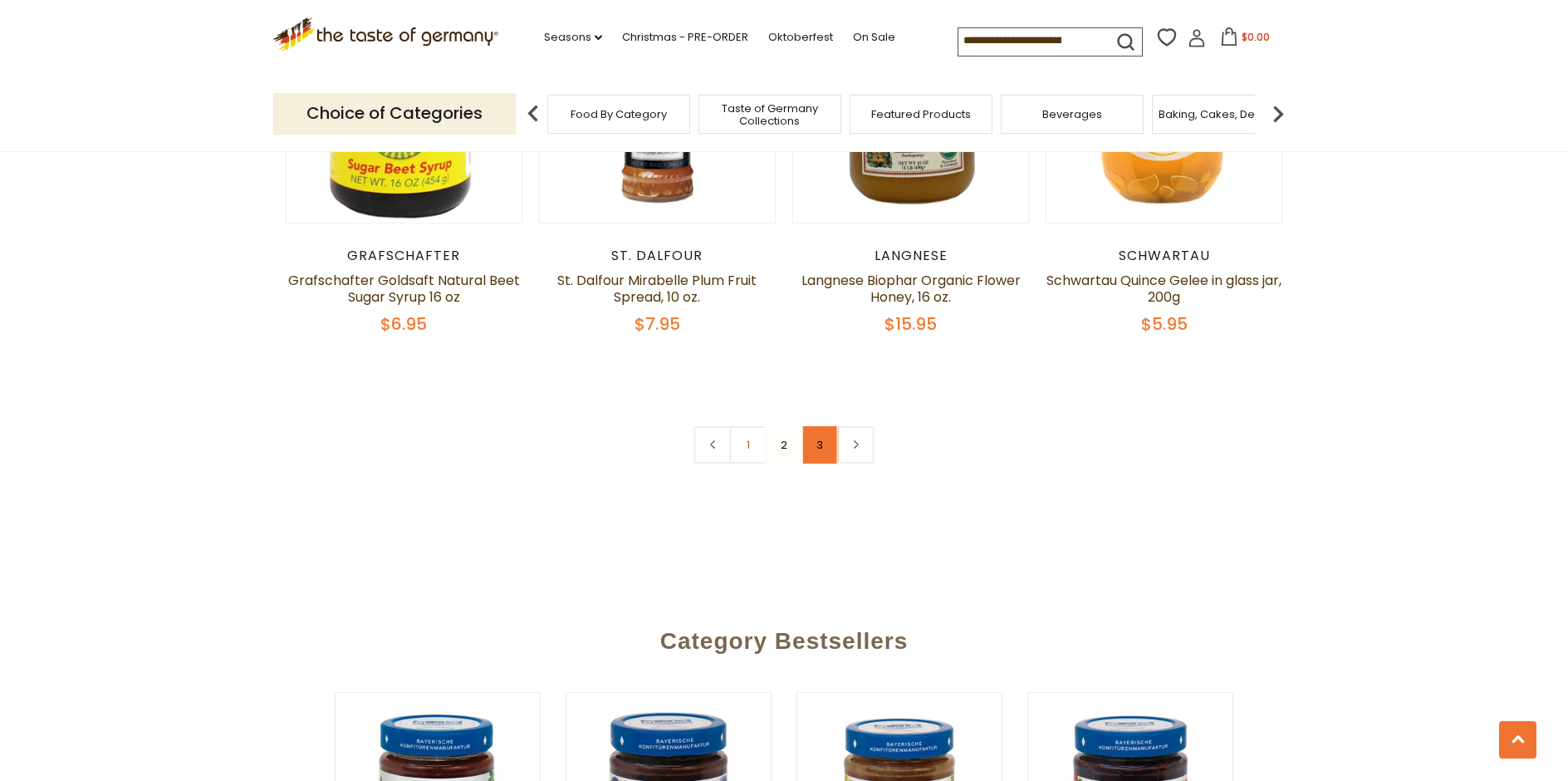
click at [817, 445] on link "3" at bounding box center [820, 444] width 38 height 38
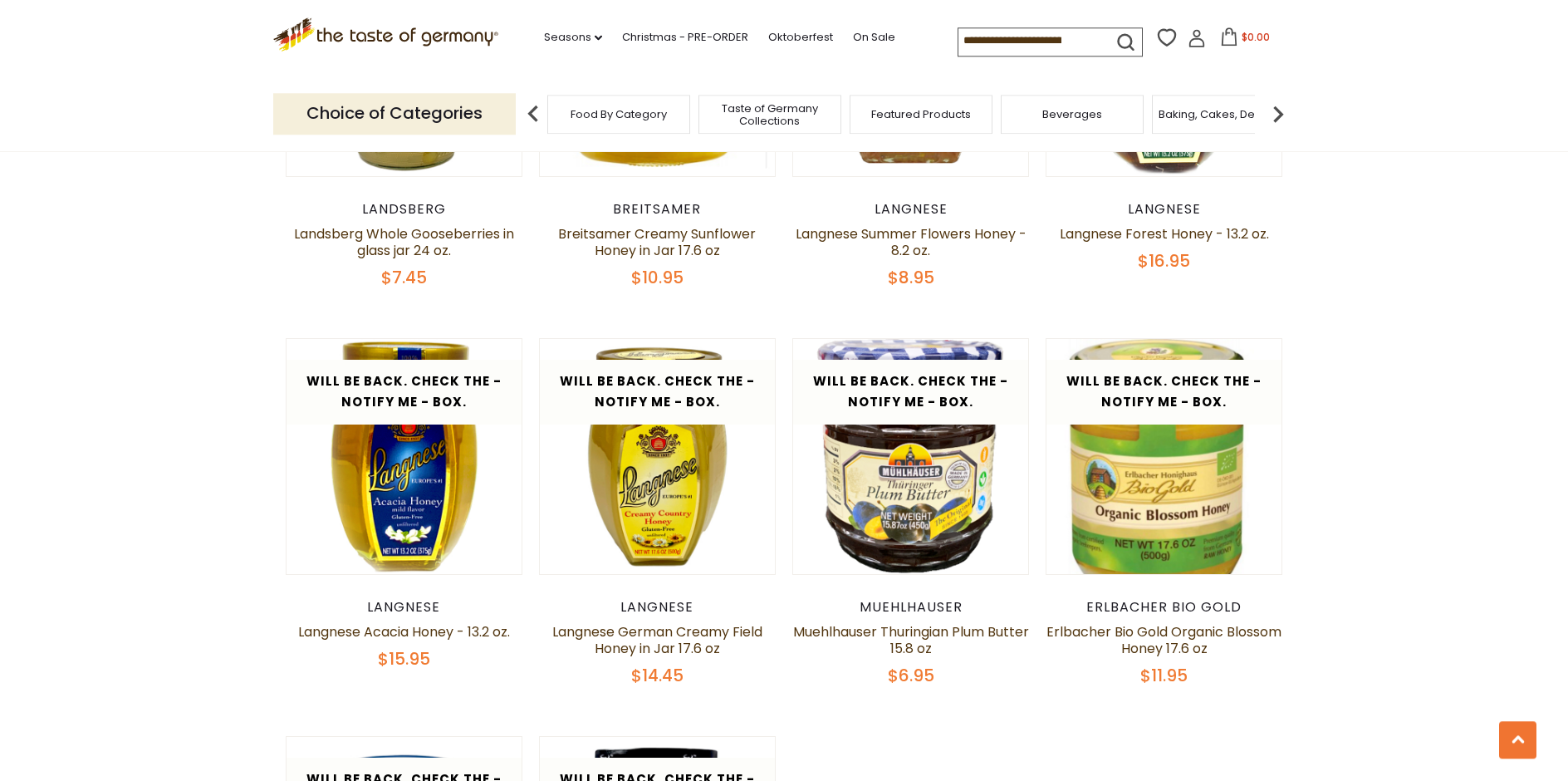
scroll to position [3019, 0]
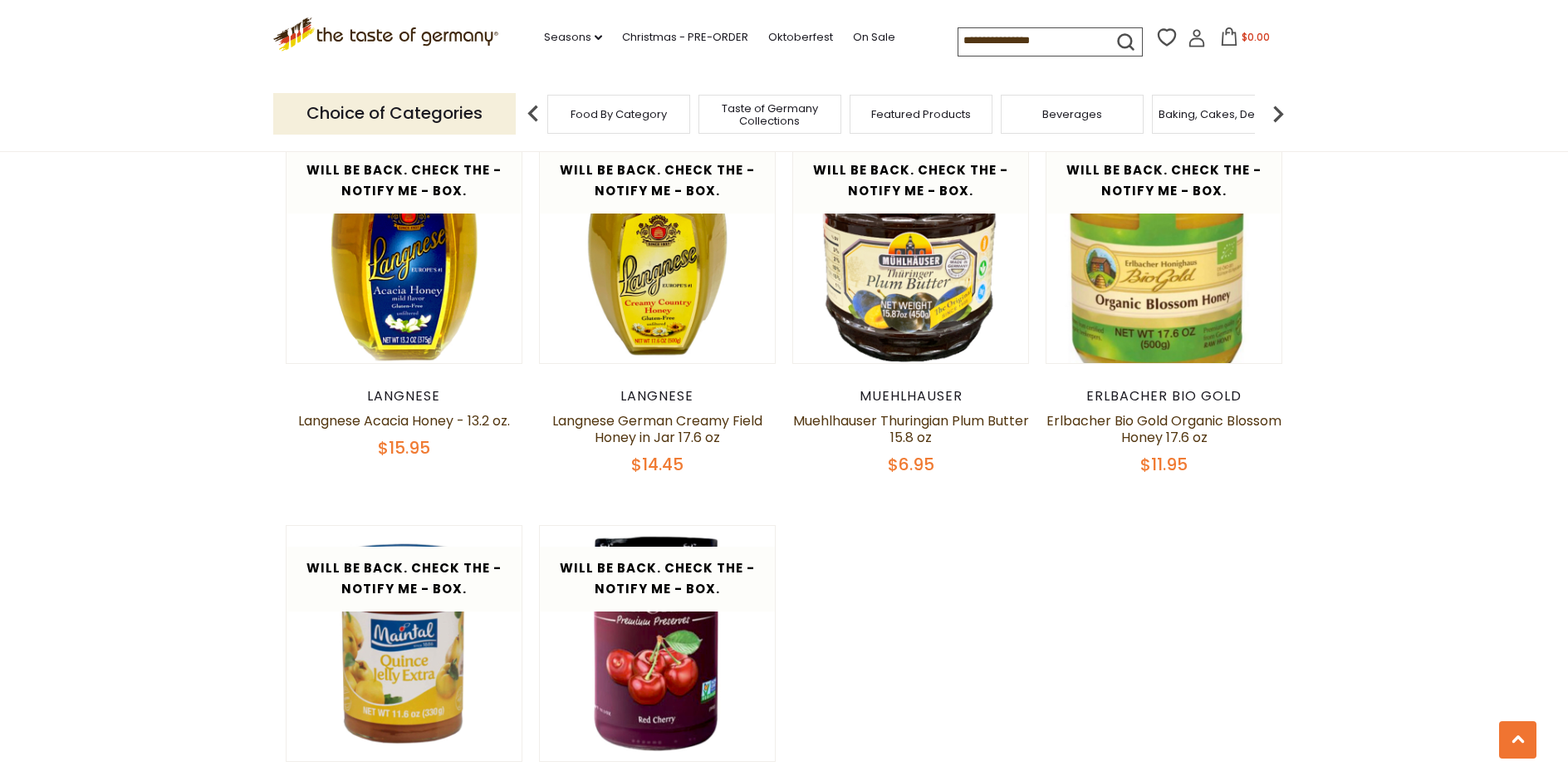
click at [772, 111] on span "Taste of Germany Collections" at bounding box center [769, 115] width 133 height 25
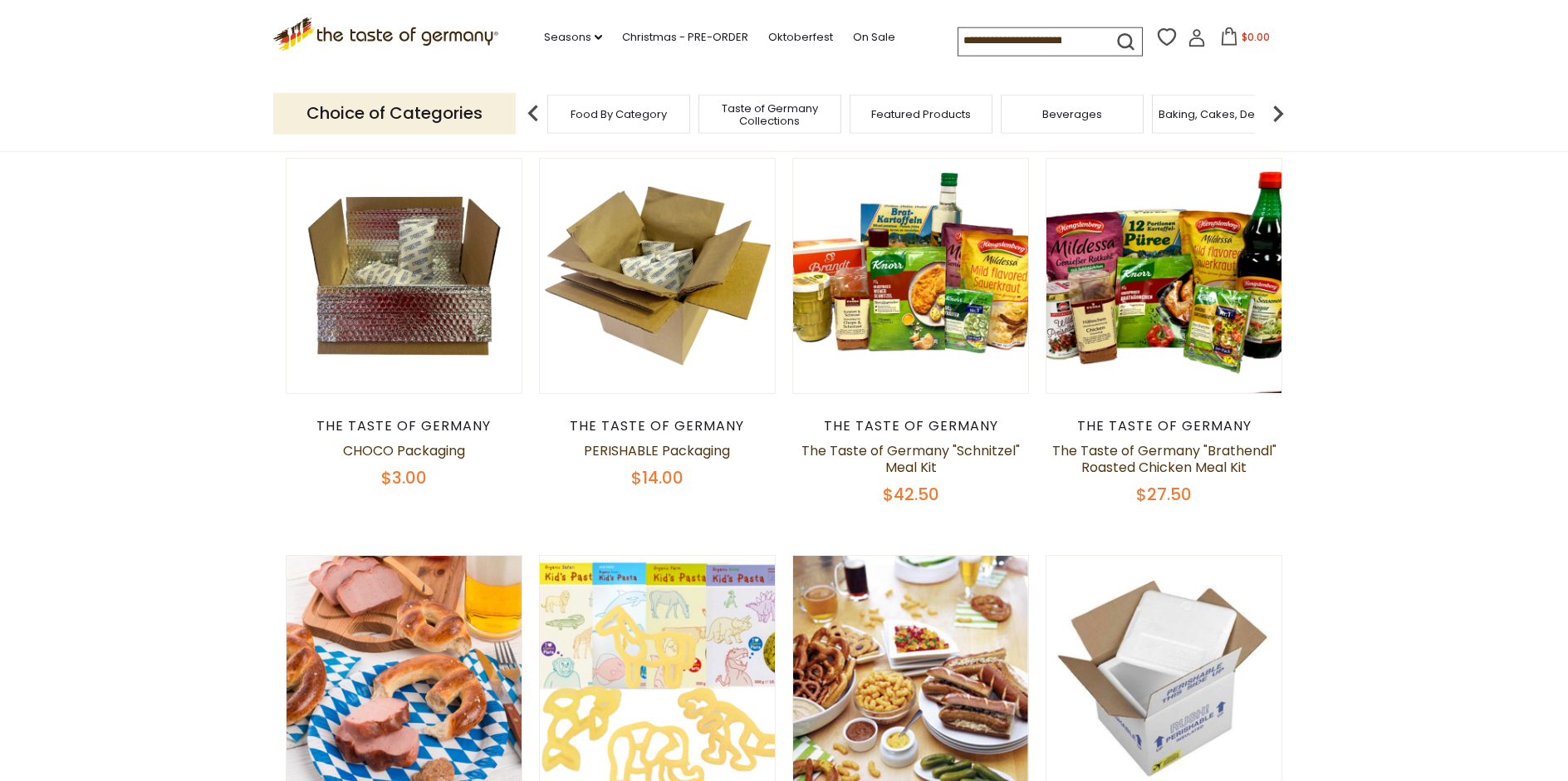
scroll to position [446, 0]
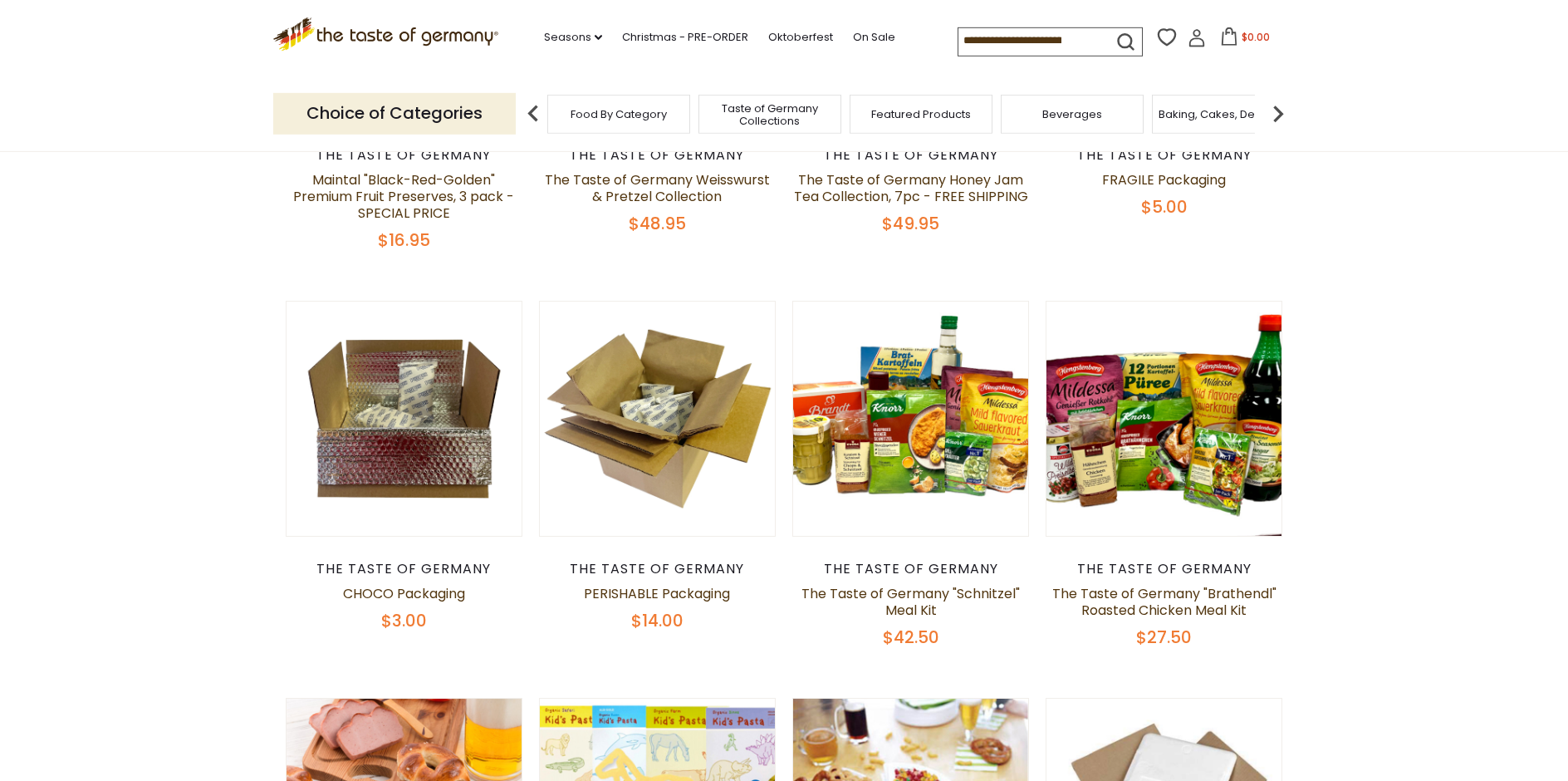
click at [1196, 111] on span "Baking, Cakes, Desserts" at bounding box center [1222, 114] width 129 height 13
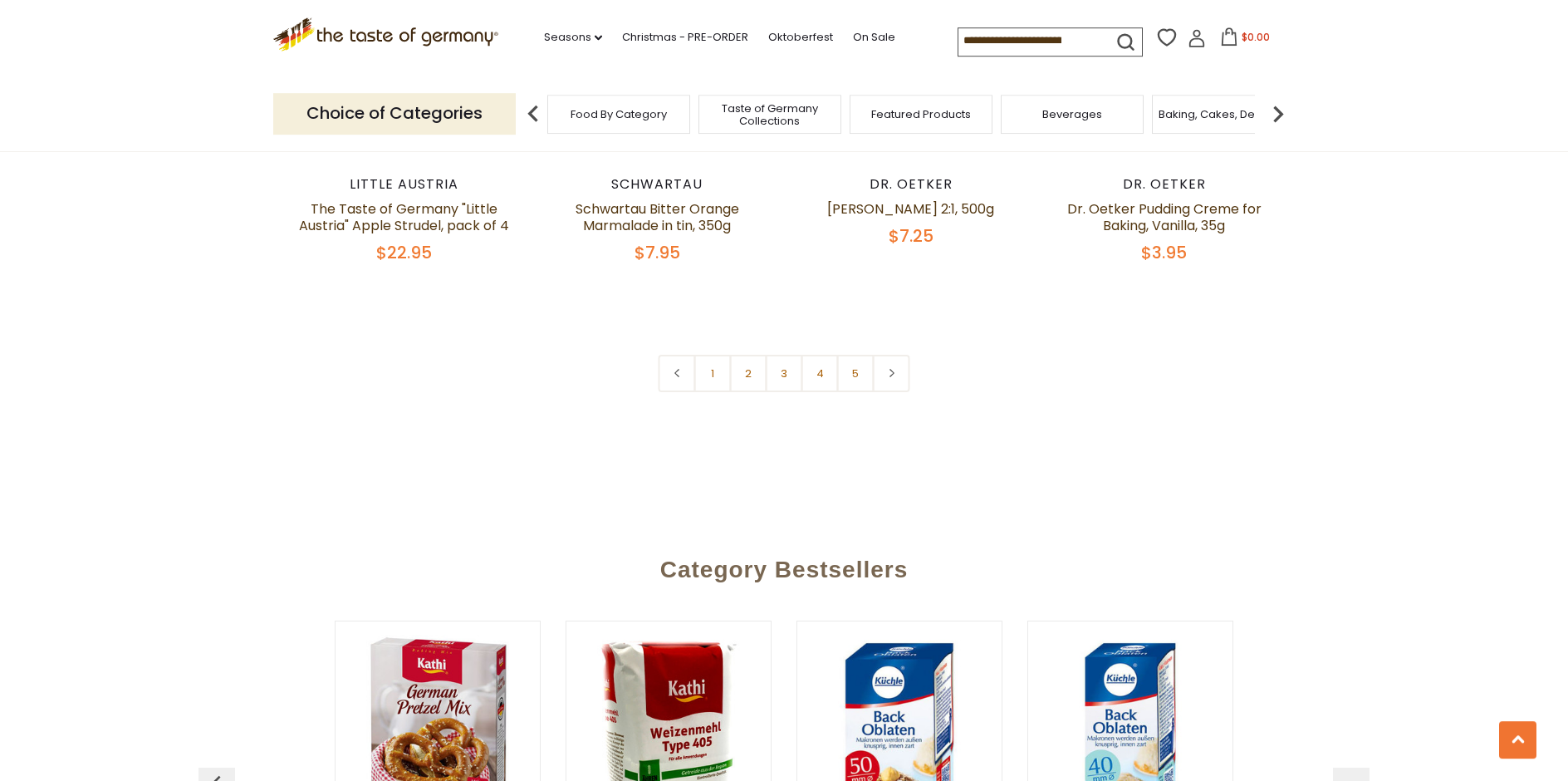
scroll to position [4066, 0]
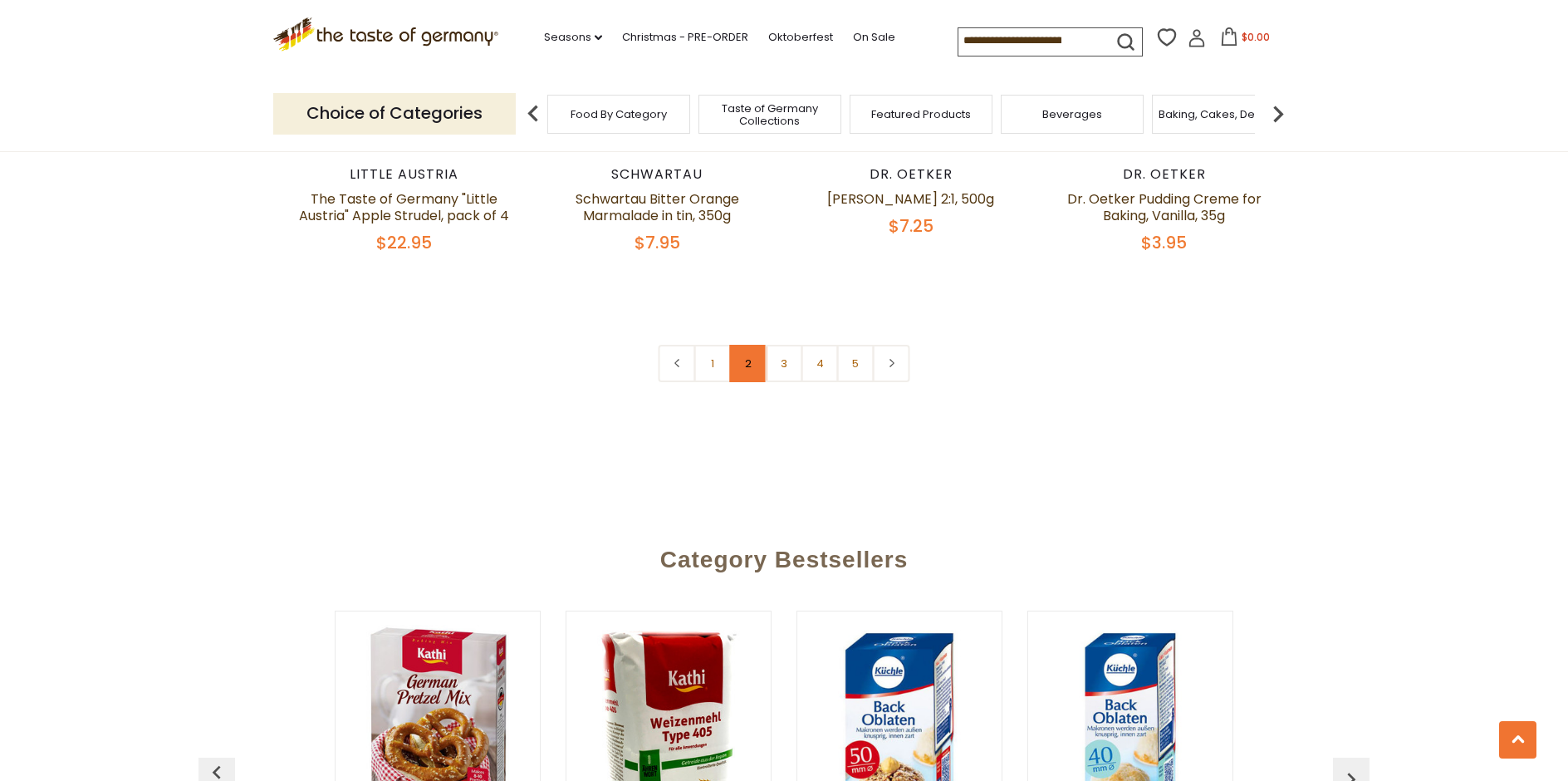
click at [747, 345] on link "2" at bounding box center [748, 363] width 38 height 38
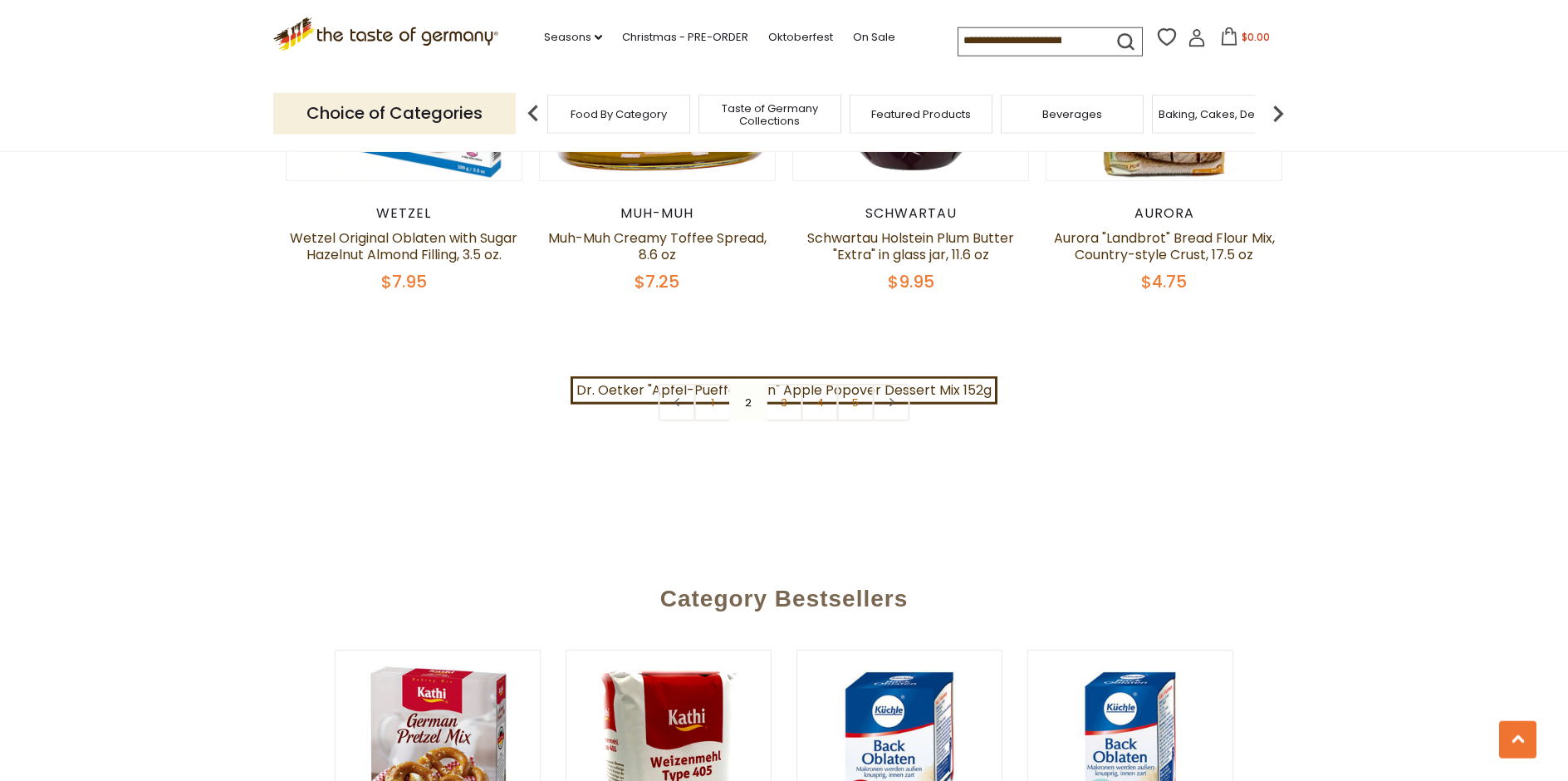
scroll to position [4036, 0]
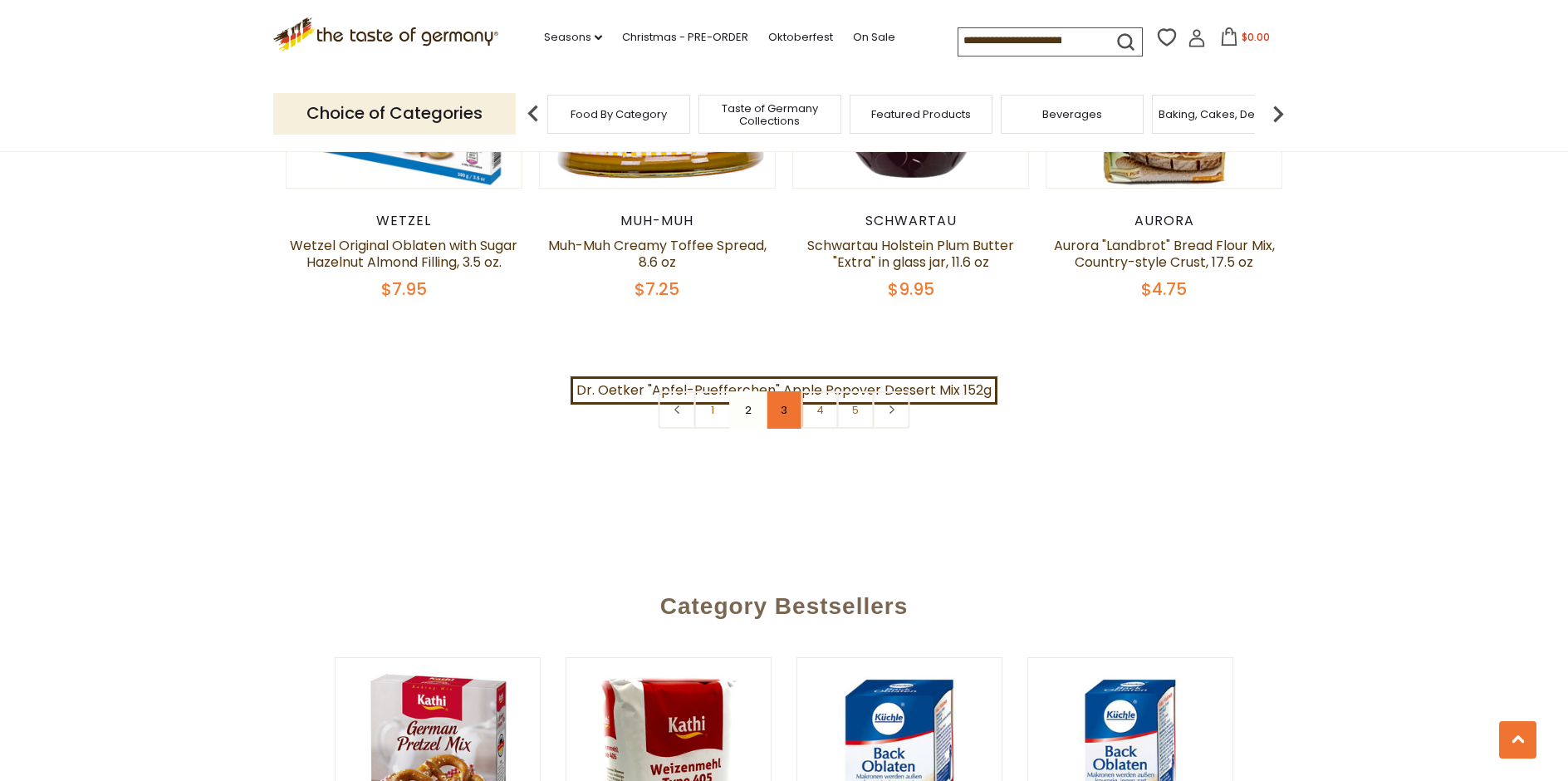
click at [785, 391] on link "3" at bounding box center [784, 409] width 38 height 38
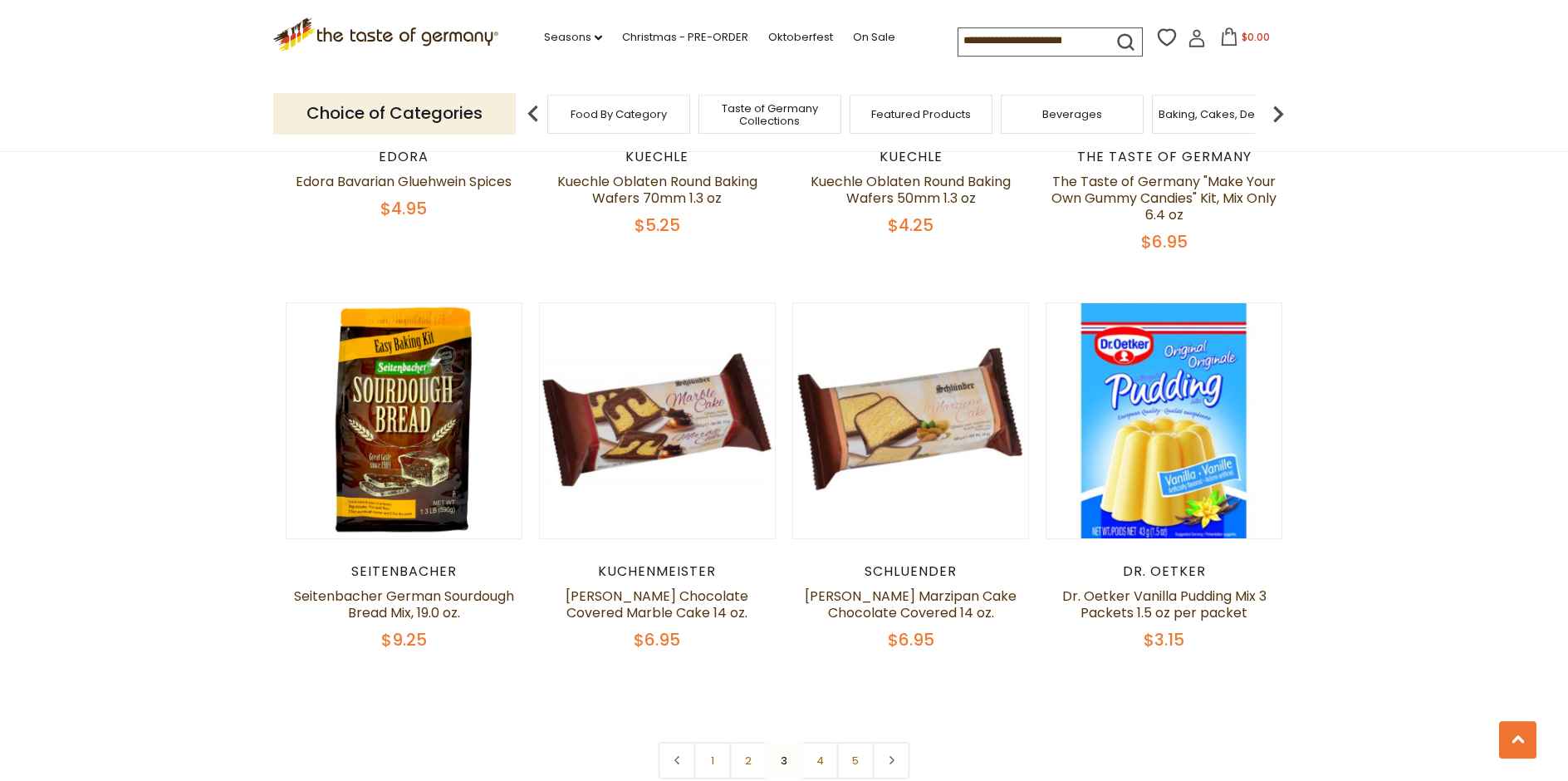
scroll to position [3950, 0]
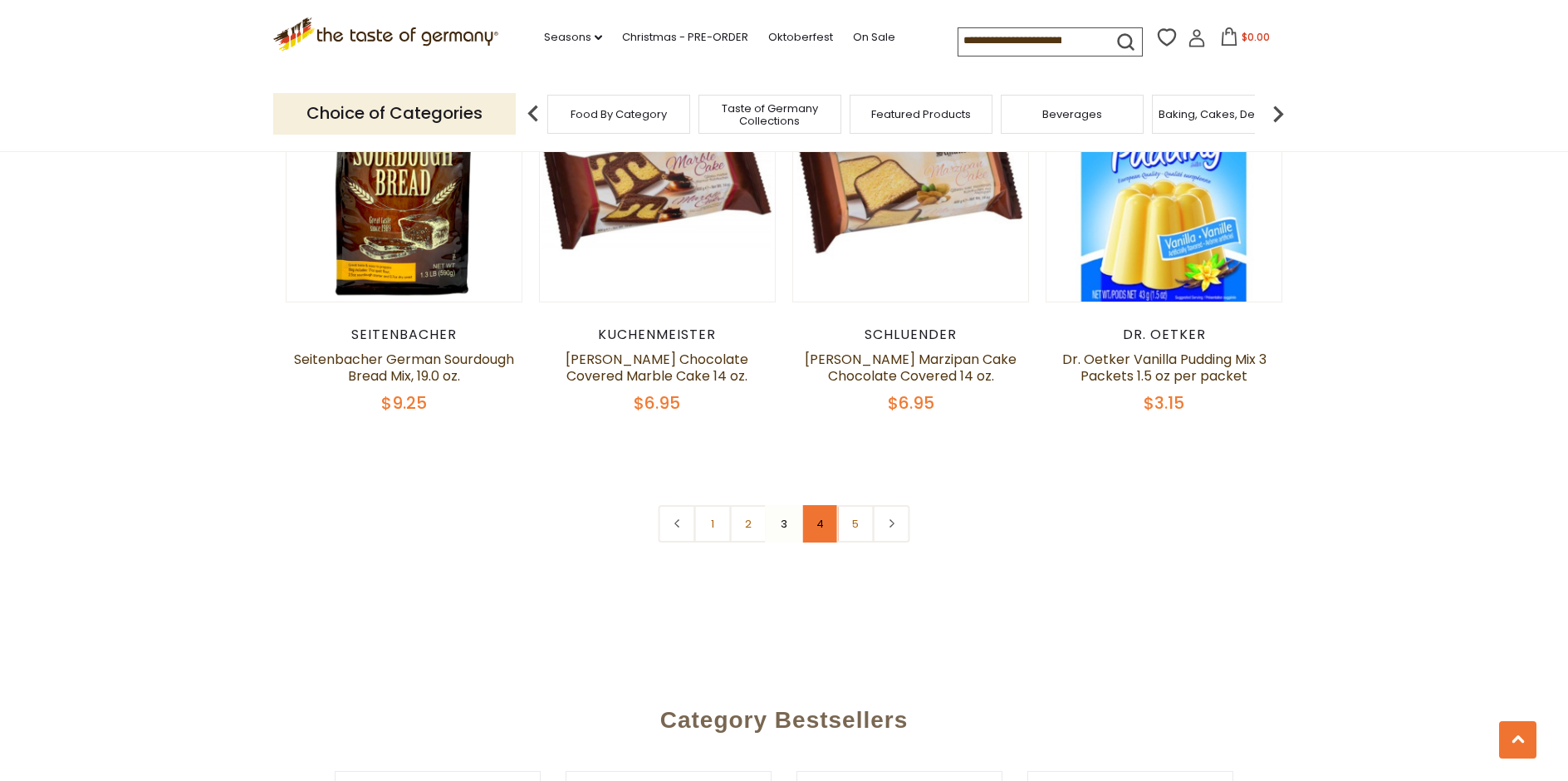
click at [814, 523] on link "4" at bounding box center [820, 524] width 38 height 38
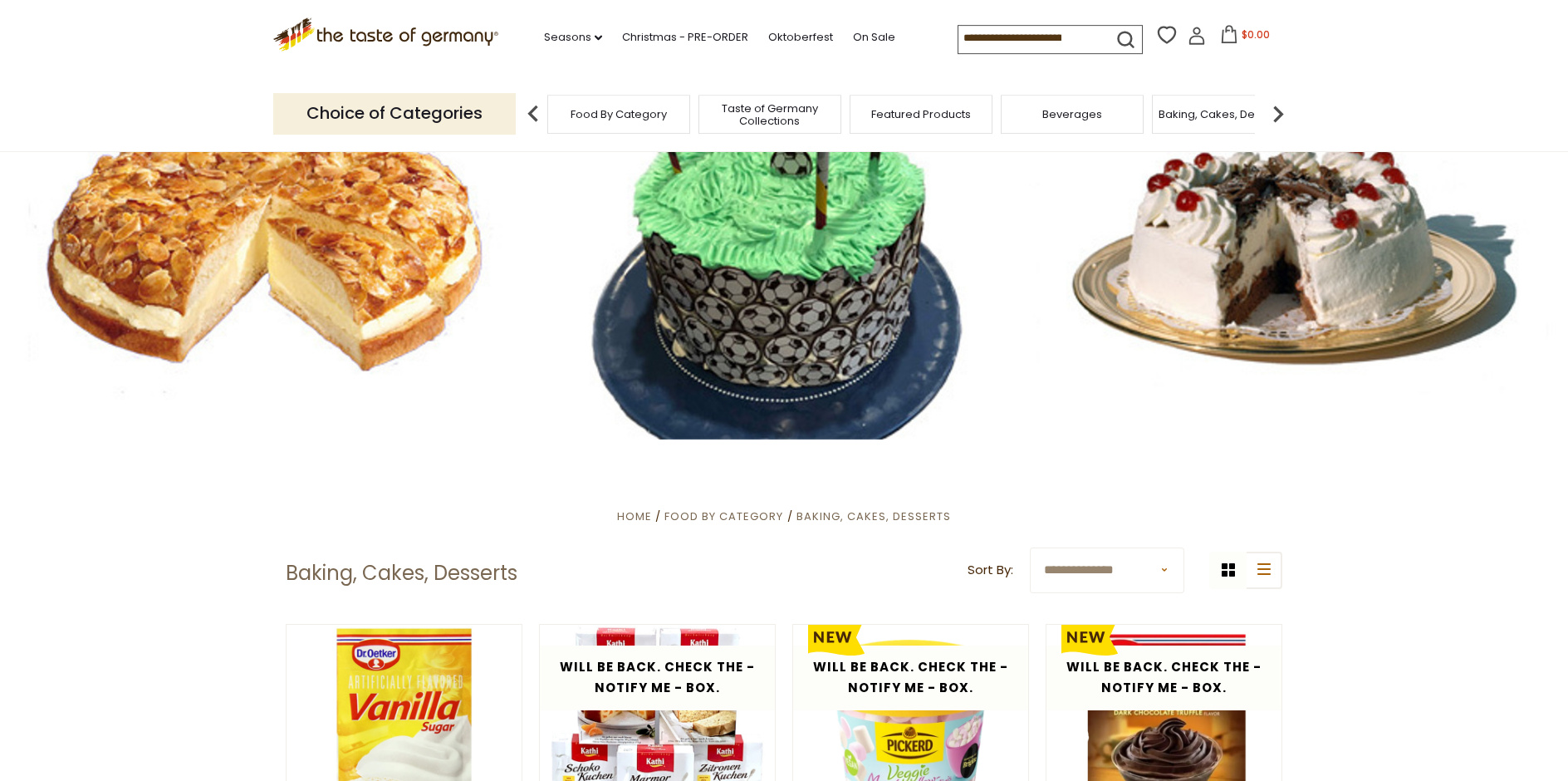
scroll to position [75, 0]
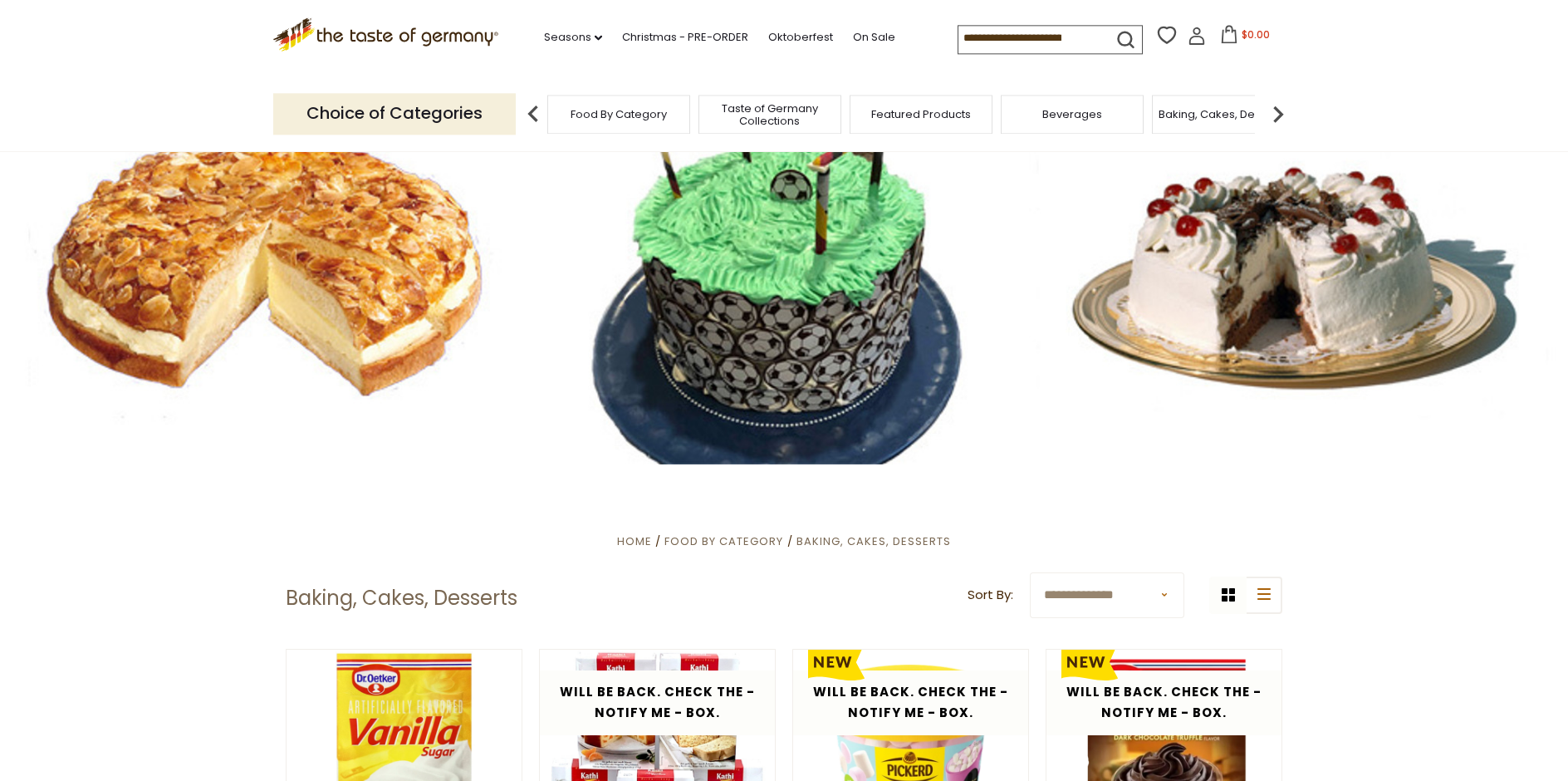
click at [1276, 111] on img at bounding box center [1278, 113] width 33 height 33
click at [1173, 114] on span "Cookies" at bounding box center [1167, 114] width 45 height 13
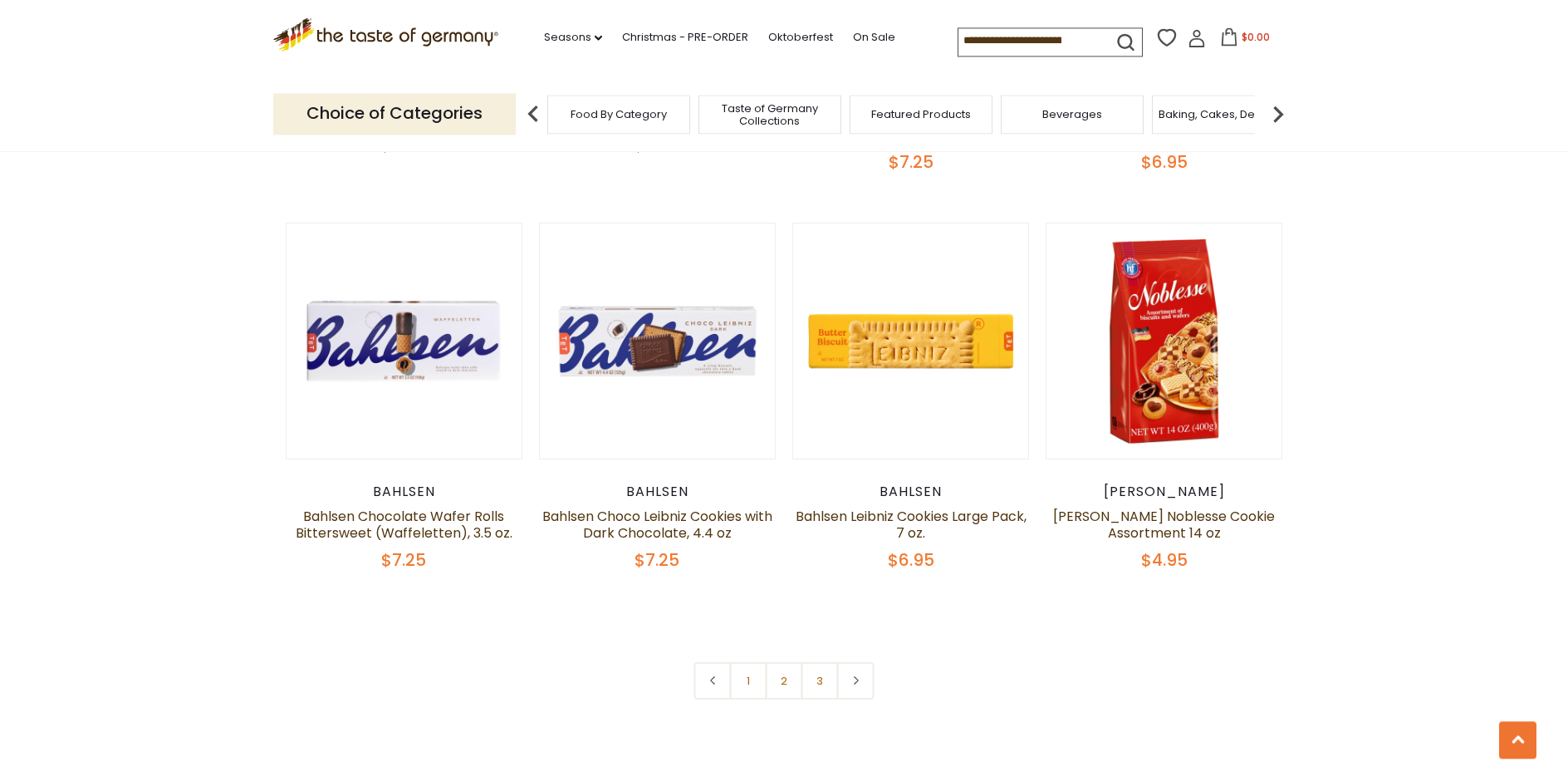
scroll to position [3811, 0]
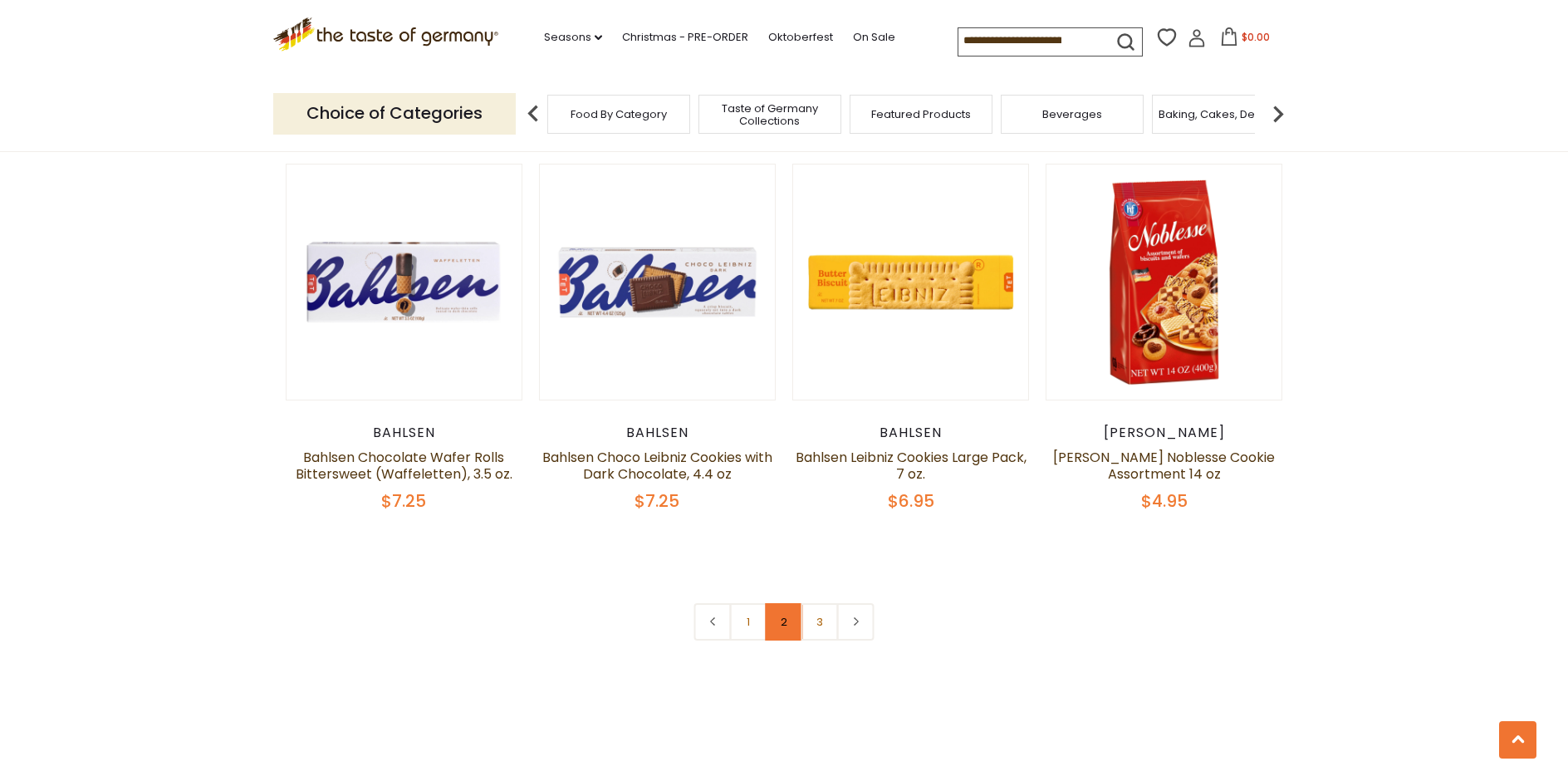
click at [783, 630] on link "2" at bounding box center [784, 621] width 38 height 38
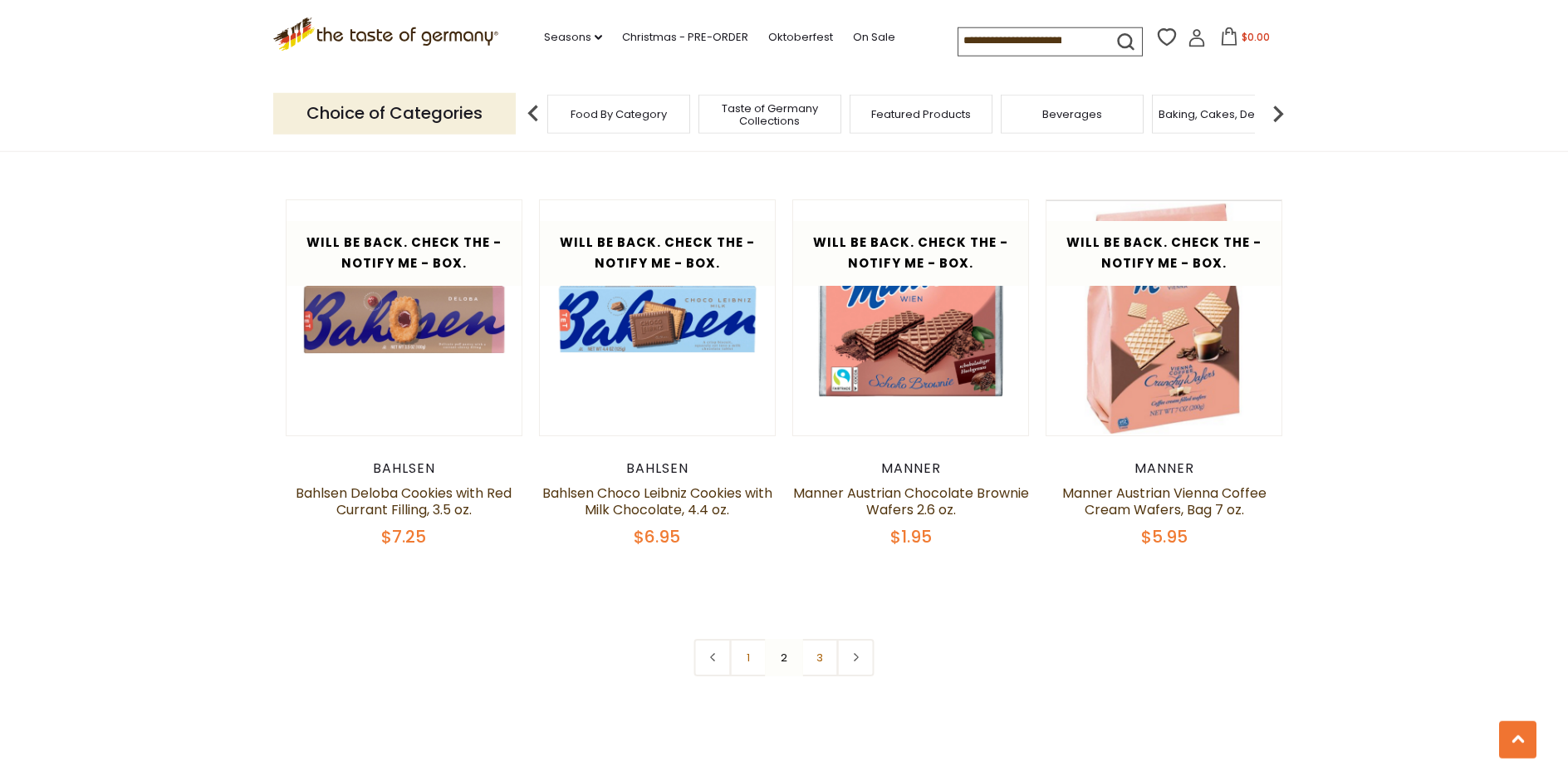
scroll to position [3950, 0]
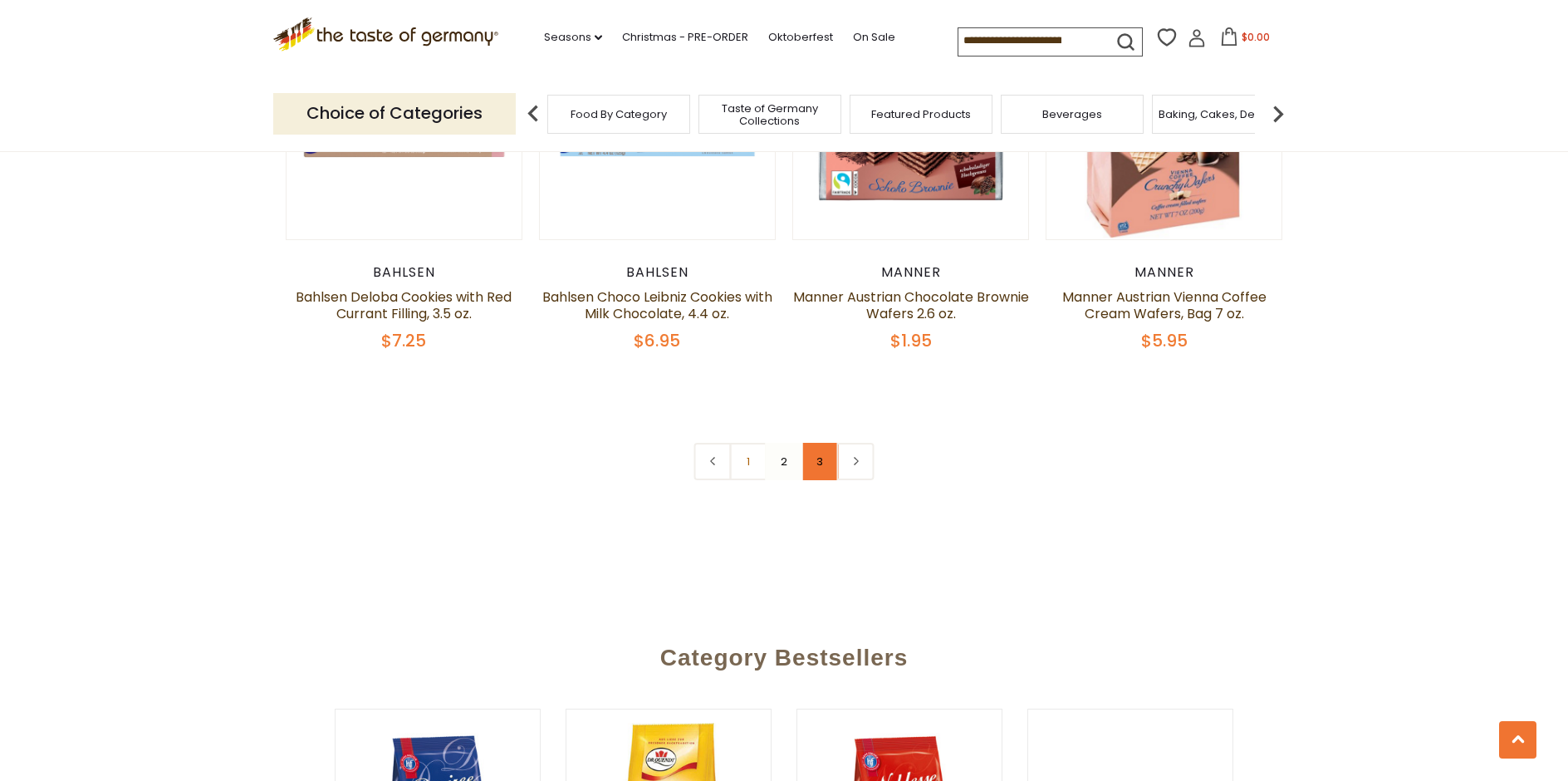
click at [820, 464] on link "3" at bounding box center [820, 461] width 38 height 38
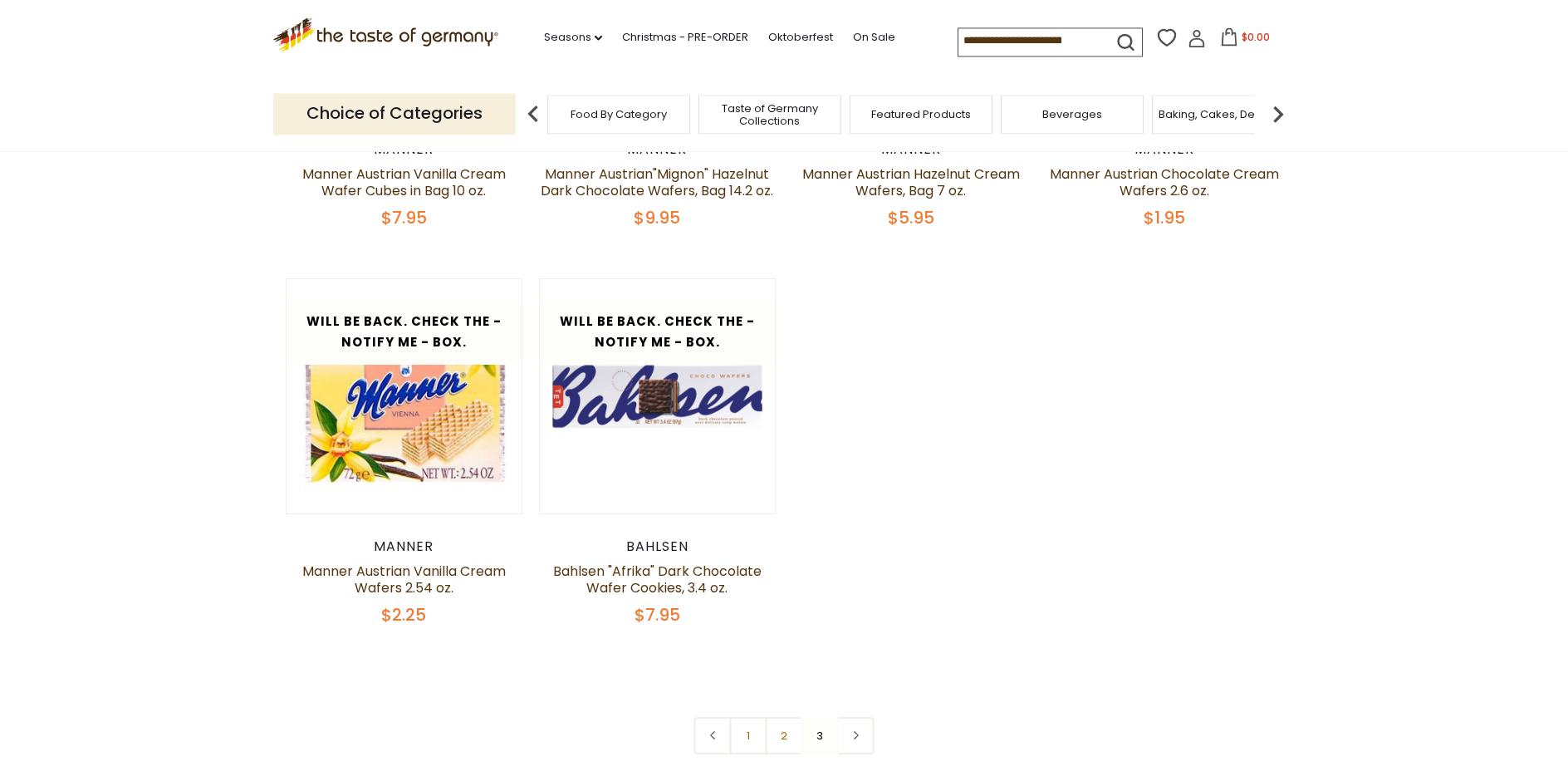
scroll to position [901, 0]
